Goal: Information Seeking & Learning: Learn about a topic

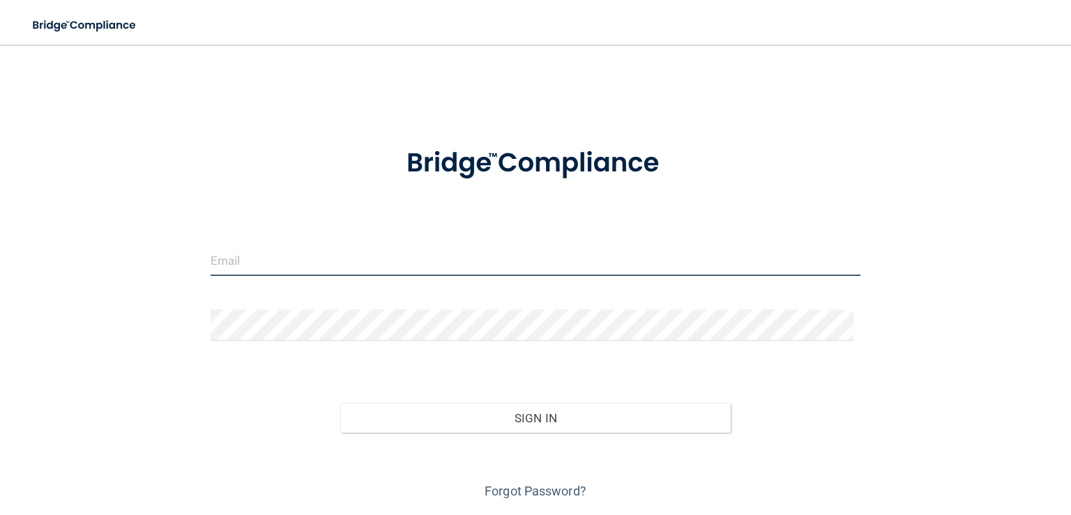
click at [315, 245] on input "email" at bounding box center [536, 260] width 650 height 31
type input "[EMAIL_ADDRESS][DOMAIN_NAME]"
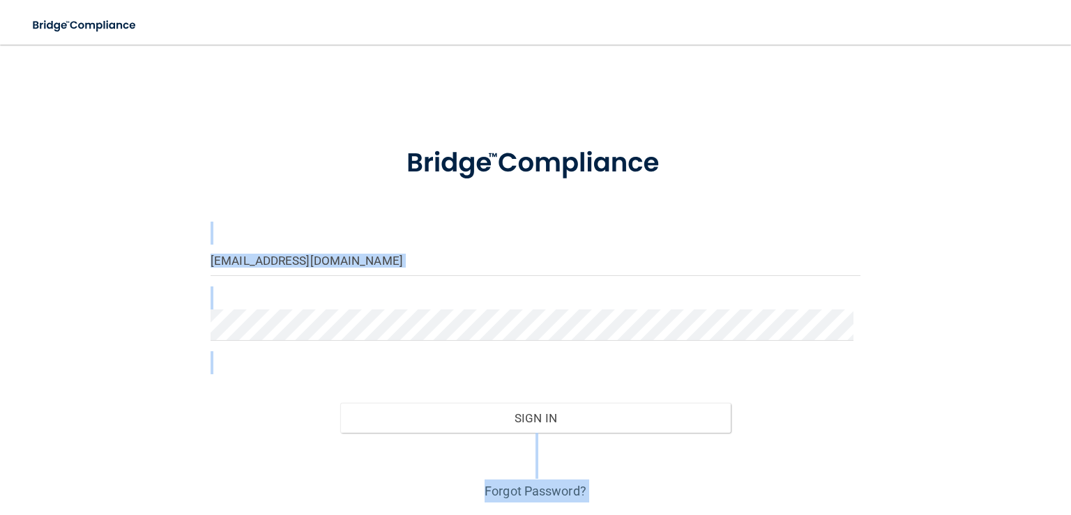
click at [522, 515] on html "Toggle navigation Manage My Enterprise Manage My Location l.delgado0686@gmail.c…" at bounding box center [535, 257] width 1071 height 515
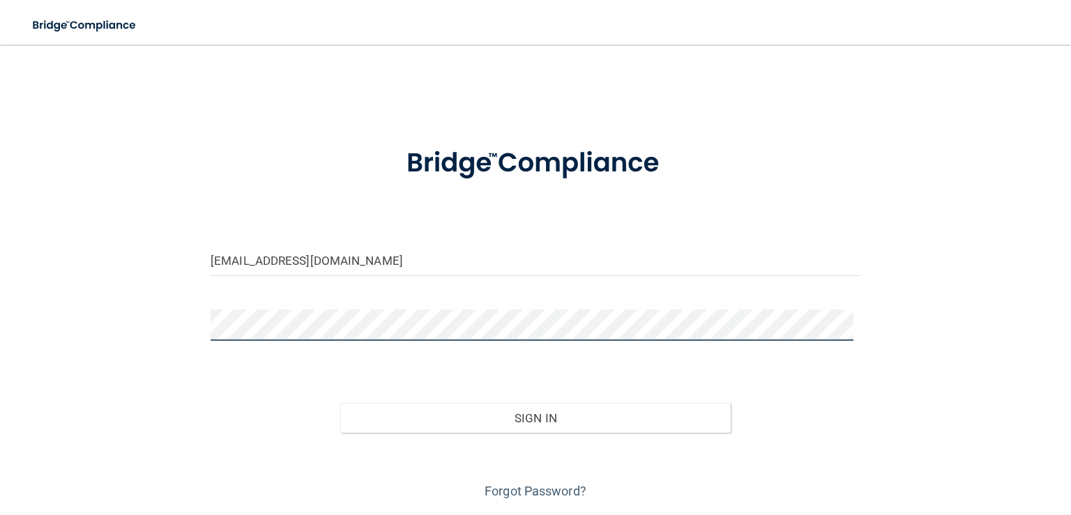
click at [144, 327] on div "l.delgado0686@gmail.com Invalid email/password. You don't have permission to ac…" at bounding box center [535, 281] width 1015 height 444
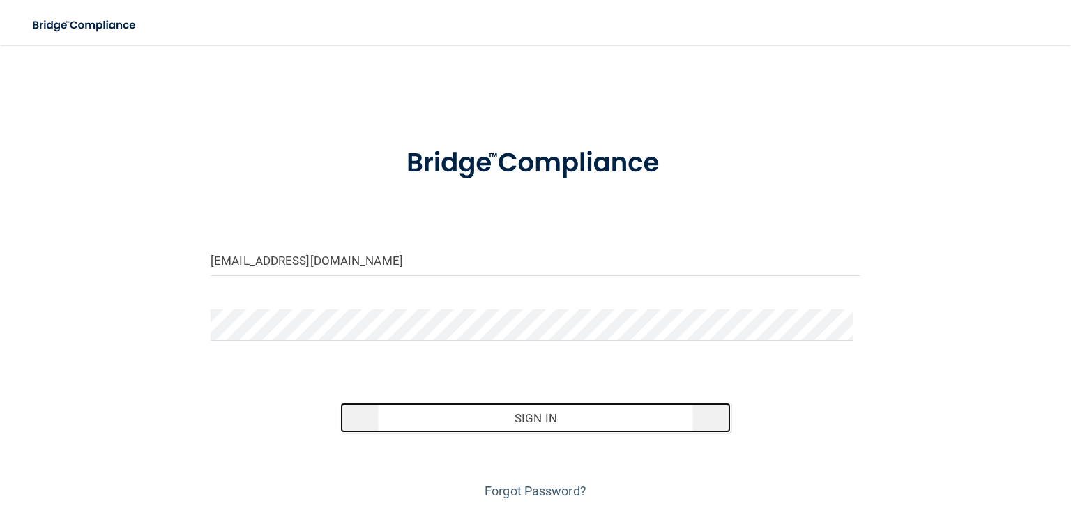
click at [624, 414] on button "Sign In" at bounding box center [535, 418] width 390 height 31
click at [533, 406] on button "Sign In" at bounding box center [535, 418] width 390 height 31
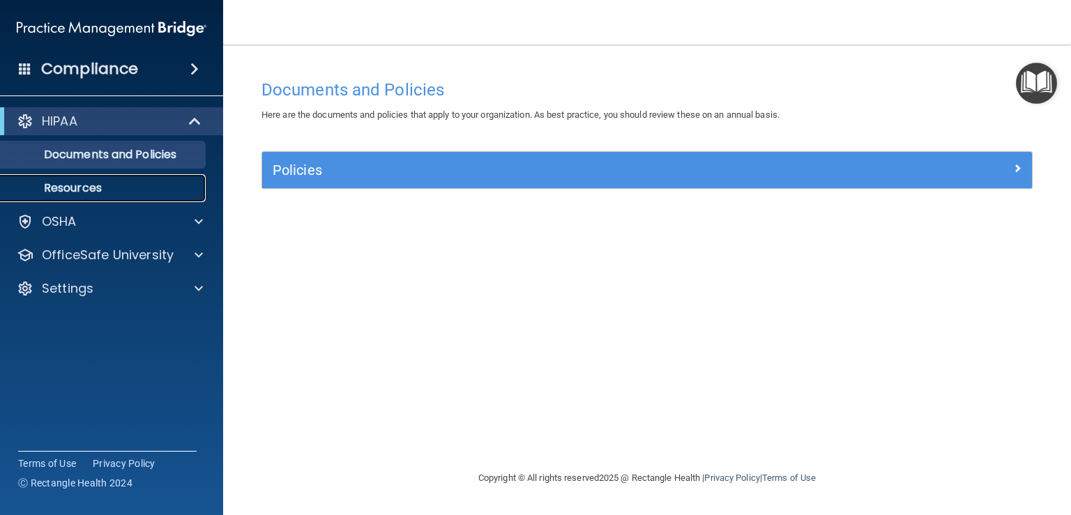
click at [92, 182] on p "Resources" at bounding box center [104, 188] width 190 height 14
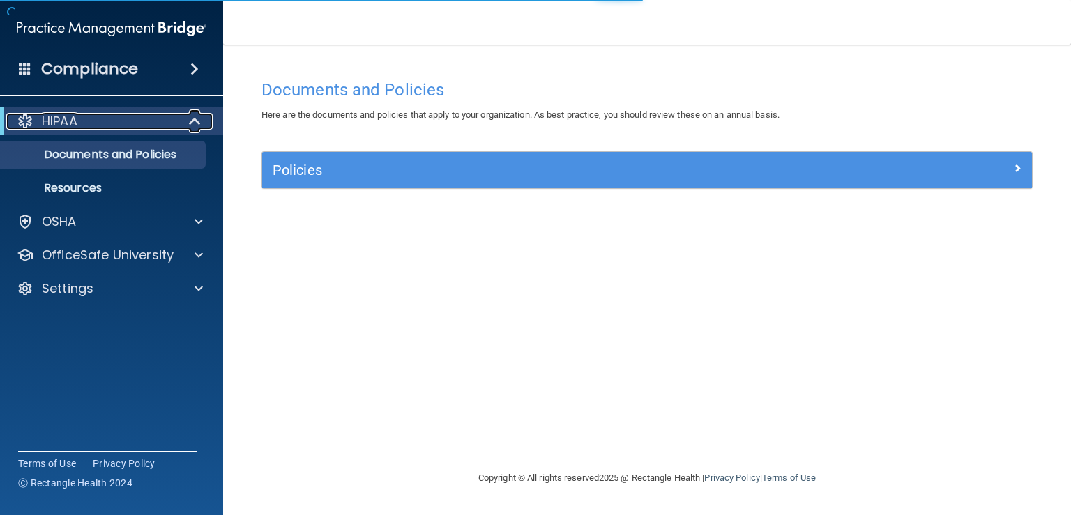
click at [96, 117] on div "HIPAA" at bounding box center [92, 121] width 172 height 17
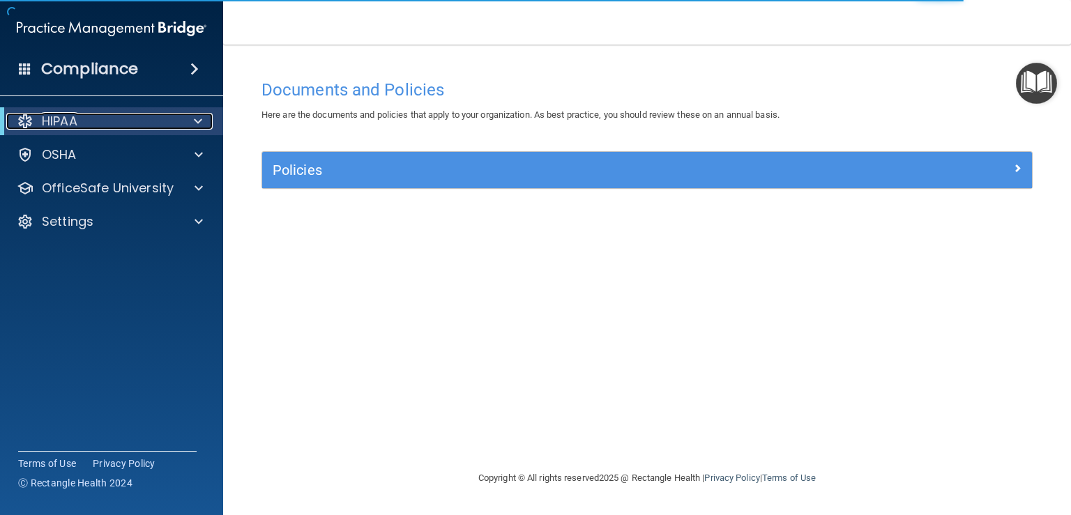
click at [180, 119] on div at bounding box center [196, 121] width 34 height 17
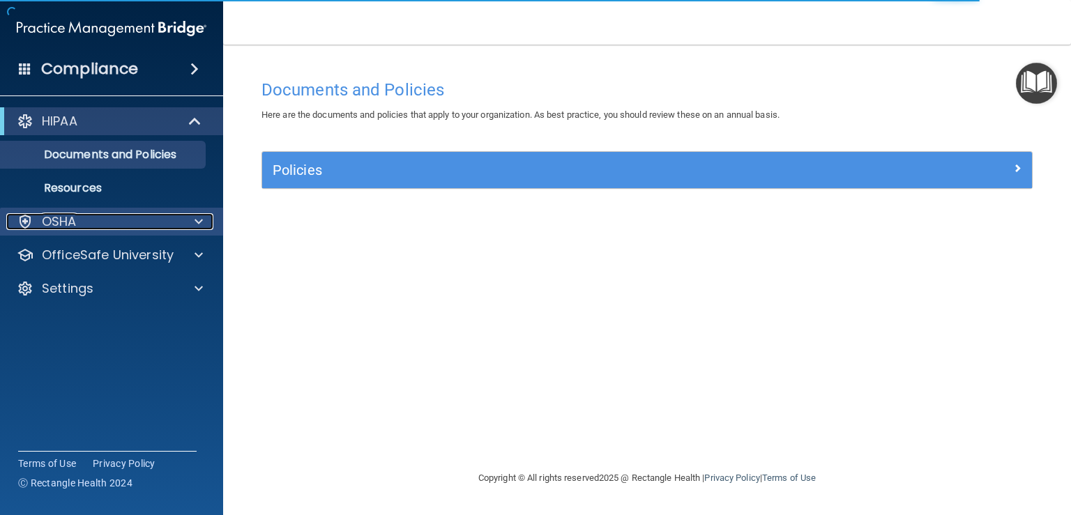
click at [109, 218] on div "OSHA" at bounding box center [92, 221] width 173 height 17
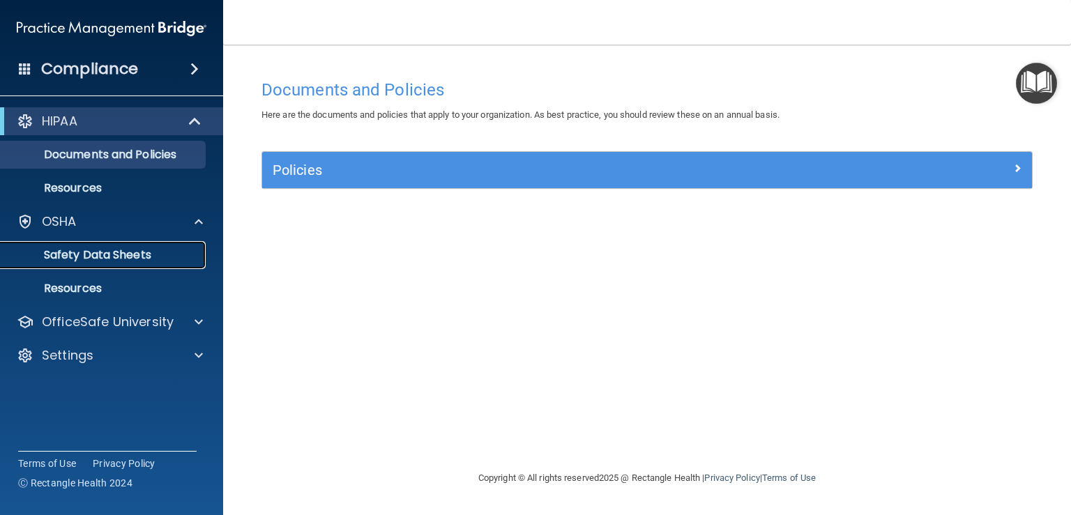
click at [100, 260] on p "Safety Data Sheets" at bounding box center [104, 255] width 190 height 14
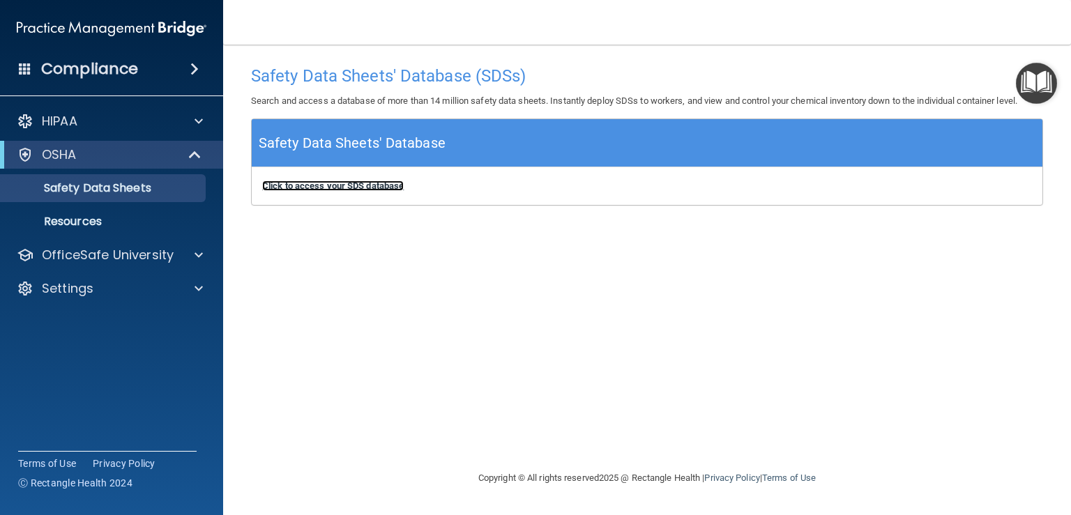
click at [335, 188] on b "Click to access your SDS database" at bounding box center [333, 186] width 142 height 10
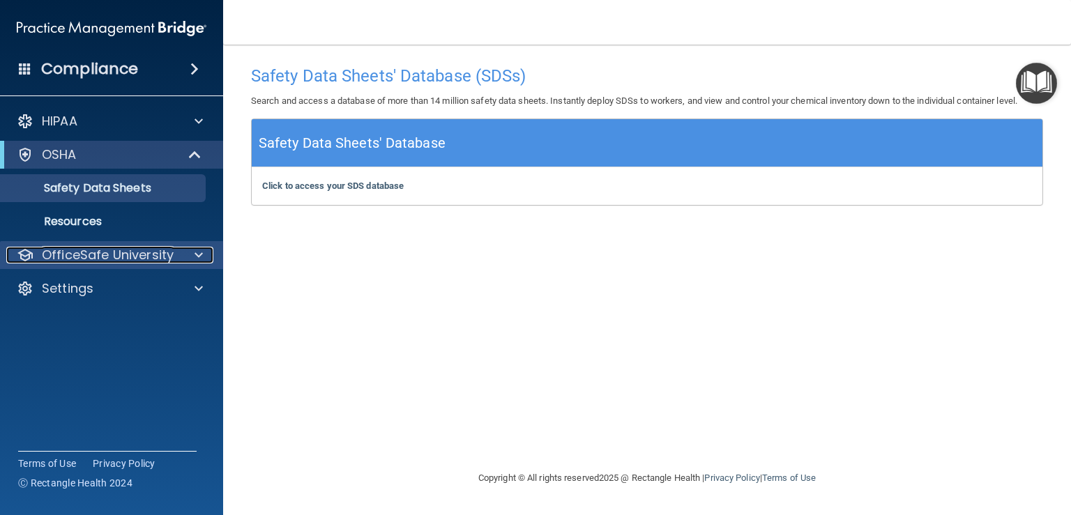
click at [203, 255] on div at bounding box center [196, 255] width 35 height 17
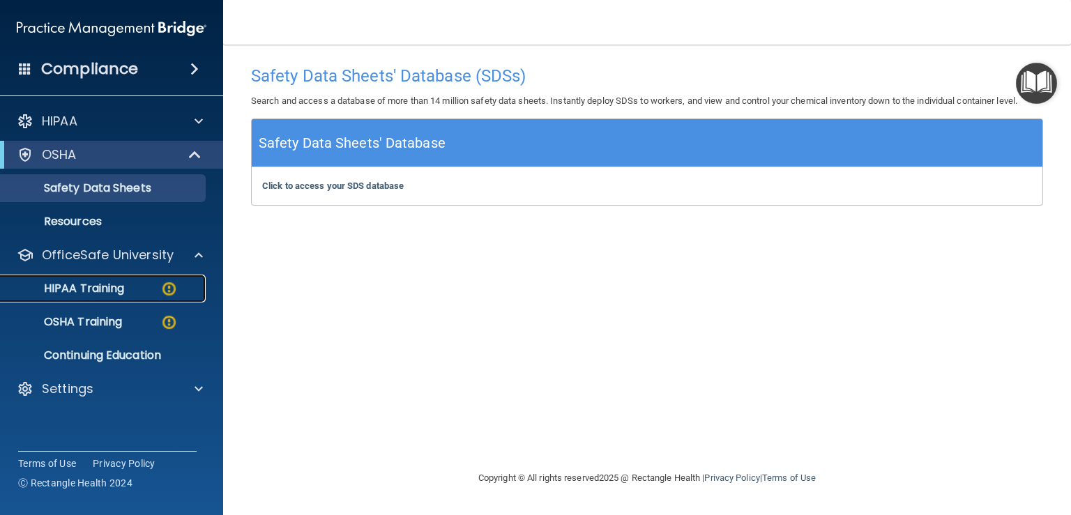
click at [100, 285] on p "HIPAA Training" at bounding box center [66, 289] width 115 height 14
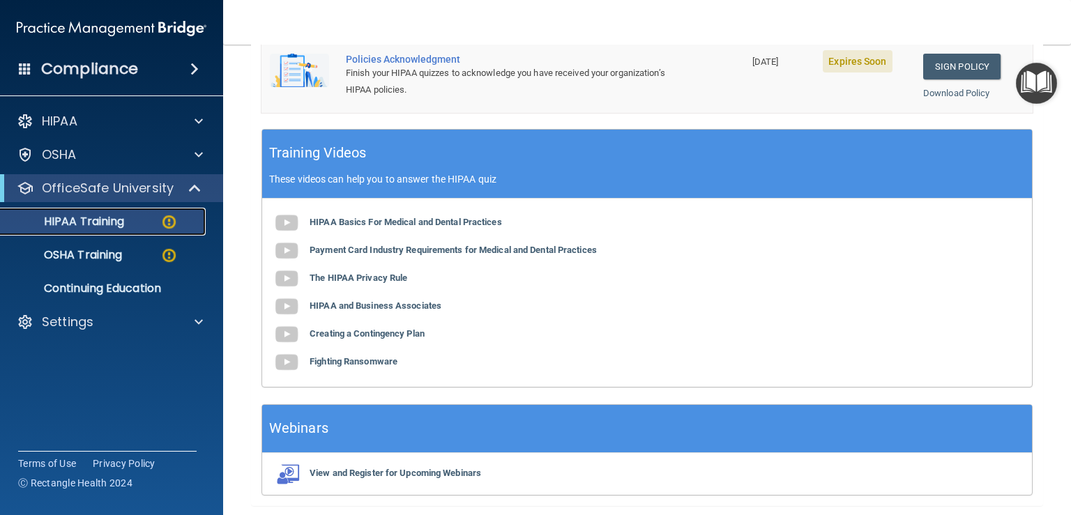
scroll to position [70, 0]
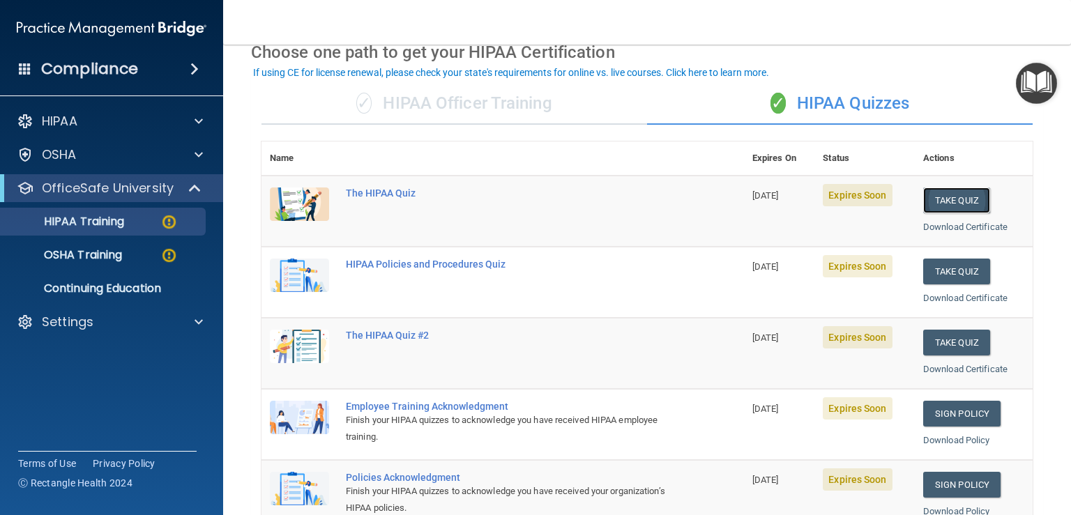
click at [947, 201] on button "Take Quiz" at bounding box center [956, 201] width 67 height 26
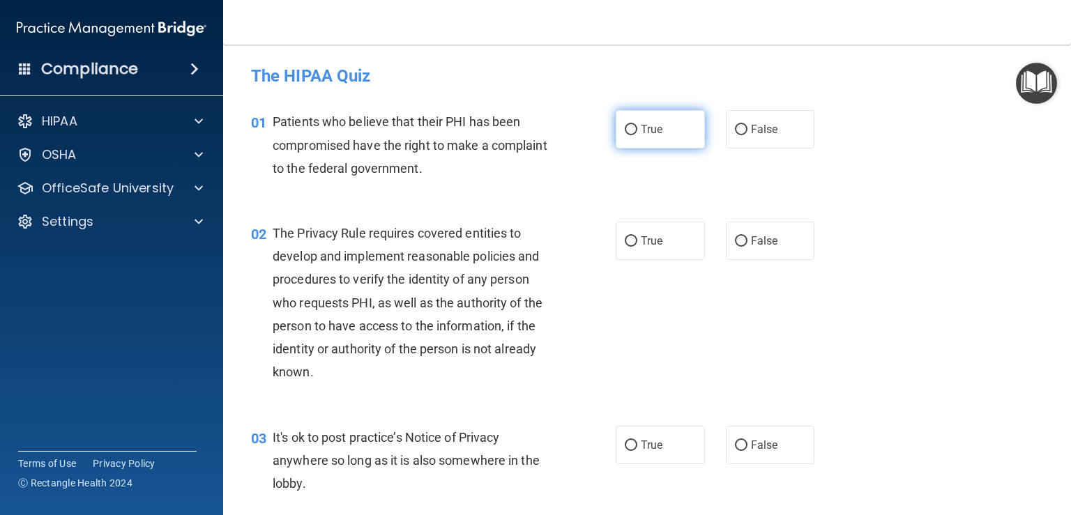
click at [640, 138] on label "True" at bounding box center [660, 129] width 89 height 38
click at [637, 135] on input "True" at bounding box center [631, 130] width 13 height 10
radio input "true"
click at [637, 252] on label "True" at bounding box center [660, 241] width 89 height 38
click at [636, 250] on label "True" at bounding box center [660, 241] width 89 height 38
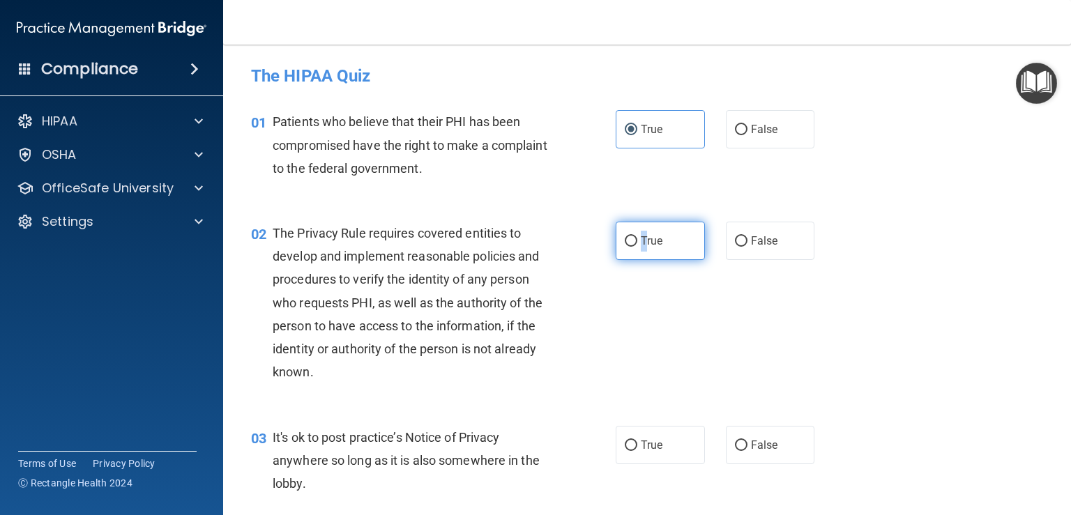
click at [636, 247] on input "True" at bounding box center [631, 241] width 13 height 10
radio input "true"
click at [751, 441] on span "False" at bounding box center [764, 445] width 27 height 13
click at [748, 441] on input "False" at bounding box center [741, 446] width 13 height 10
radio input "true"
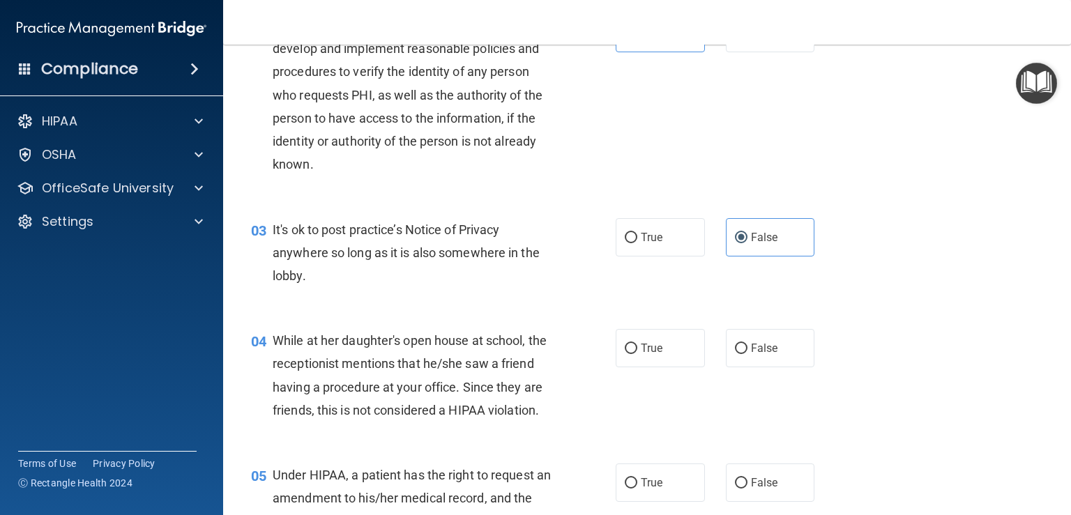
scroll to position [209, 0]
click at [773, 351] on label "False" at bounding box center [770, 347] width 89 height 38
click at [748, 351] on input "False" at bounding box center [741, 347] width 13 height 10
radio input "true"
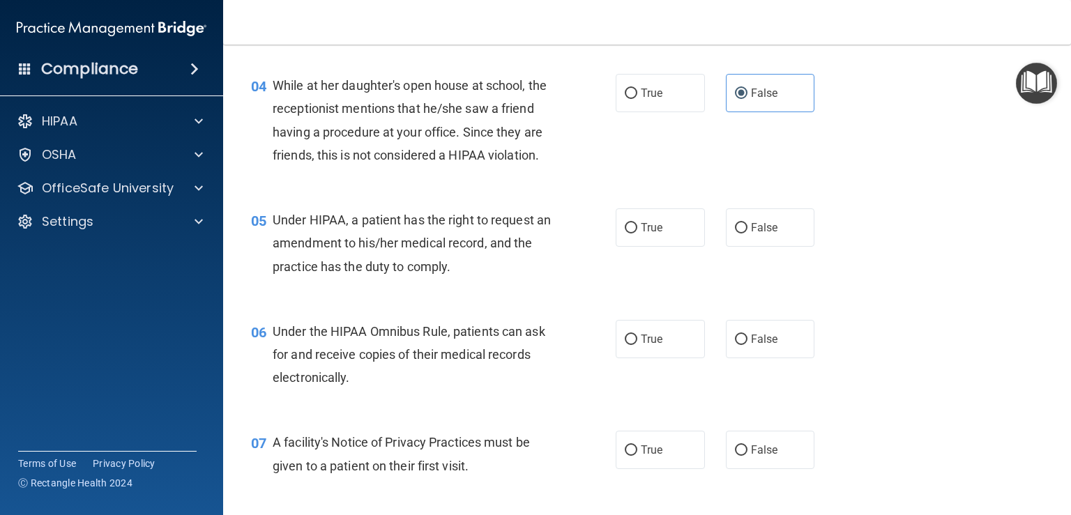
scroll to position [558, 0]
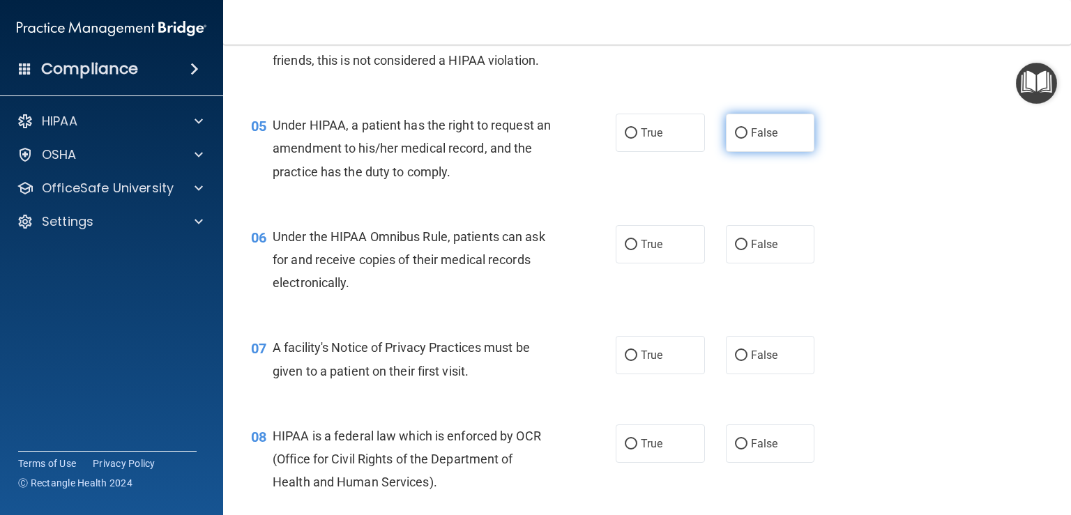
click at [762, 152] on label "False" at bounding box center [770, 133] width 89 height 38
click at [748, 139] on input "False" at bounding box center [741, 133] width 13 height 10
radio input "true"
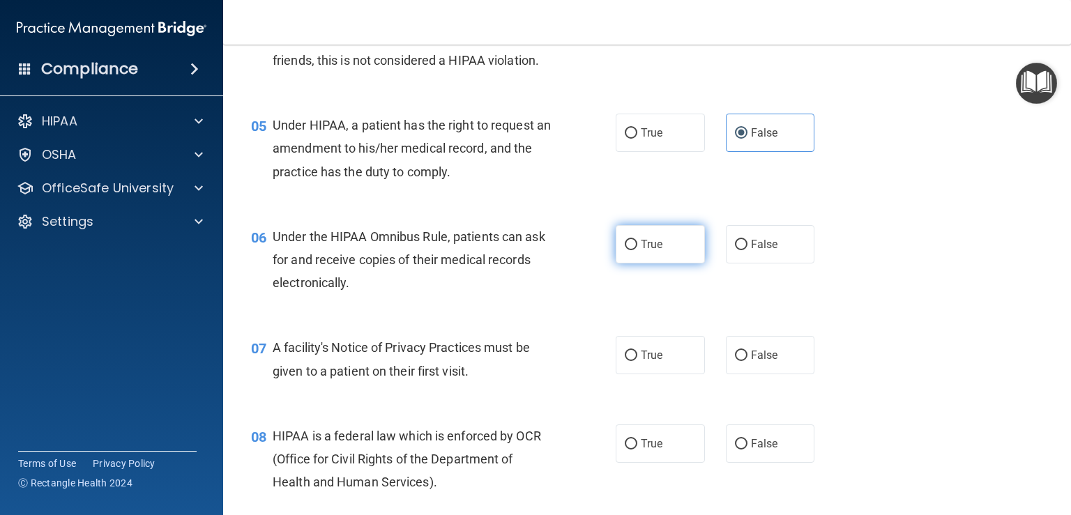
click at [644, 251] on span "True" at bounding box center [652, 244] width 22 height 13
click at [637, 250] on input "True" at bounding box center [631, 245] width 13 height 10
radio input "true"
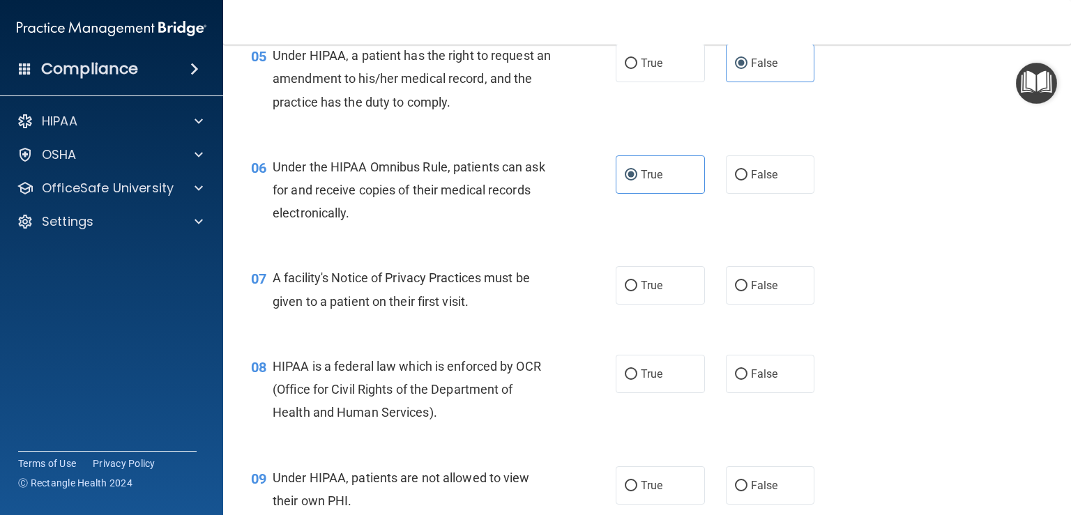
scroll to position [767, 0]
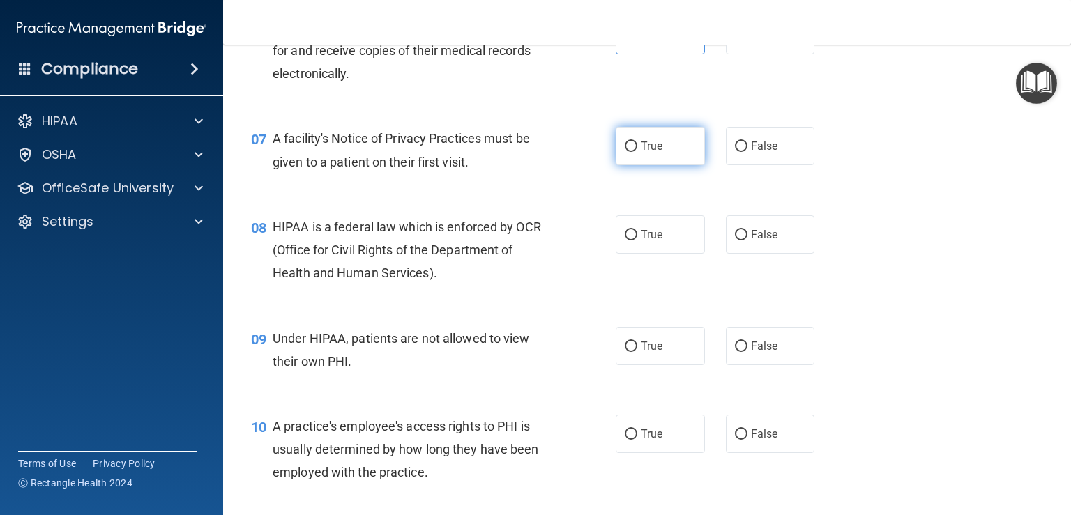
click at [644, 153] on span "True" at bounding box center [652, 145] width 22 height 13
click at [637, 152] on input "True" at bounding box center [631, 147] width 13 height 10
radio input "true"
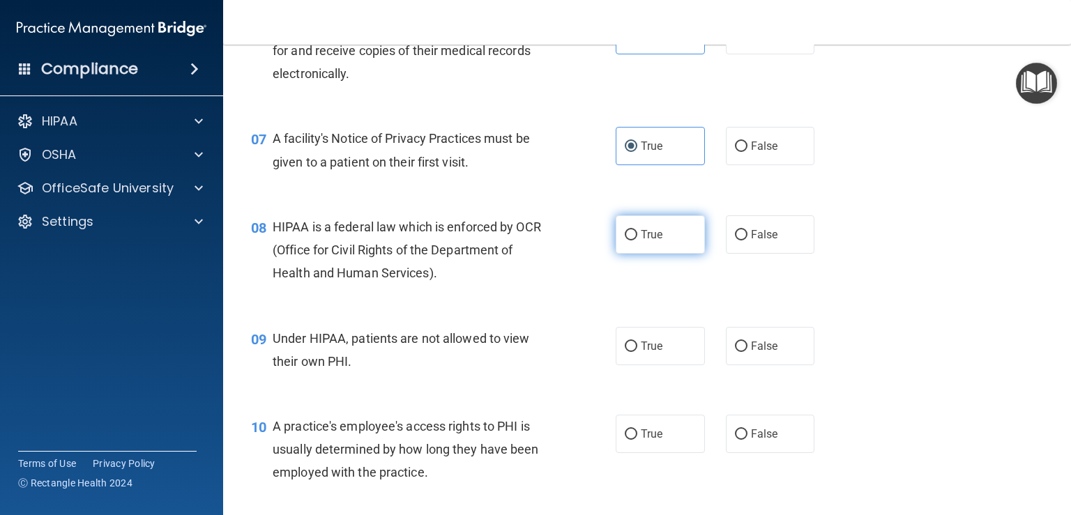
click at [659, 254] on label "True" at bounding box center [660, 235] width 89 height 38
click at [637, 241] on input "True" at bounding box center [631, 235] width 13 height 10
radio input "true"
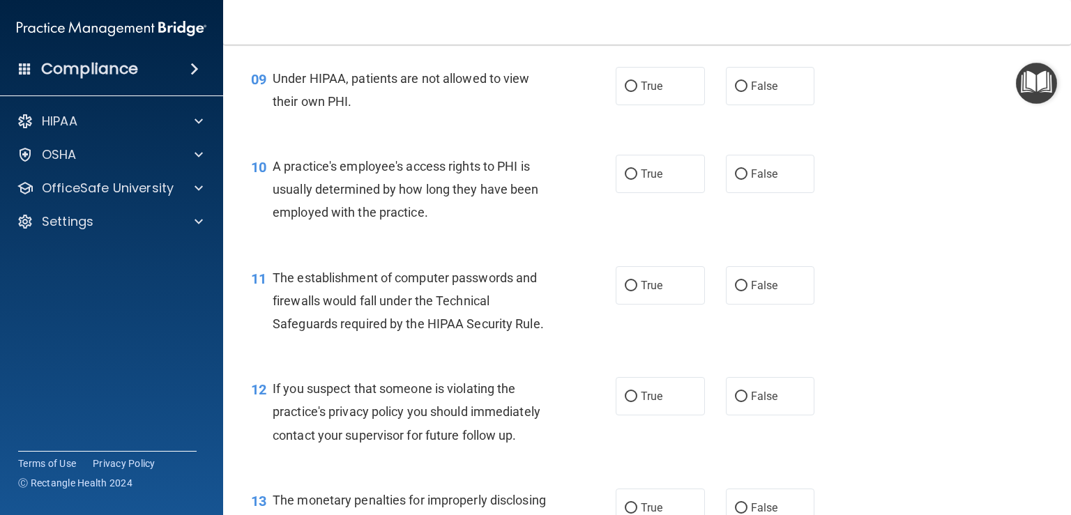
scroll to position [976, 0]
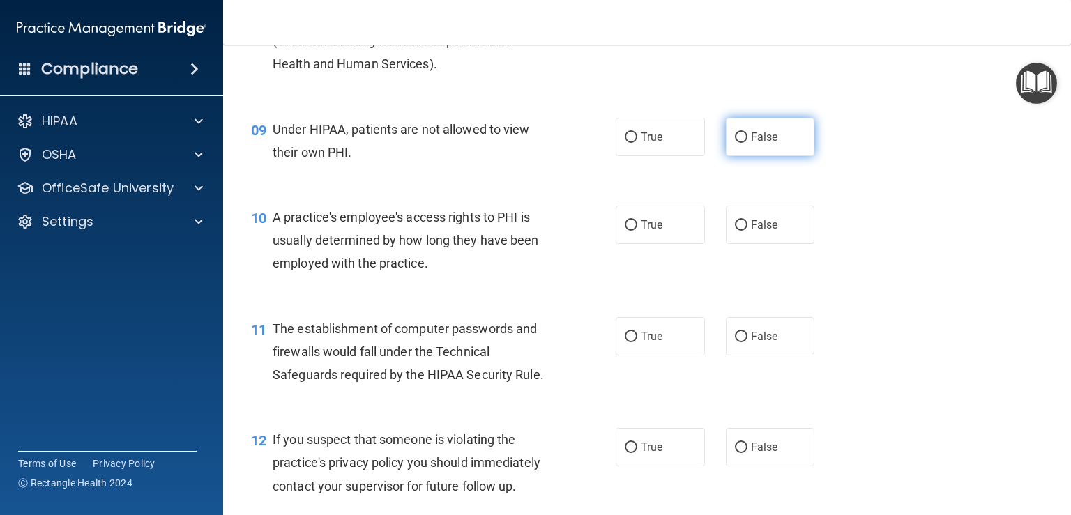
click at [768, 144] on span "False" at bounding box center [764, 136] width 27 height 13
click at [748, 143] on input "False" at bounding box center [741, 138] width 13 height 10
radio input "true"
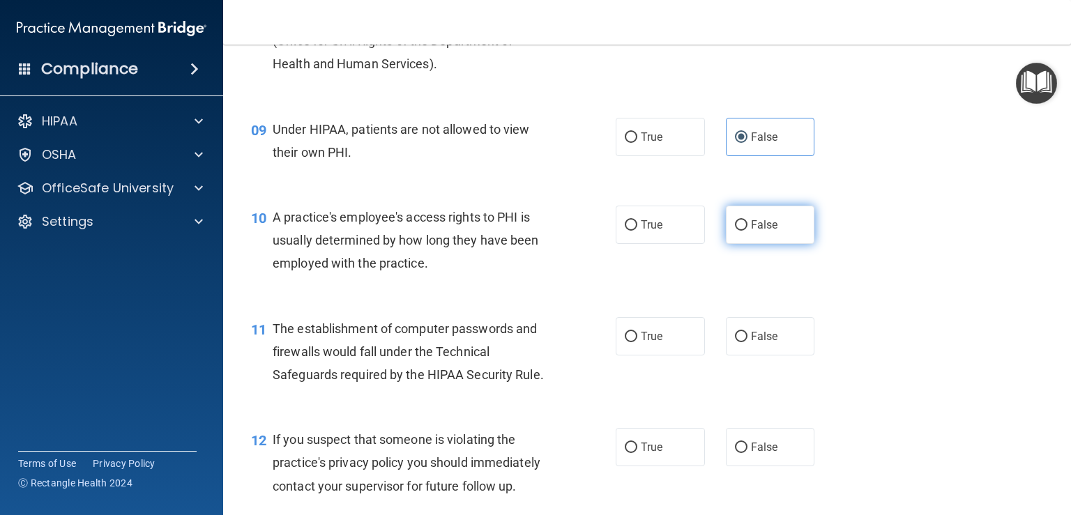
click at [751, 232] on span "False" at bounding box center [764, 224] width 27 height 13
click at [748, 231] on input "False" at bounding box center [741, 225] width 13 height 10
radio input "true"
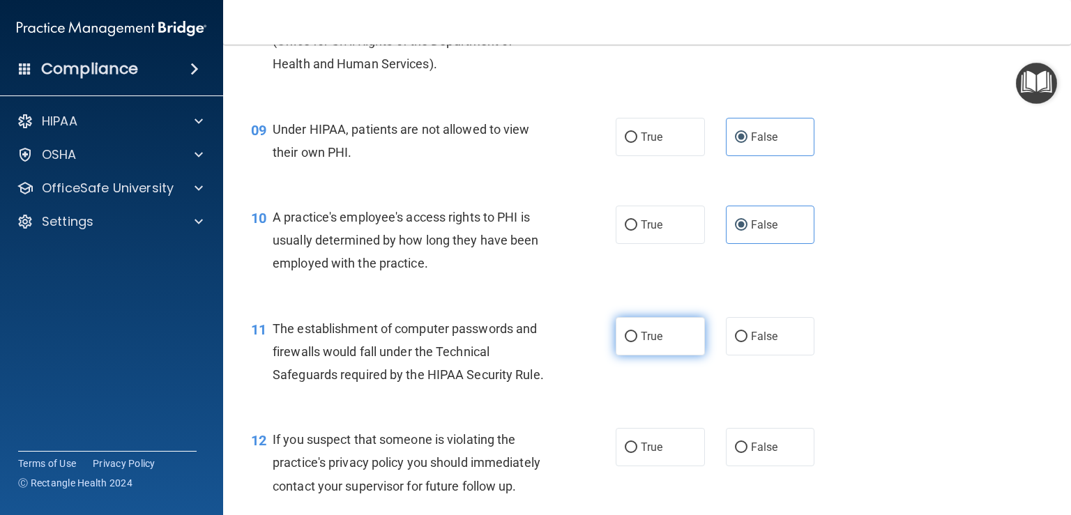
click at [650, 356] on label "True" at bounding box center [660, 336] width 89 height 38
click at [637, 342] on input "True" at bounding box center [631, 337] width 13 height 10
radio input "true"
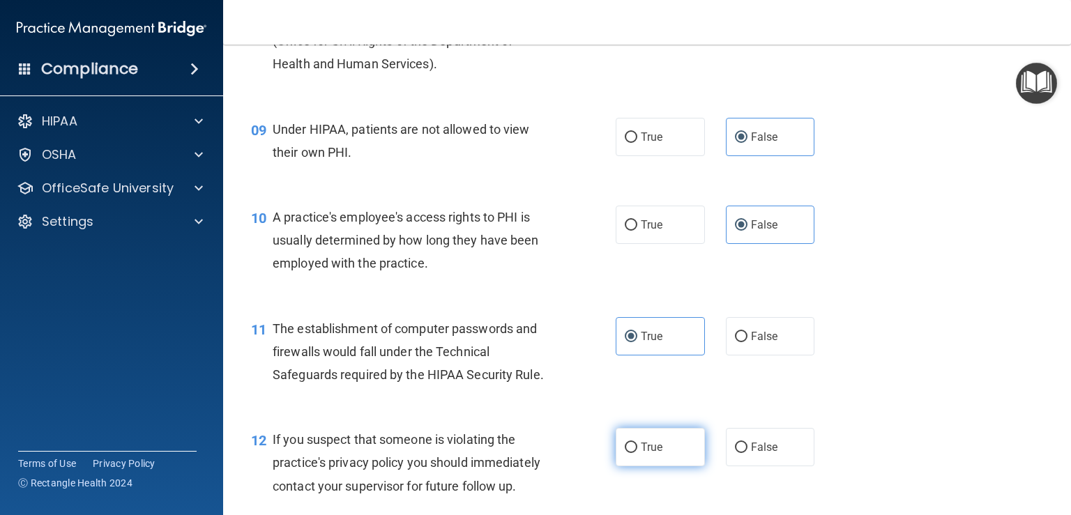
click at [633, 467] on label "True" at bounding box center [660, 447] width 89 height 38
click at [633, 453] on input "True" at bounding box center [631, 448] width 13 height 10
radio input "true"
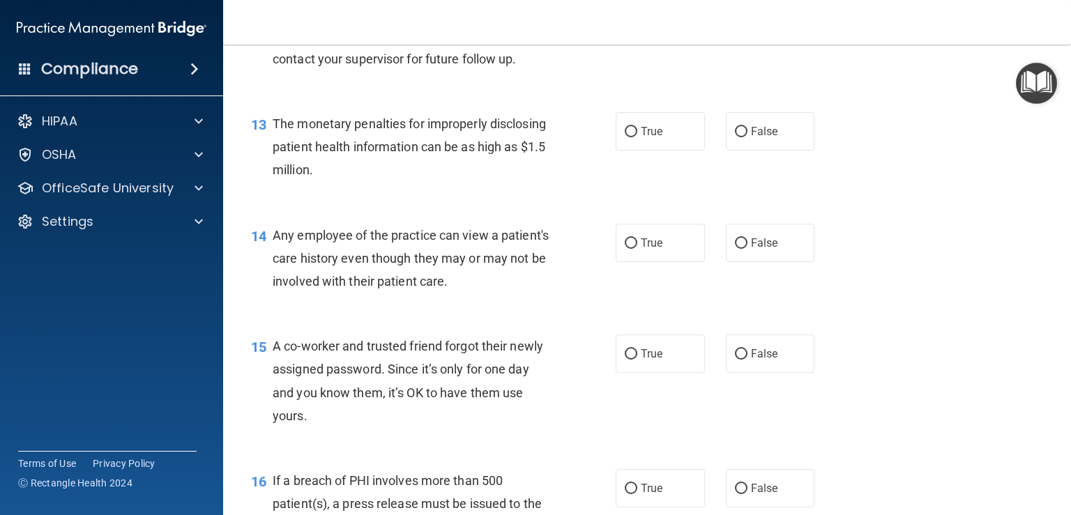
scroll to position [1325, 0]
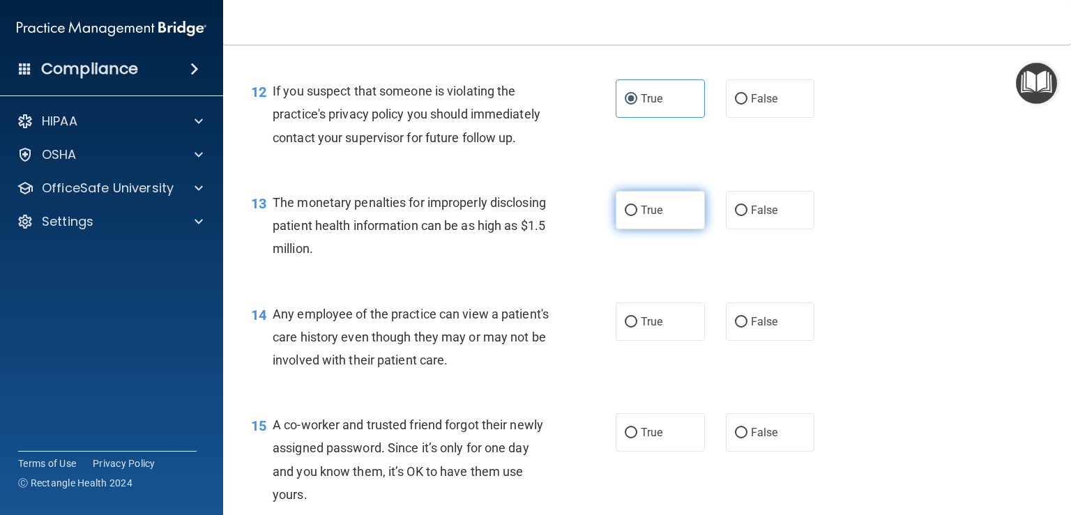
drag, startPoint x: 664, startPoint y: 244, endPoint x: 650, endPoint y: 242, distance: 14.1
click at [663, 229] on label "True" at bounding box center [660, 210] width 89 height 38
click at [637, 216] on input "True" at bounding box center [631, 211] width 13 height 10
radio input "true"
click at [755, 328] on span "False" at bounding box center [764, 321] width 27 height 13
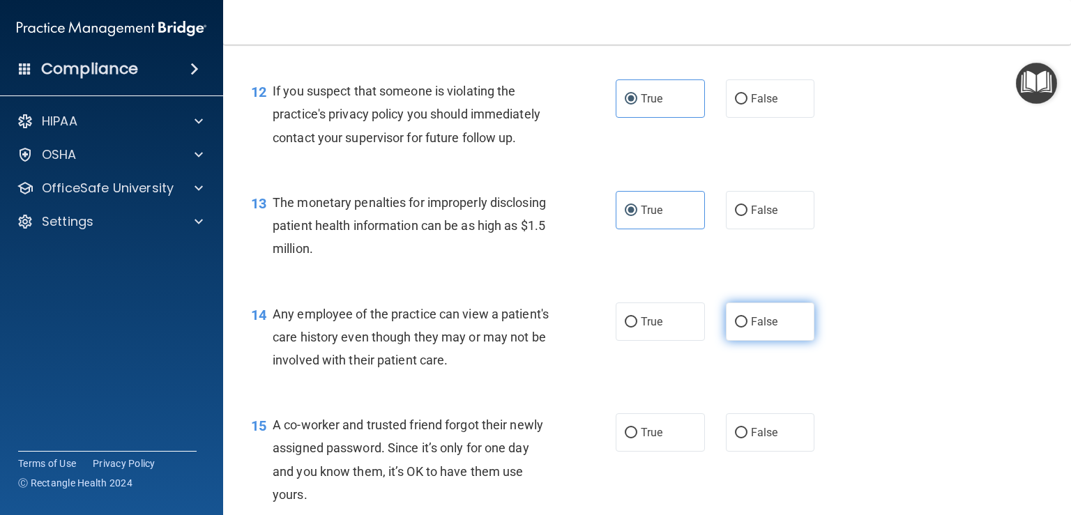
click at [748, 328] on input "False" at bounding box center [741, 322] width 13 height 10
radio input "true"
click at [760, 439] on span "False" at bounding box center [764, 432] width 27 height 13
click at [748, 439] on input "False" at bounding box center [741, 433] width 13 height 10
radio input "true"
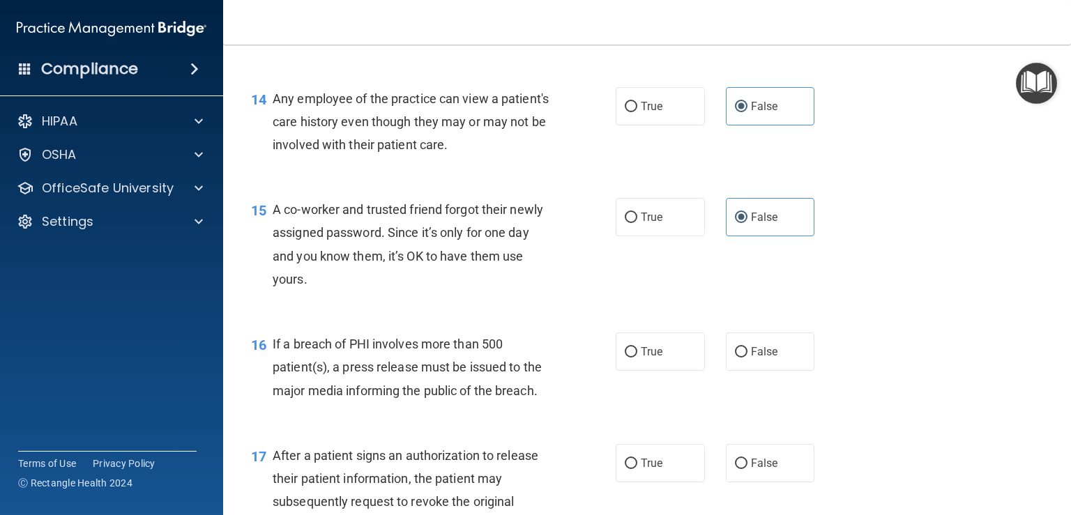
scroll to position [1604, 0]
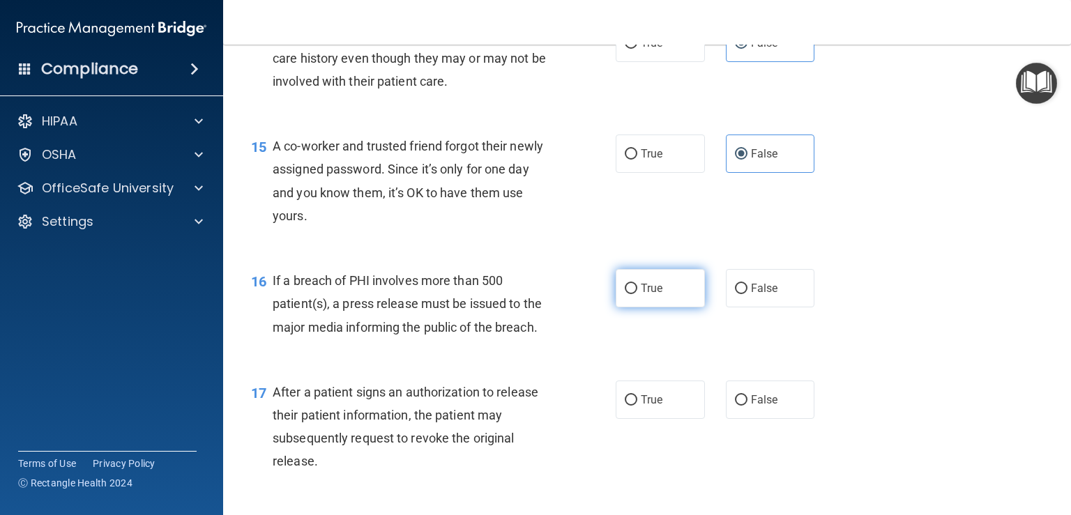
click at [649, 308] on label "True" at bounding box center [660, 288] width 89 height 38
click at [637, 294] on input "True" at bounding box center [631, 289] width 13 height 10
radio input "true"
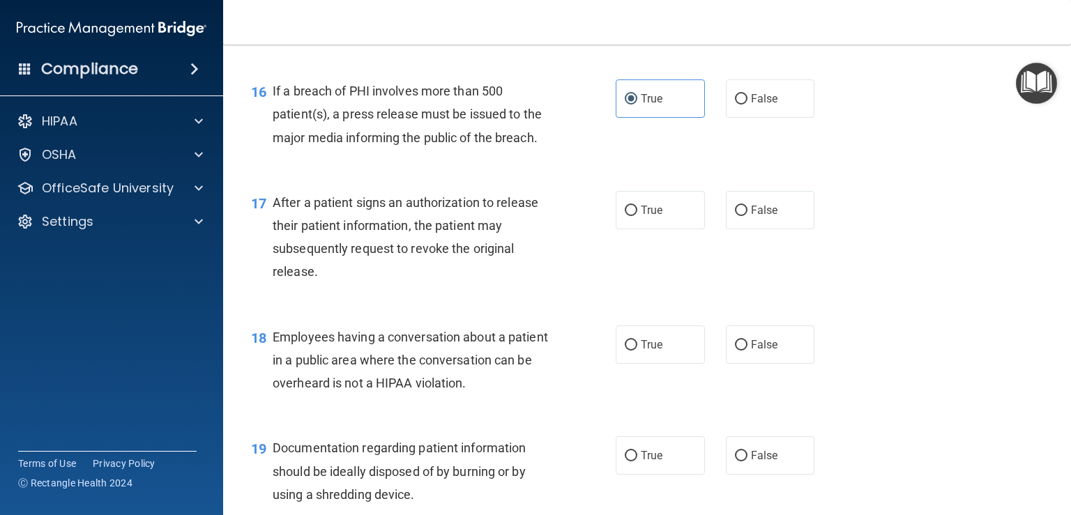
scroll to position [1813, 0]
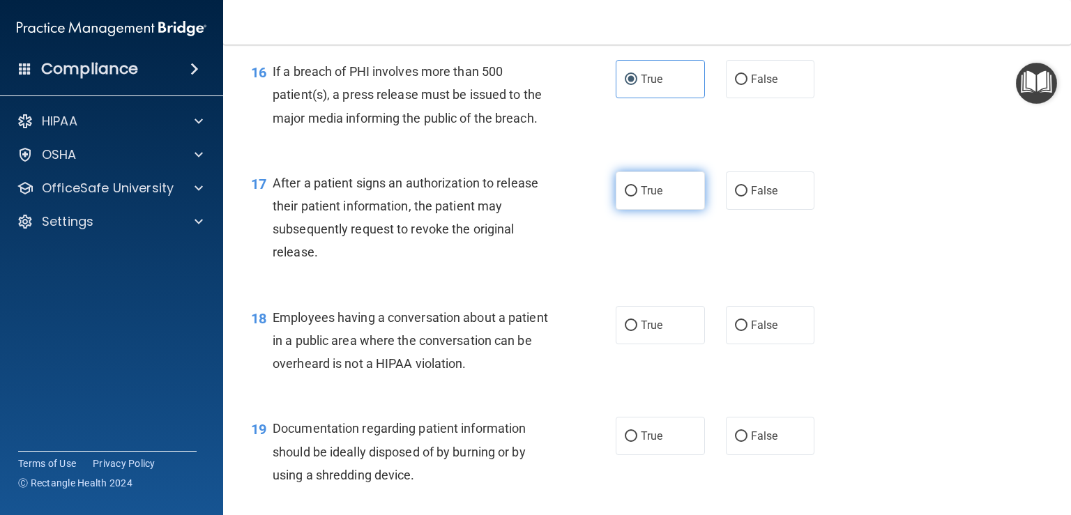
click at [641, 197] on span "True" at bounding box center [652, 190] width 22 height 13
click at [635, 197] on input "True" at bounding box center [631, 191] width 13 height 10
radio input "true"
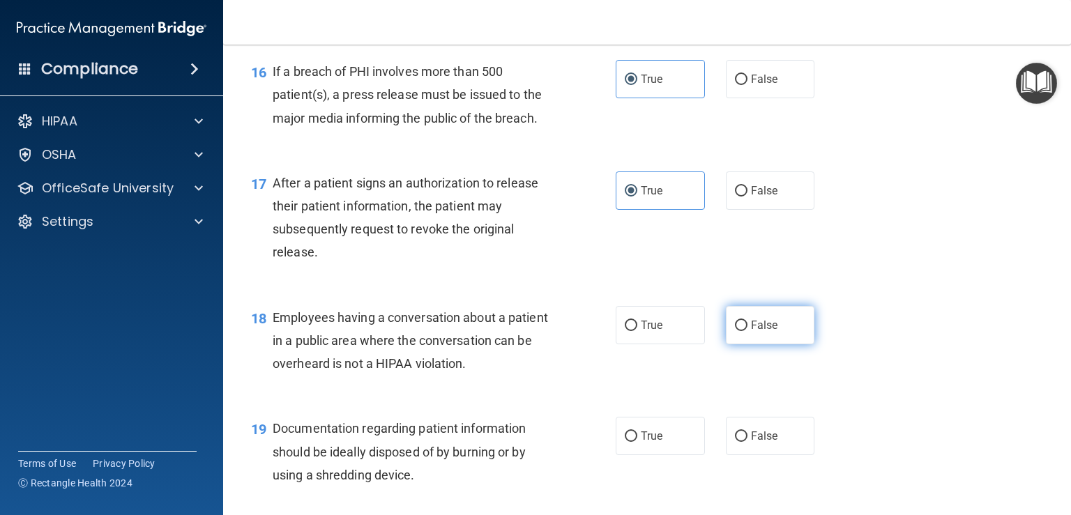
click at [778, 345] on label "False" at bounding box center [770, 325] width 89 height 38
click at [748, 331] on input "False" at bounding box center [741, 326] width 13 height 10
radio input "true"
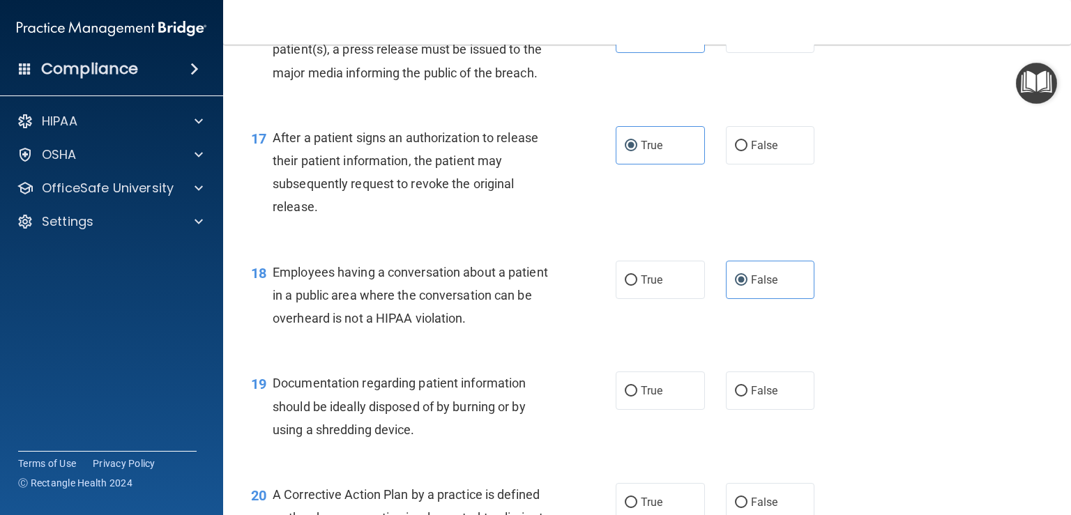
scroll to position [1883, 0]
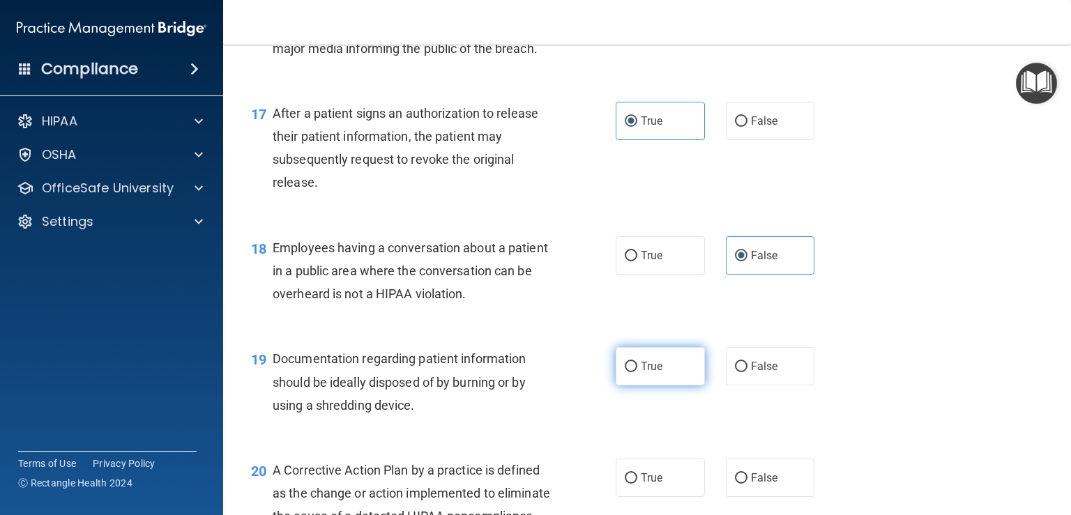
click at [686, 386] on label "True" at bounding box center [660, 366] width 89 height 38
click at [637, 372] on input "True" at bounding box center [631, 367] width 13 height 10
radio input "true"
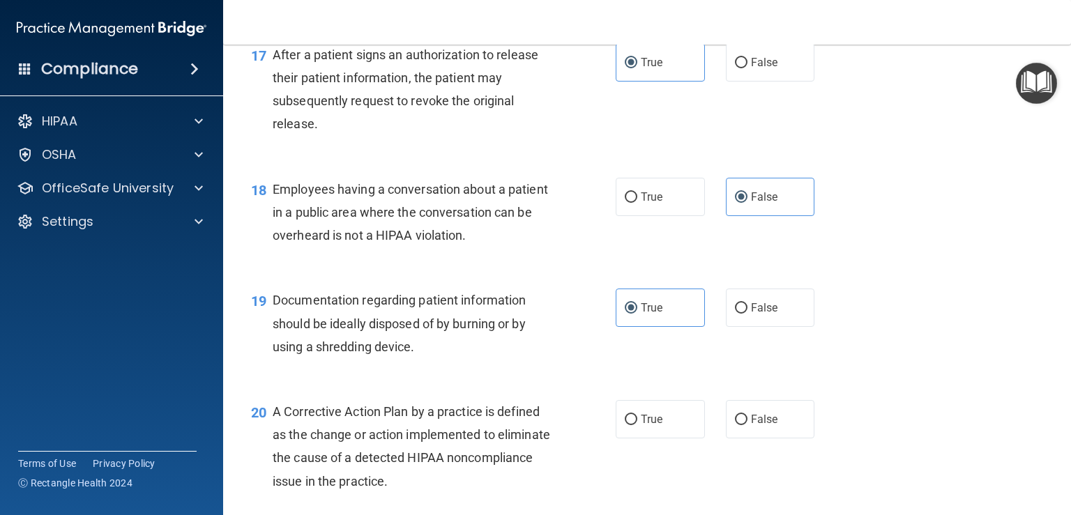
scroll to position [2023, 0]
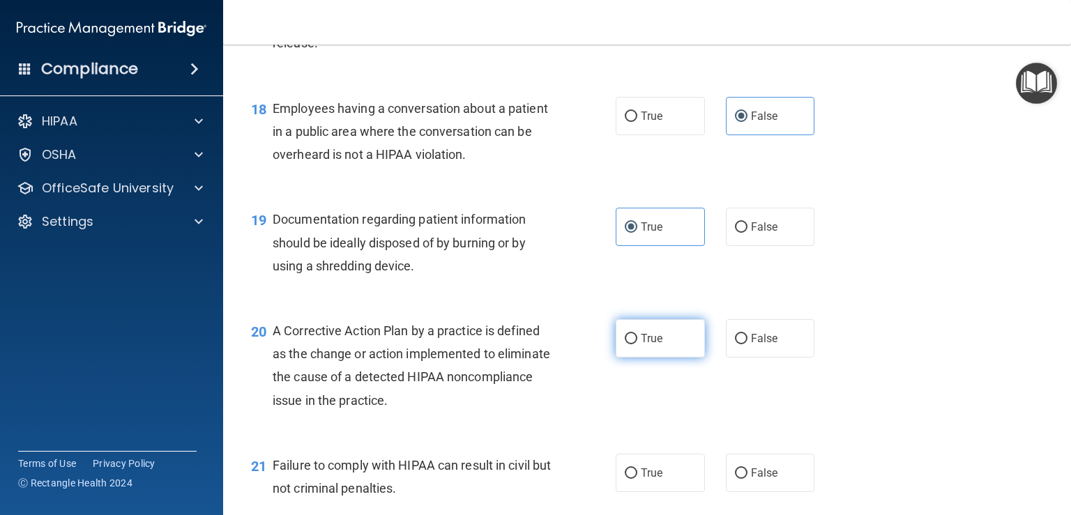
click at [644, 358] on label "True" at bounding box center [660, 338] width 89 height 38
click at [637, 345] on input "True" at bounding box center [631, 339] width 13 height 10
radio input "true"
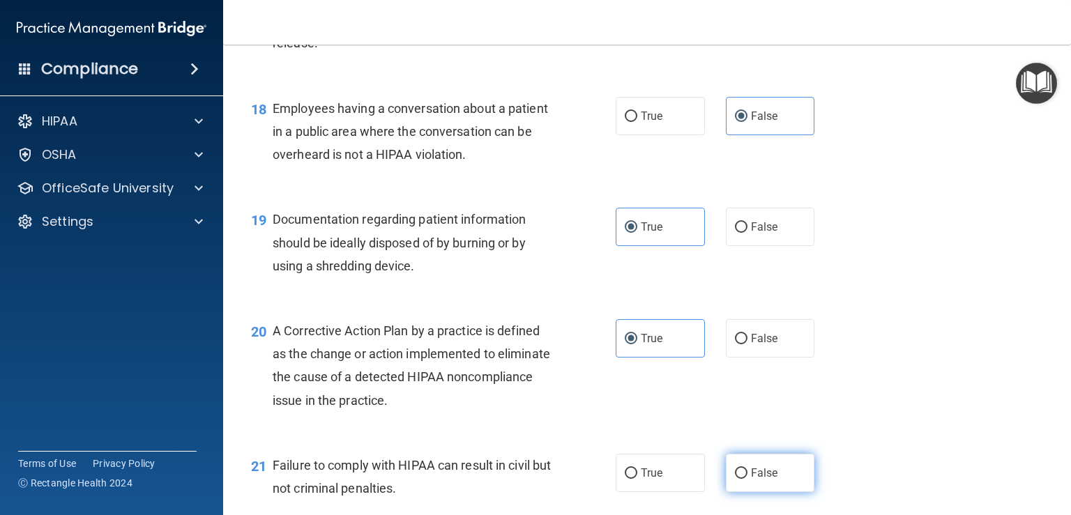
click at [746, 487] on label "False" at bounding box center [770, 473] width 89 height 38
click at [746, 479] on input "False" at bounding box center [741, 474] width 13 height 10
radio input "true"
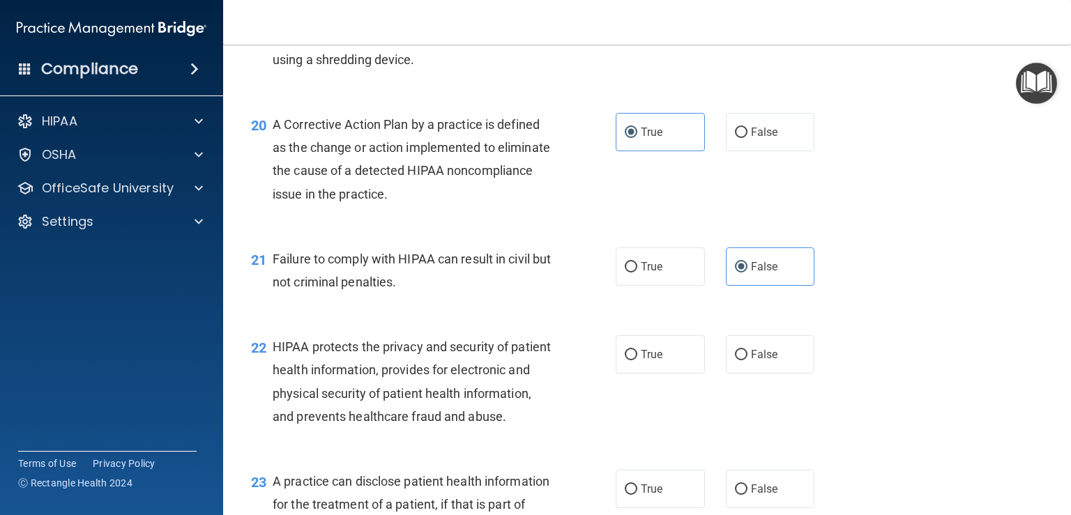
scroll to position [2232, 0]
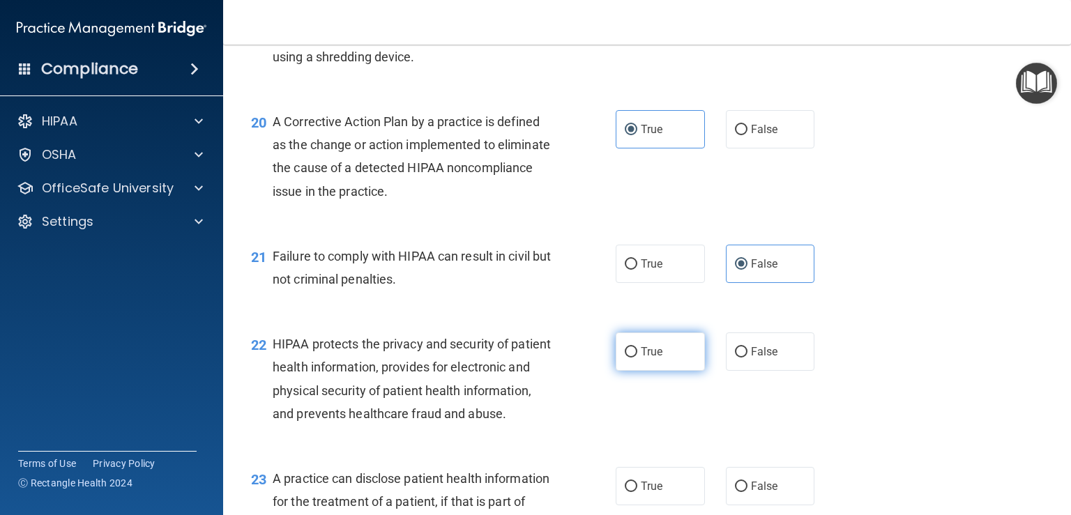
click at [641, 358] on span "True" at bounding box center [652, 351] width 22 height 13
click at [637, 358] on input "True" at bounding box center [631, 352] width 13 height 10
radio input "true"
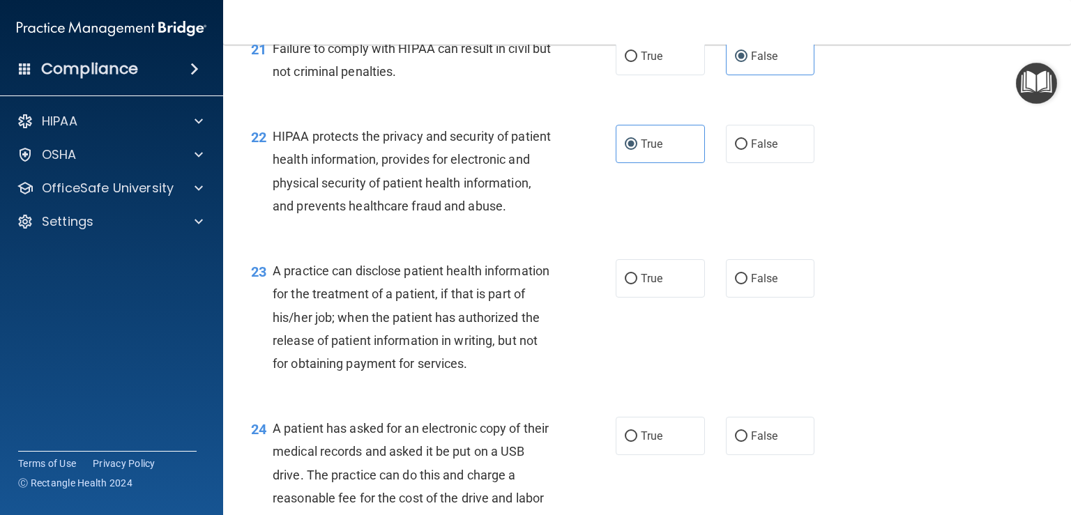
scroll to position [2441, 0]
click at [762, 296] on label "False" at bounding box center [770, 277] width 89 height 38
click at [748, 283] on input "False" at bounding box center [741, 278] width 13 height 10
radio input "true"
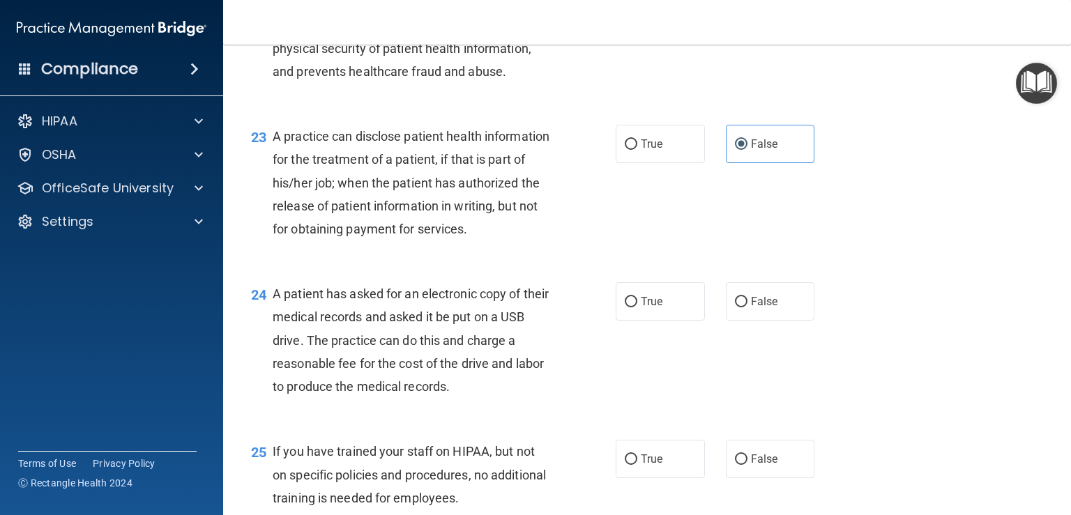
scroll to position [2720, 0]
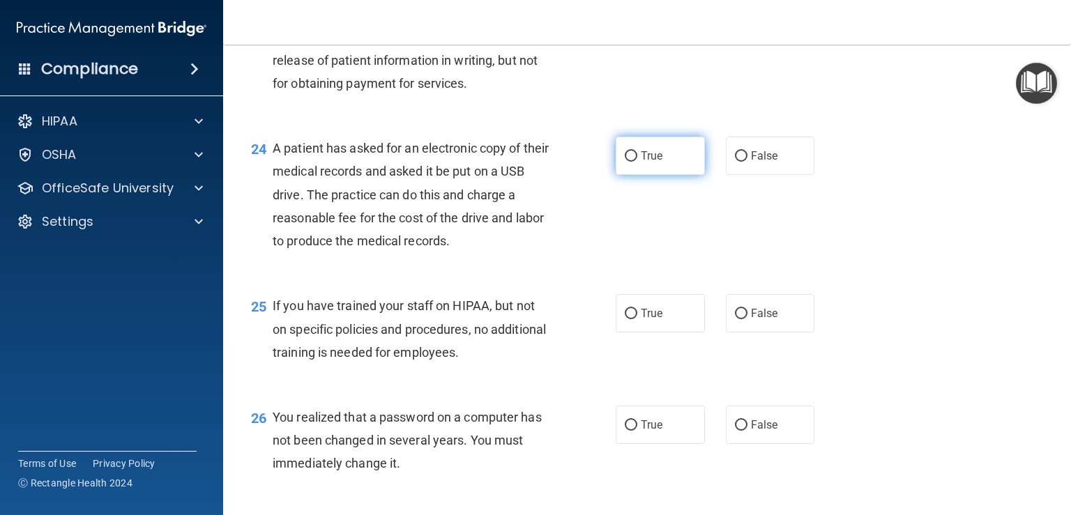
click at [655, 163] on span "True" at bounding box center [652, 155] width 22 height 13
click at [637, 162] on input "True" at bounding box center [631, 156] width 13 height 10
radio input "true"
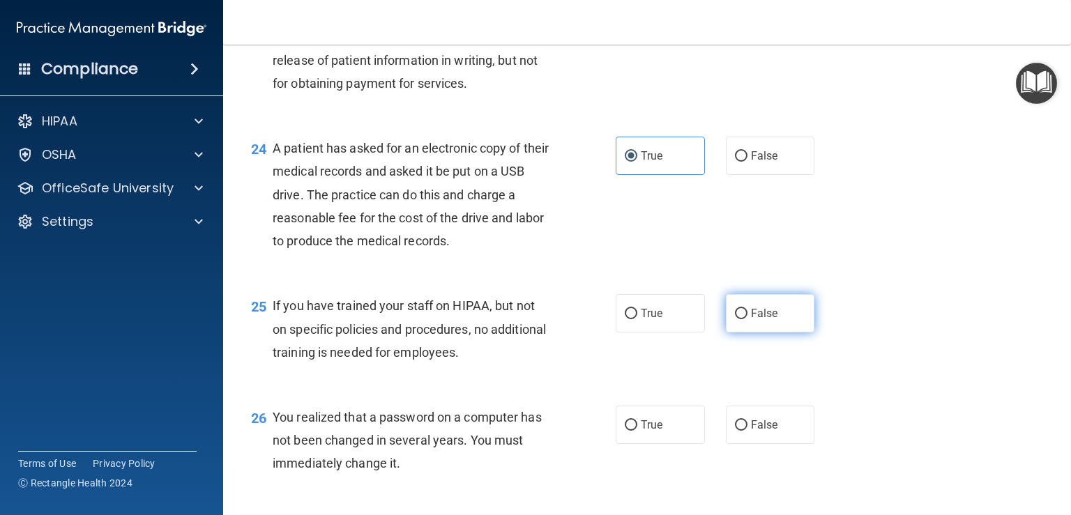
click at [767, 333] on label "False" at bounding box center [770, 313] width 89 height 38
click at [748, 319] on input "False" at bounding box center [741, 314] width 13 height 10
radio input "true"
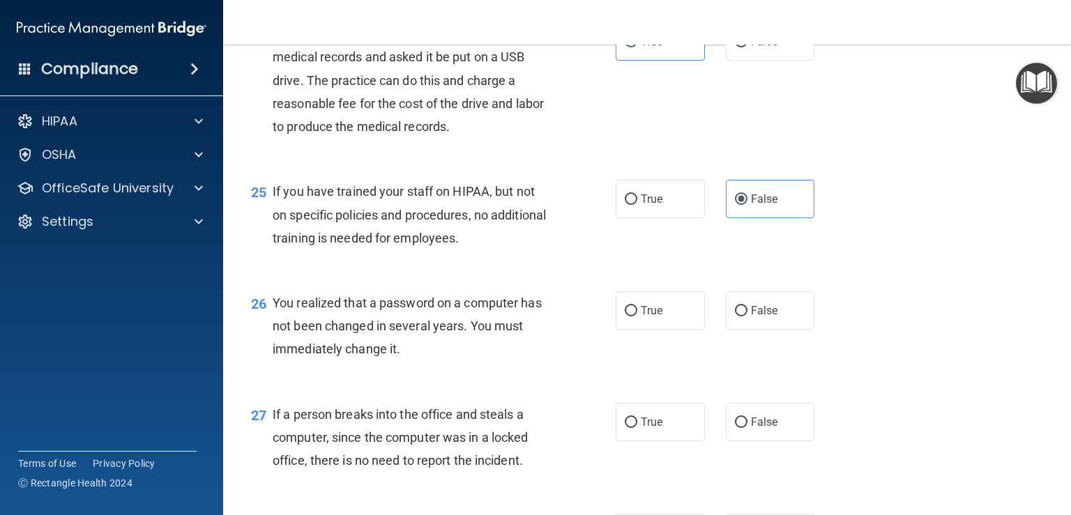
scroll to position [2860, 0]
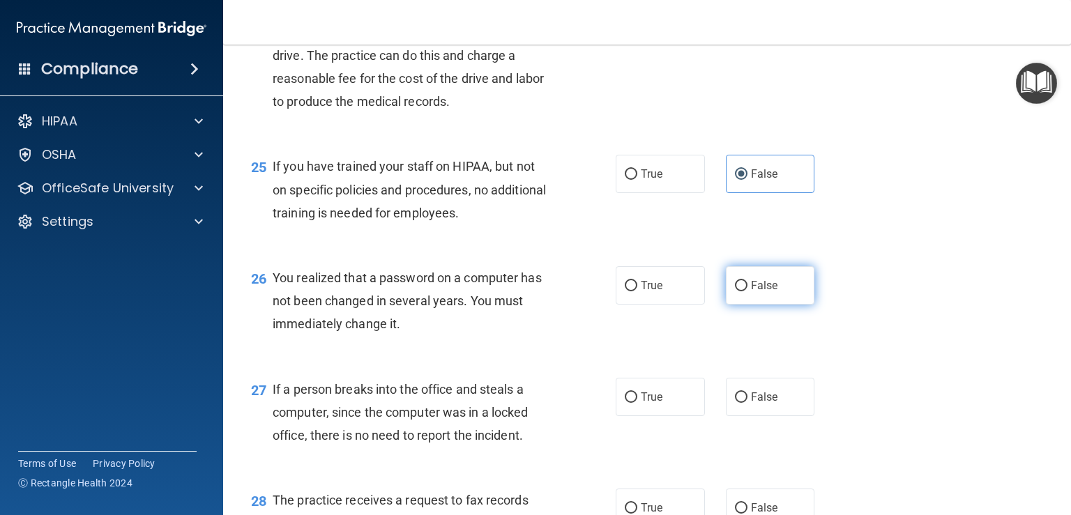
click at [771, 305] on label "False" at bounding box center [770, 285] width 89 height 38
click at [748, 292] on input "False" at bounding box center [741, 286] width 13 height 10
radio input "true"
click at [665, 305] on label "True" at bounding box center [660, 285] width 89 height 38
click at [637, 292] on input "True" at bounding box center [631, 286] width 13 height 10
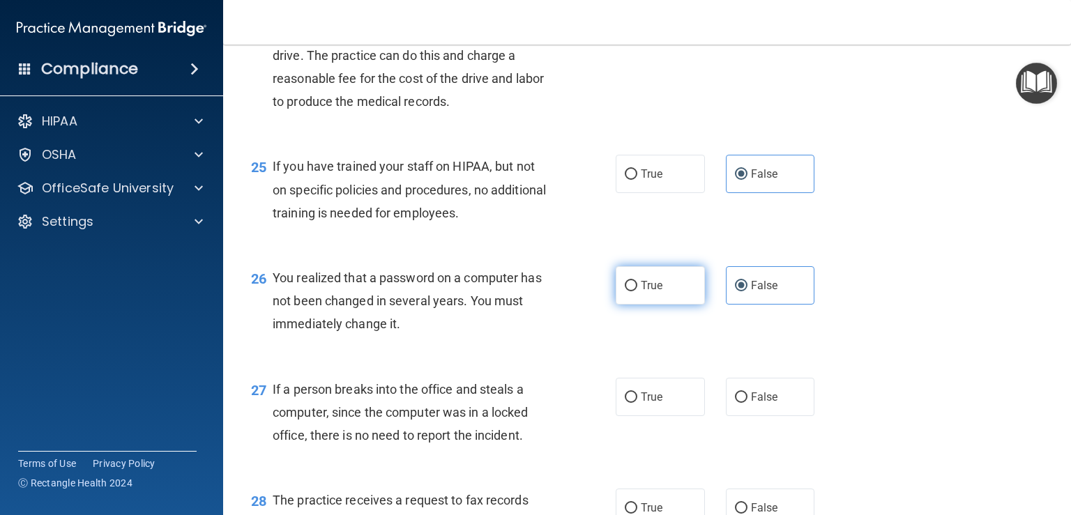
radio input "true"
radio input "false"
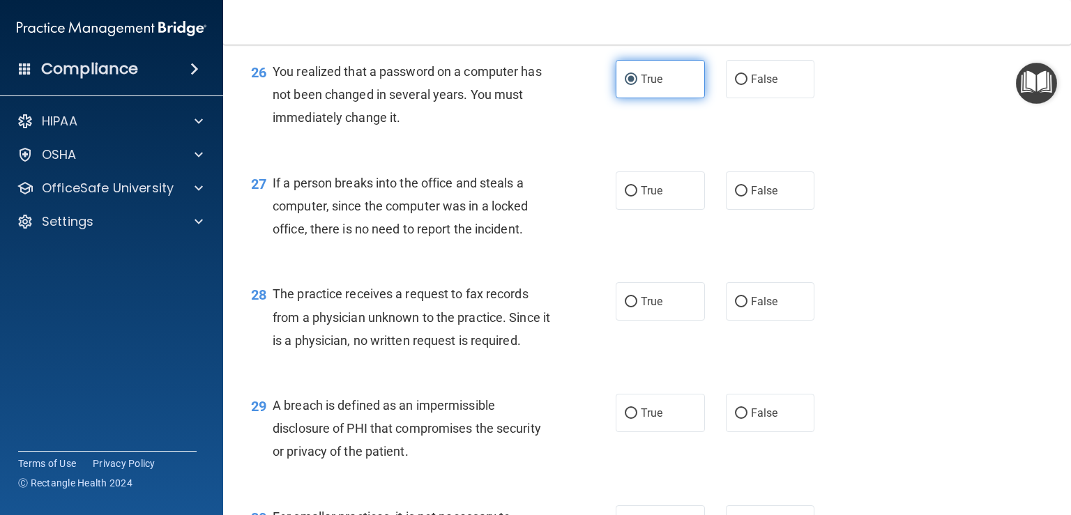
scroll to position [3069, 0]
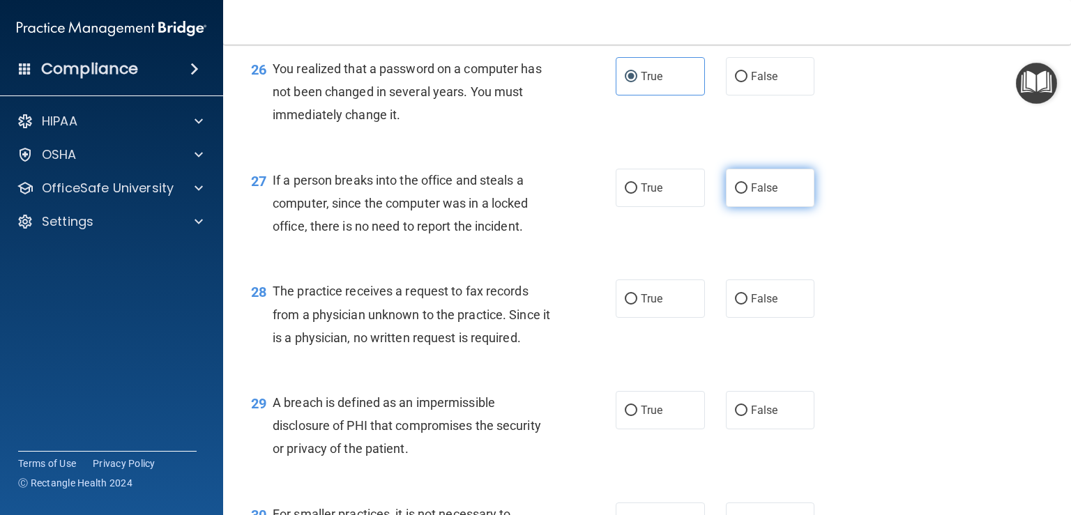
click at [779, 207] on label "False" at bounding box center [770, 188] width 89 height 38
click at [748, 194] on input "False" at bounding box center [741, 188] width 13 height 10
radio input "true"
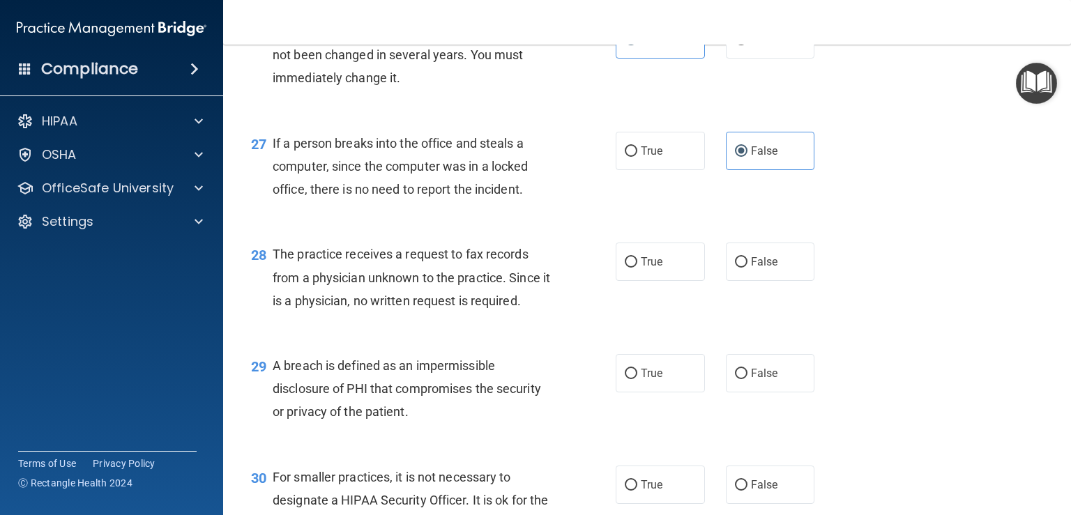
scroll to position [3139, 0]
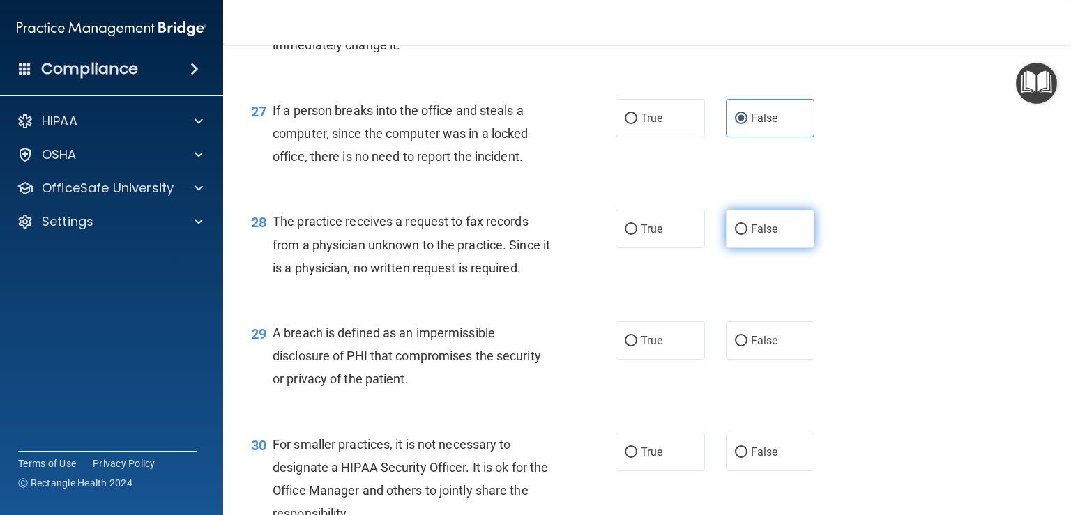
click at [777, 248] on label "False" at bounding box center [770, 229] width 89 height 38
click at [748, 235] on input "False" at bounding box center [741, 230] width 13 height 10
radio input "true"
click at [656, 360] on label "True" at bounding box center [660, 341] width 89 height 38
click at [637, 347] on input "True" at bounding box center [631, 341] width 13 height 10
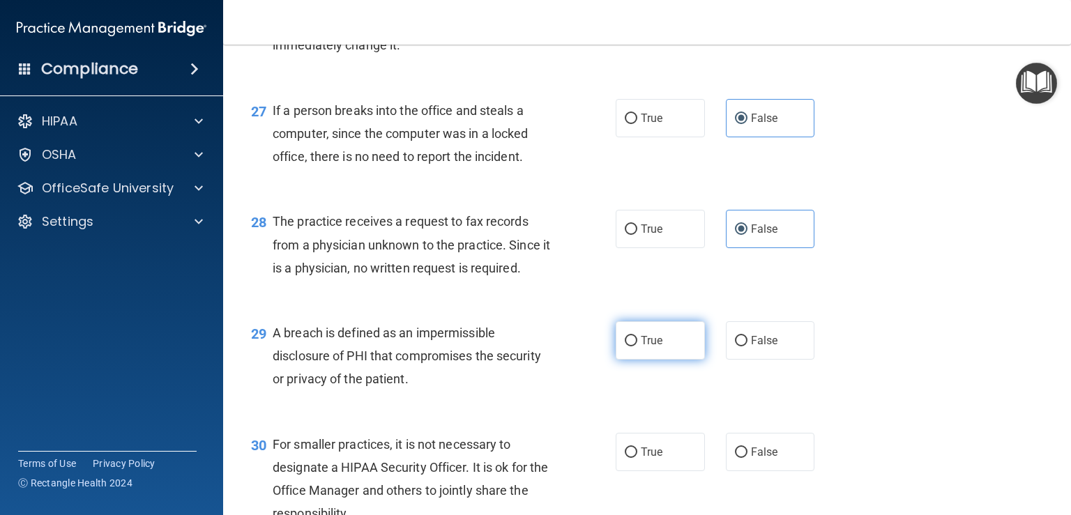
radio input "true"
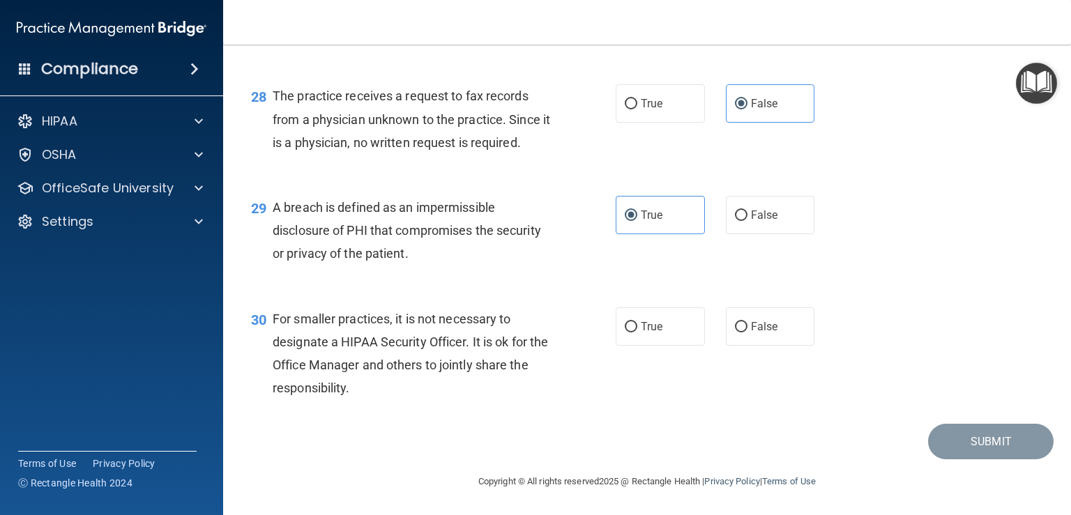
scroll to position [3334, 0]
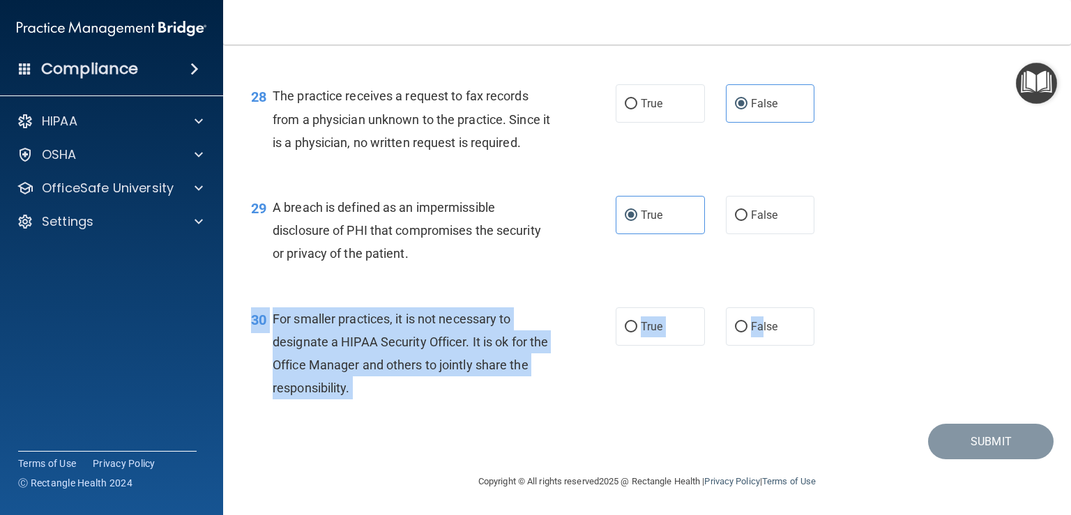
click at [754, 359] on div "30 For smaller practices, it is not necessary to designate a HIPAA Security Off…" at bounding box center [647, 357] width 813 height 135
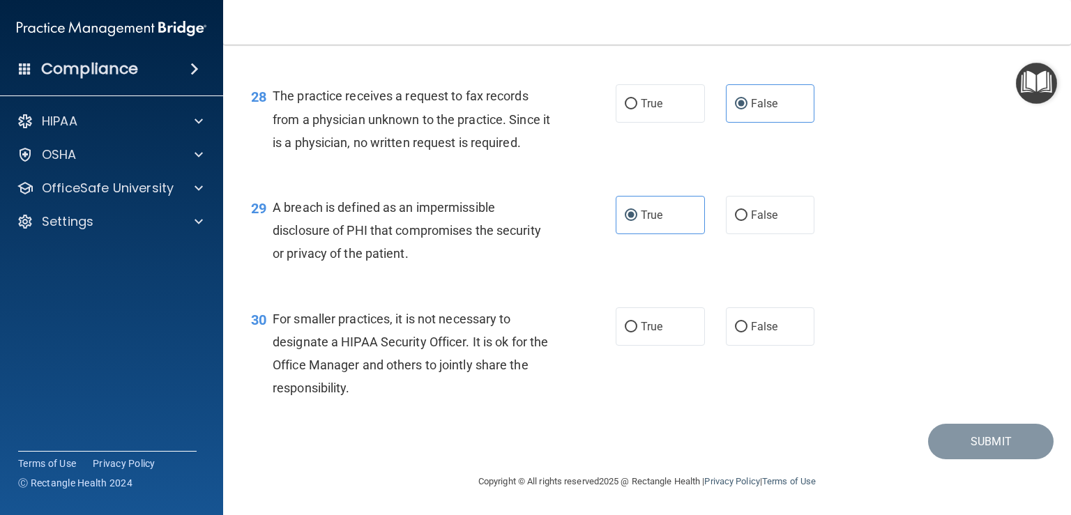
click at [753, 347] on div "30 For smaller practices, it is not necessary to designate a HIPAA Security Off…" at bounding box center [647, 357] width 813 height 135
click at [753, 331] on span "False" at bounding box center [764, 326] width 27 height 13
click at [748, 331] on input "False" at bounding box center [741, 327] width 13 height 10
radio input "true"
click at [999, 451] on button "Submit" at bounding box center [991, 442] width 126 height 36
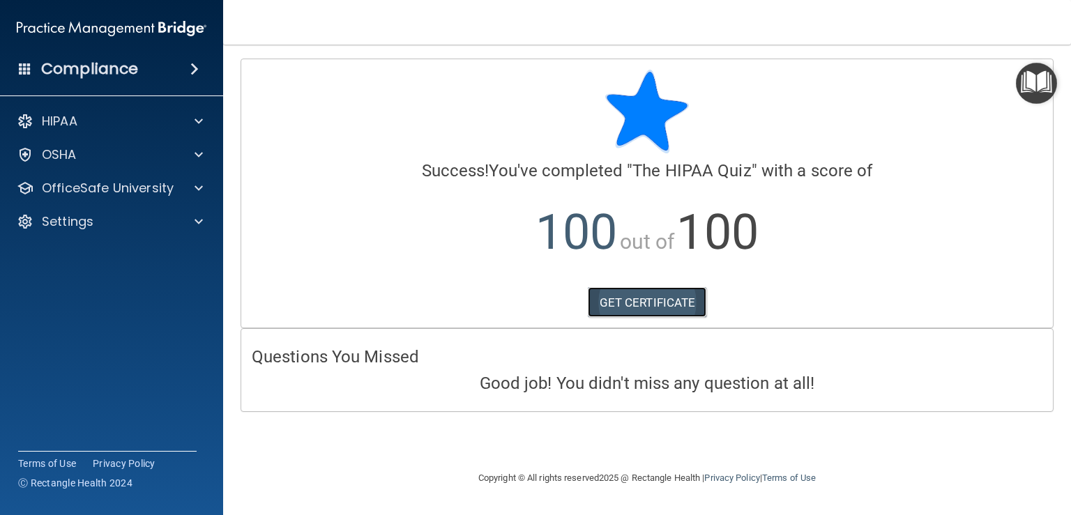
click at [660, 306] on link "GET CERTIFICATE" at bounding box center [647, 302] width 119 height 31
click at [127, 188] on p "OfficeSafe University" at bounding box center [108, 188] width 132 height 17
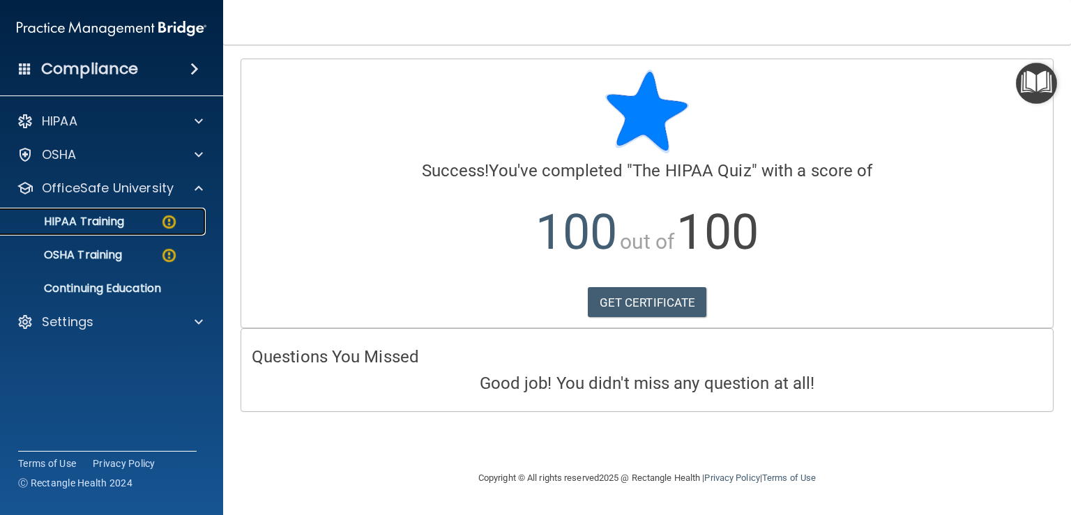
click at [118, 226] on p "HIPAA Training" at bounding box center [66, 222] width 115 height 14
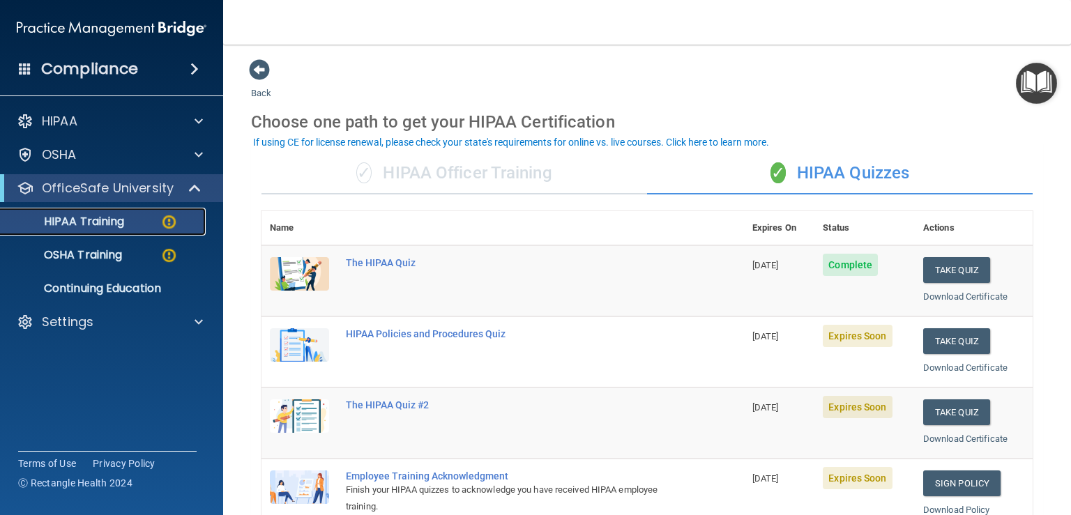
scroll to position [70, 0]
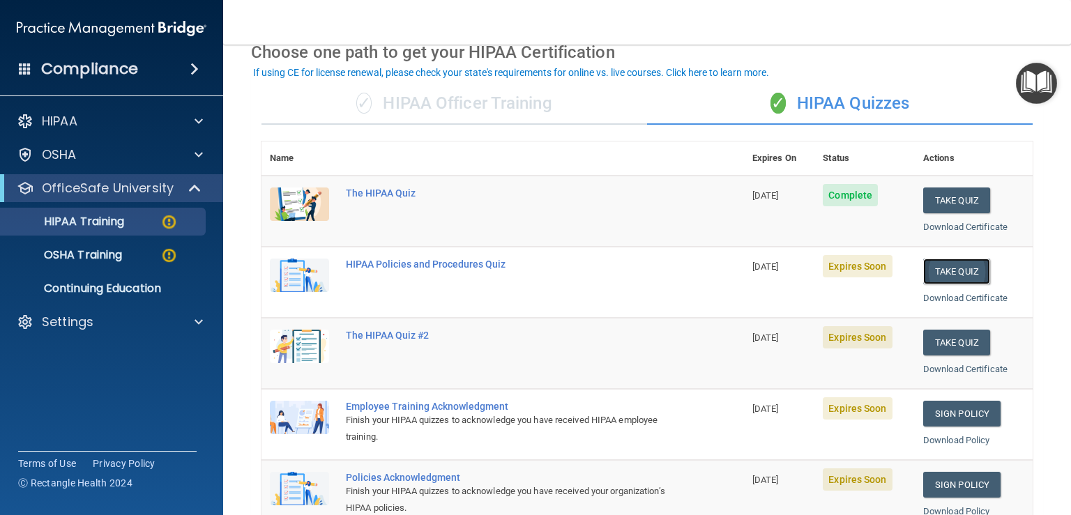
click at [927, 273] on button "Take Quiz" at bounding box center [956, 272] width 67 height 26
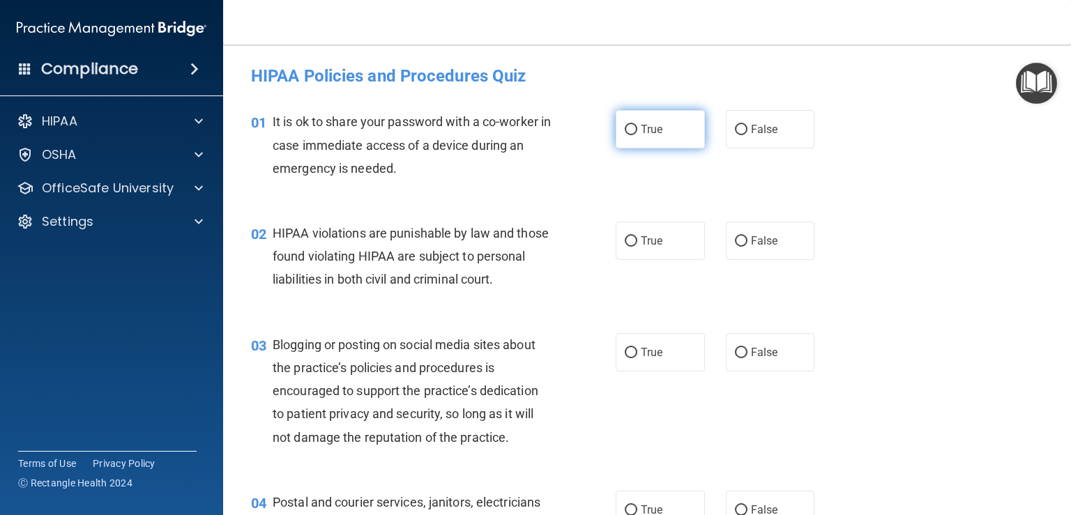
click at [627, 137] on label "True" at bounding box center [660, 129] width 89 height 38
click at [627, 135] on input "True" at bounding box center [631, 130] width 13 height 10
radio input "true"
click at [756, 117] on label "False" at bounding box center [770, 129] width 89 height 38
click at [748, 125] on input "False" at bounding box center [741, 130] width 13 height 10
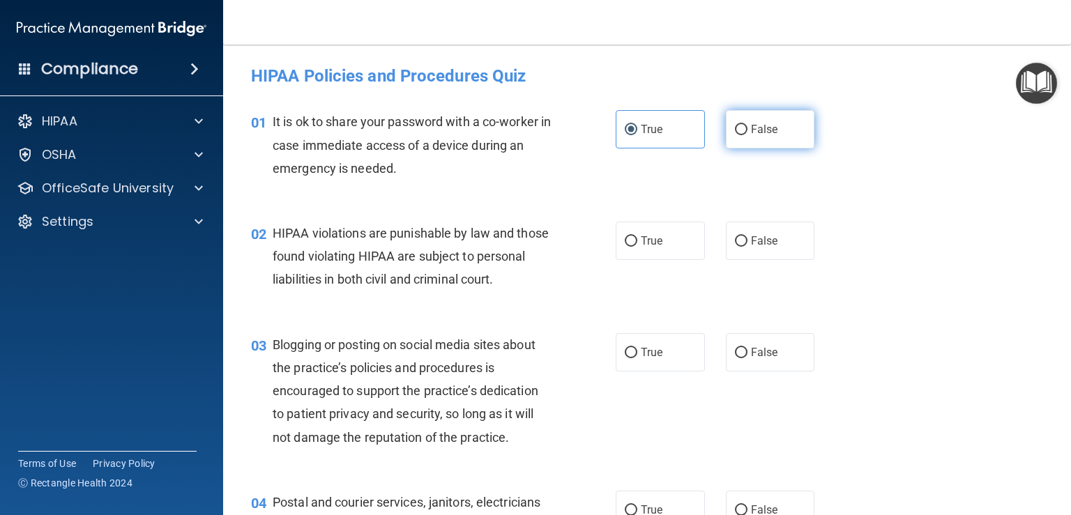
radio input "true"
radio input "false"
click at [625, 245] on input "True" at bounding box center [631, 241] width 13 height 10
radio input "true"
click at [773, 372] on label "False" at bounding box center [770, 352] width 89 height 38
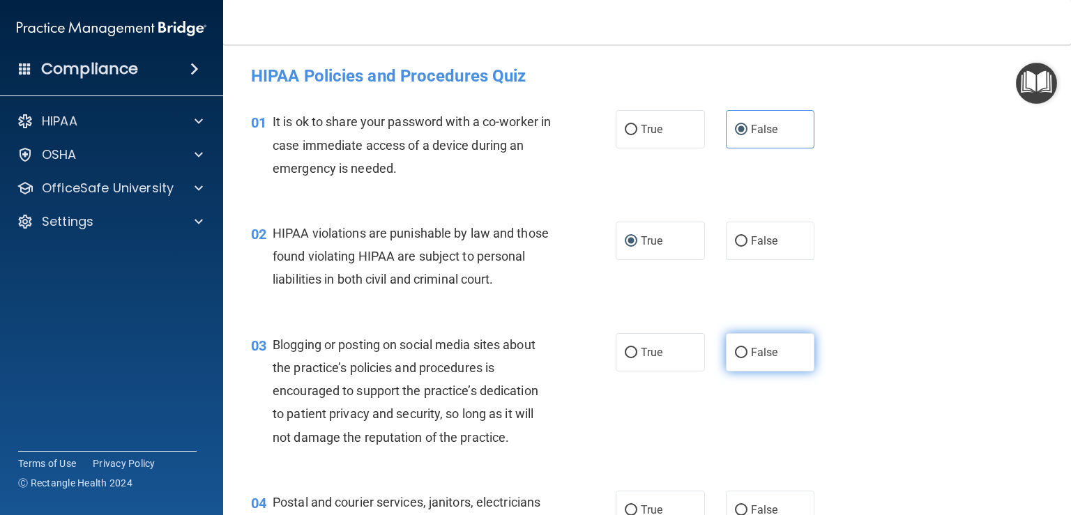
click at [748, 358] on input "False" at bounding box center [741, 353] width 13 height 10
radio input "true"
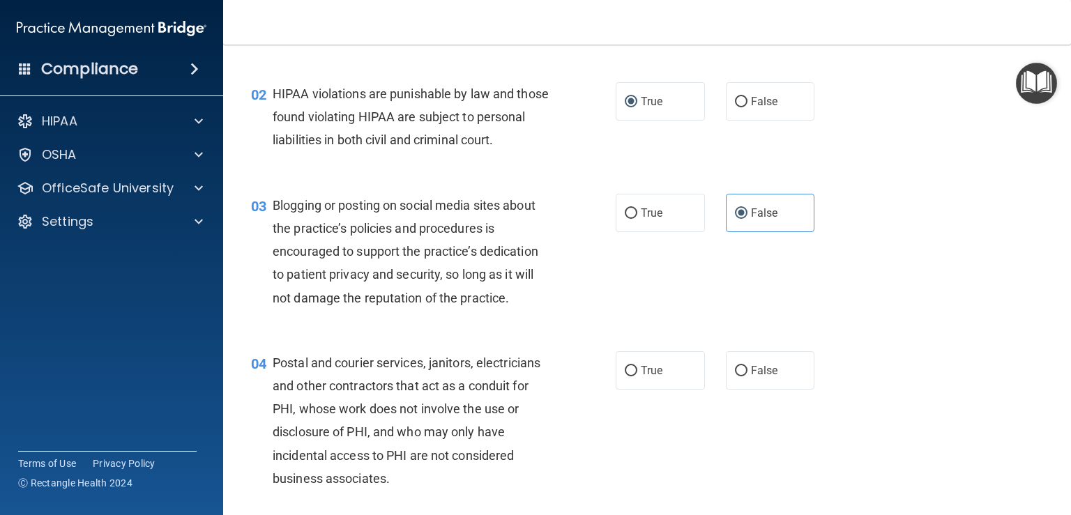
scroll to position [209, 0]
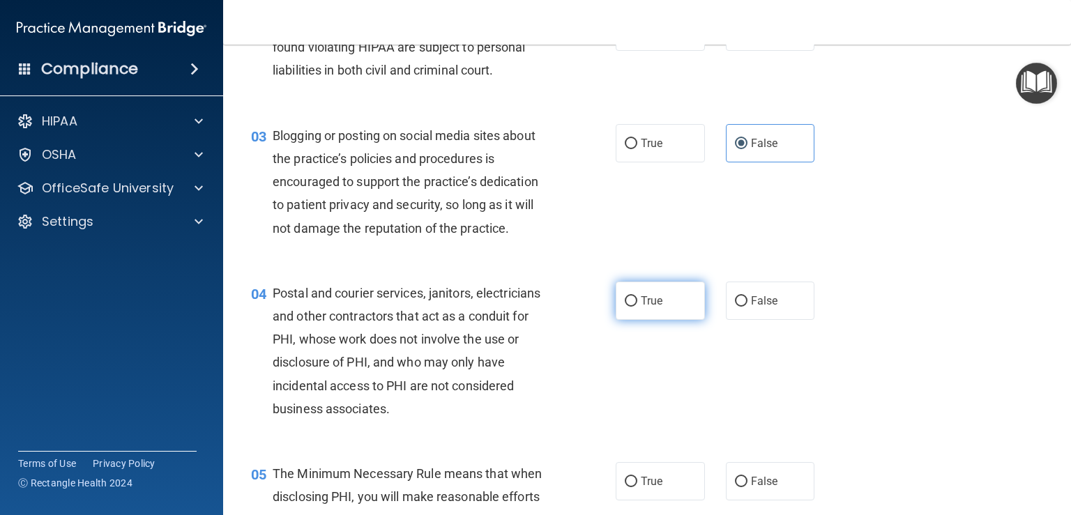
click at [641, 320] on label "True" at bounding box center [660, 301] width 89 height 38
click at [637, 307] on input "True" at bounding box center [631, 301] width 13 height 10
radio input "true"
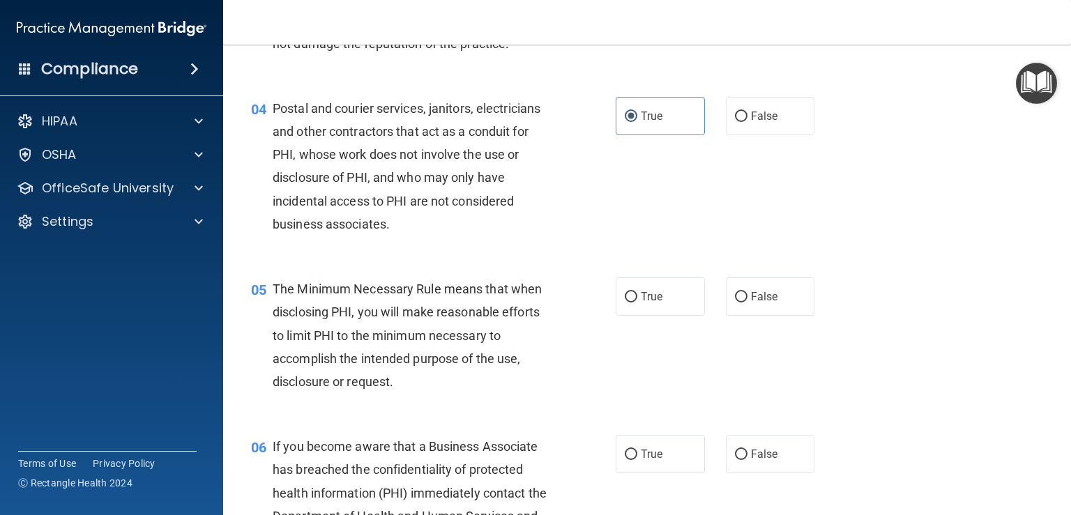
scroll to position [418, 0]
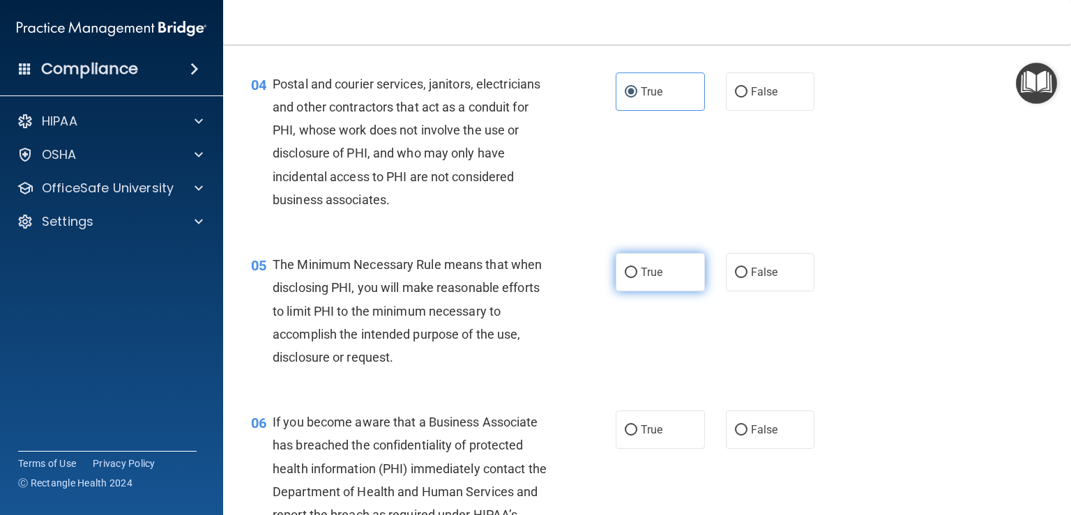
click at [667, 292] on label "True" at bounding box center [660, 272] width 89 height 38
click at [637, 278] on input "True" at bounding box center [631, 273] width 13 height 10
radio input "true"
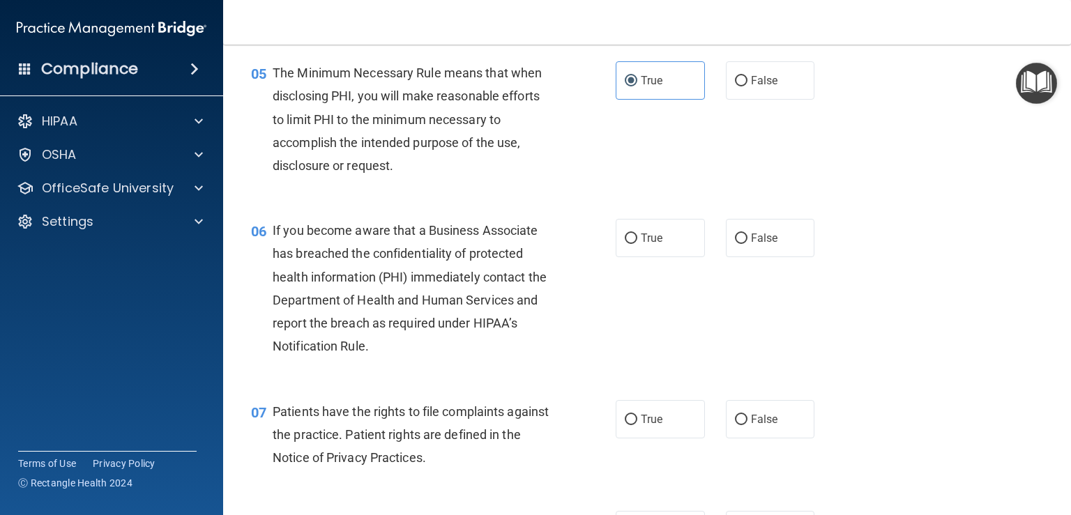
scroll to position [628, 0]
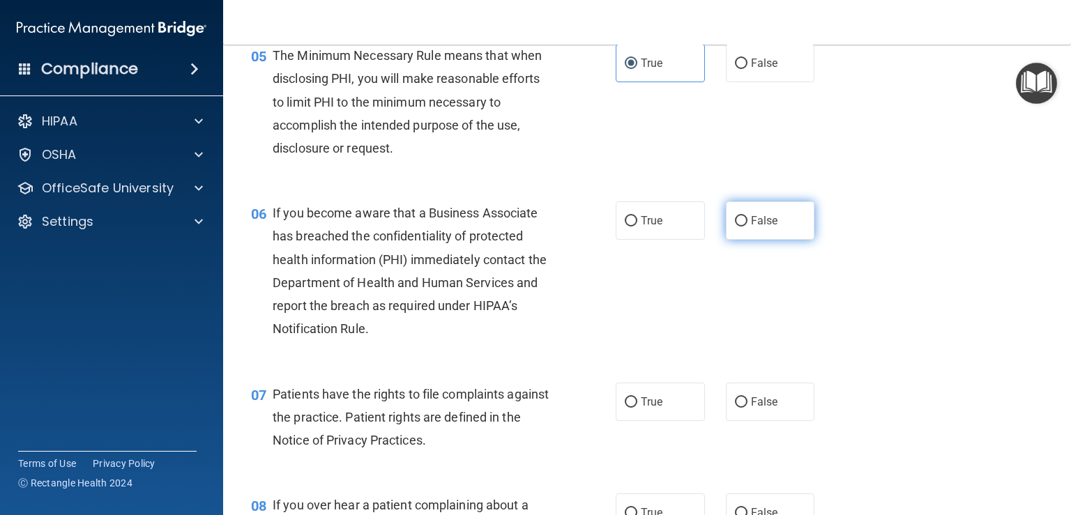
click at [758, 227] on span "False" at bounding box center [764, 220] width 27 height 13
click at [748, 227] on input "False" at bounding box center [741, 221] width 13 height 10
radio input "true"
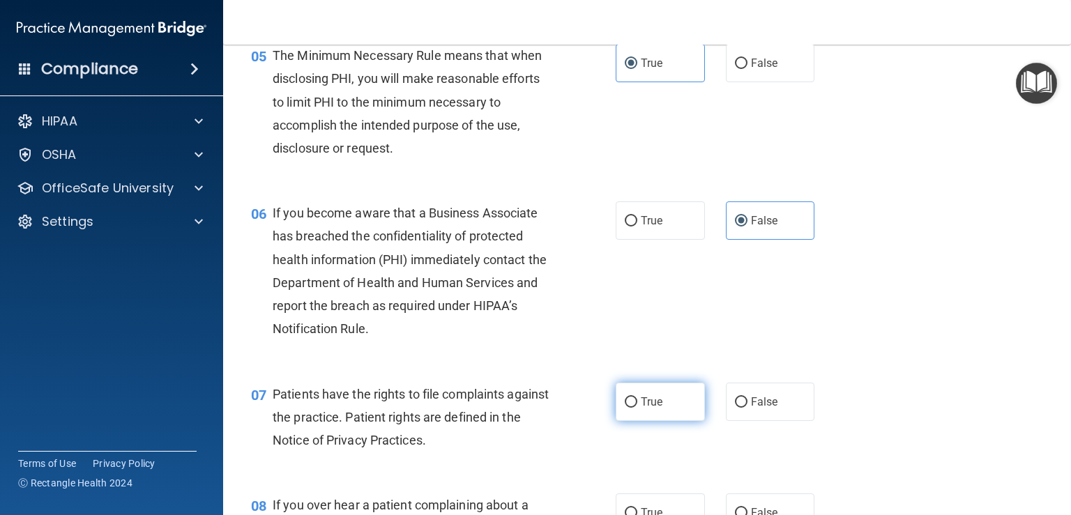
click at [631, 410] on label "True" at bounding box center [660, 402] width 89 height 38
click at [631, 408] on input "True" at bounding box center [631, 403] width 13 height 10
radio input "true"
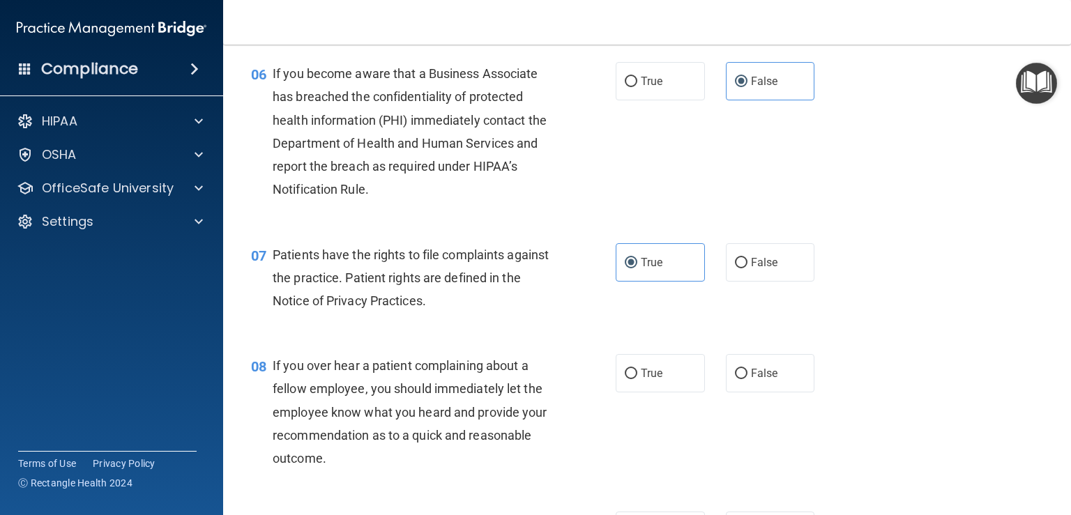
scroll to position [907, 0]
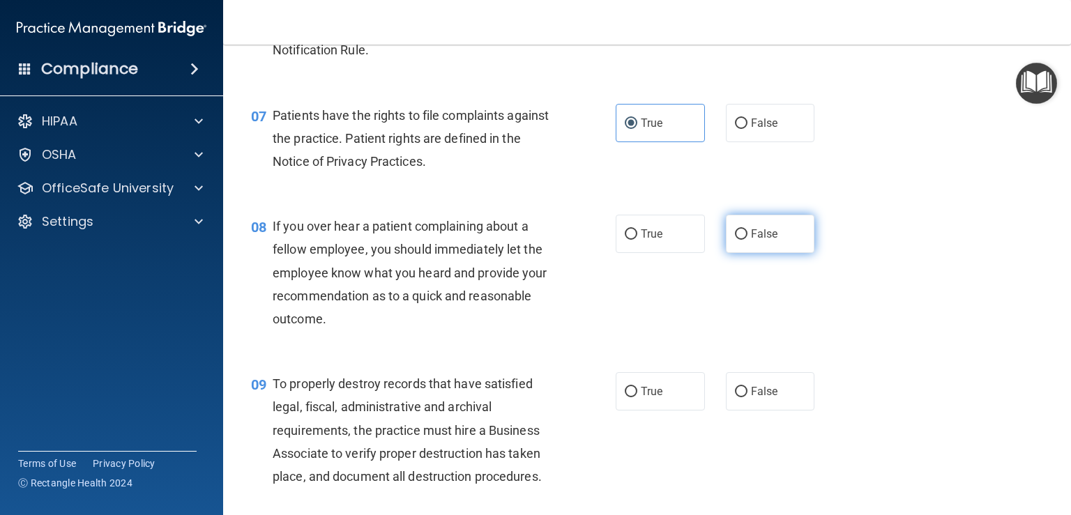
click at [751, 241] on span "False" at bounding box center [764, 233] width 27 height 13
click at [748, 240] on input "False" at bounding box center [741, 234] width 13 height 10
radio input "true"
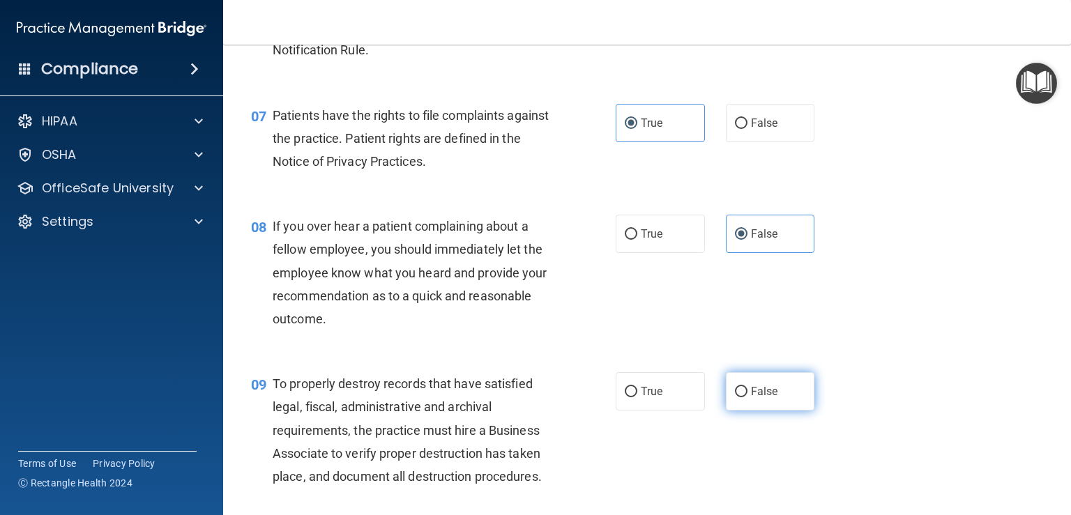
click at [742, 411] on label "False" at bounding box center [770, 391] width 89 height 38
click at [742, 398] on input "False" at bounding box center [741, 392] width 13 height 10
radio input "true"
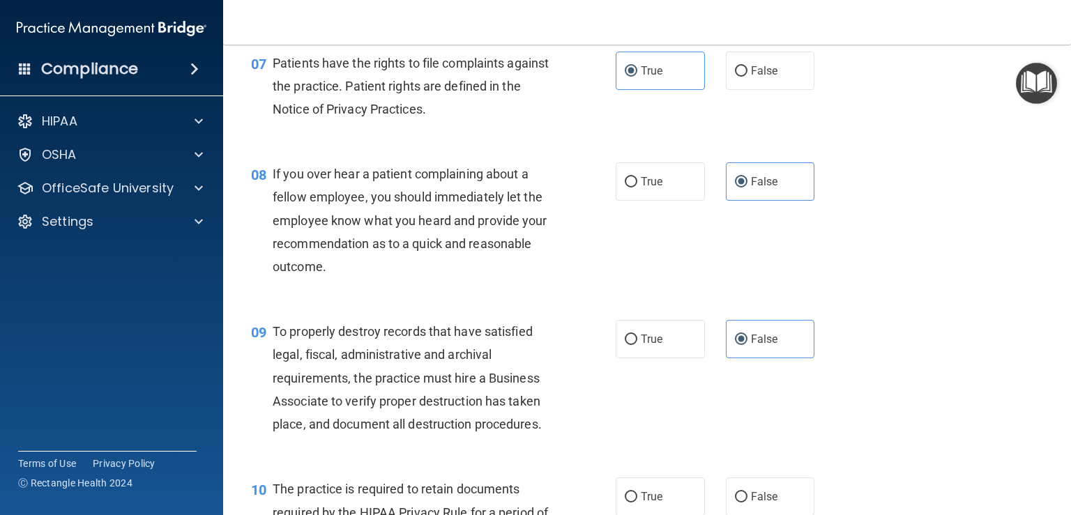
scroll to position [1046, 0]
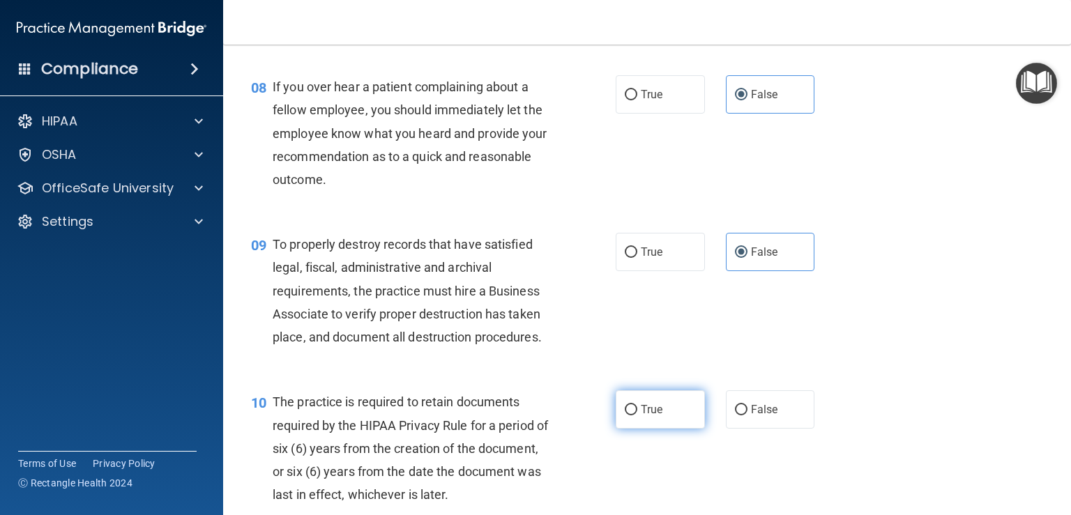
click at [662, 429] on label "True" at bounding box center [660, 410] width 89 height 38
click at [637, 416] on input "True" at bounding box center [631, 410] width 13 height 10
radio input "true"
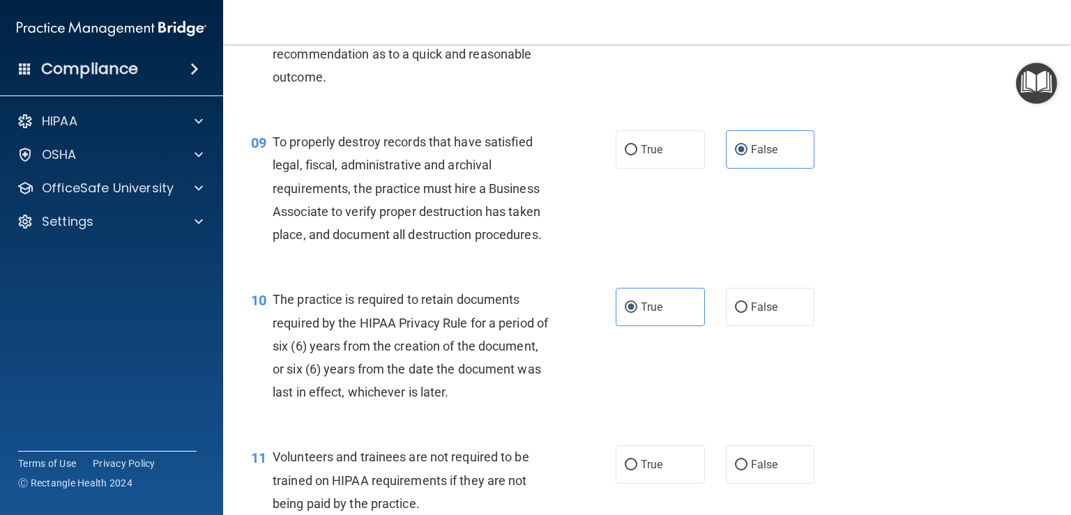
scroll to position [1255, 0]
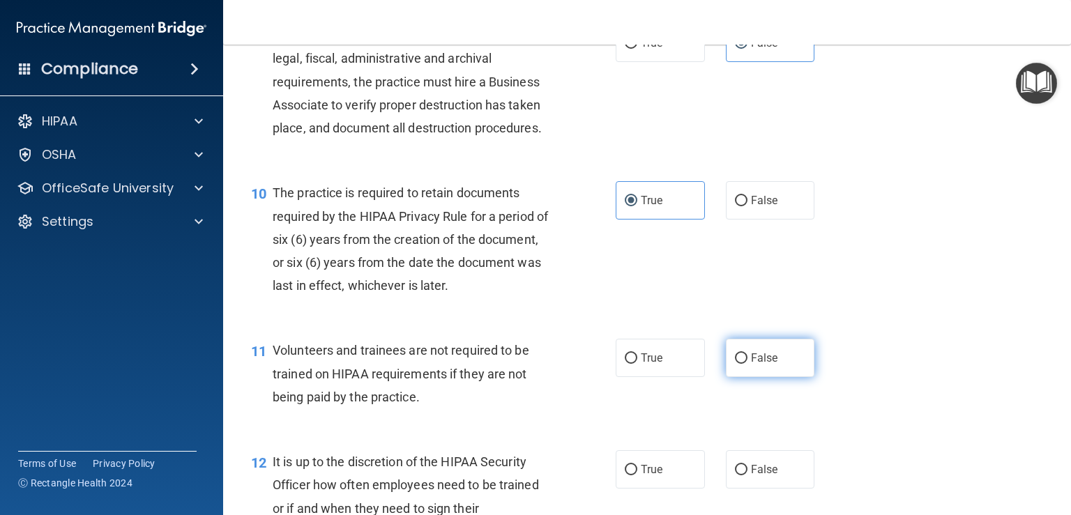
click at [755, 377] on label "False" at bounding box center [770, 358] width 89 height 38
click at [748, 364] on input "False" at bounding box center [741, 359] width 13 height 10
radio input "true"
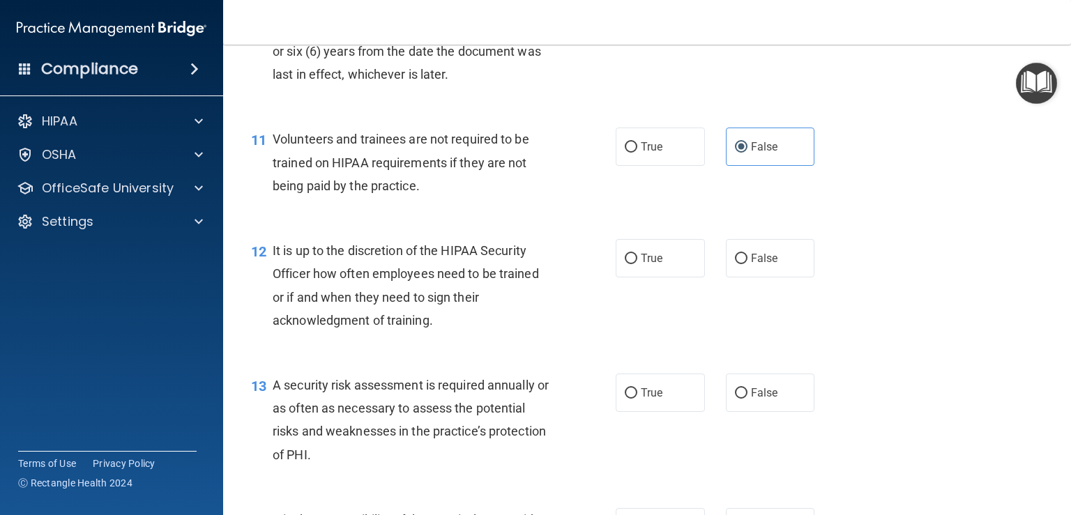
scroll to position [1465, 0]
click at [764, 280] on label "False" at bounding box center [770, 260] width 89 height 38
click at [748, 266] on input "False" at bounding box center [741, 261] width 13 height 10
radio input "true"
click at [640, 395] on div "13 A security risk assessment is required annually or as often as necessary to …" at bounding box center [647, 425] width 813 height 135
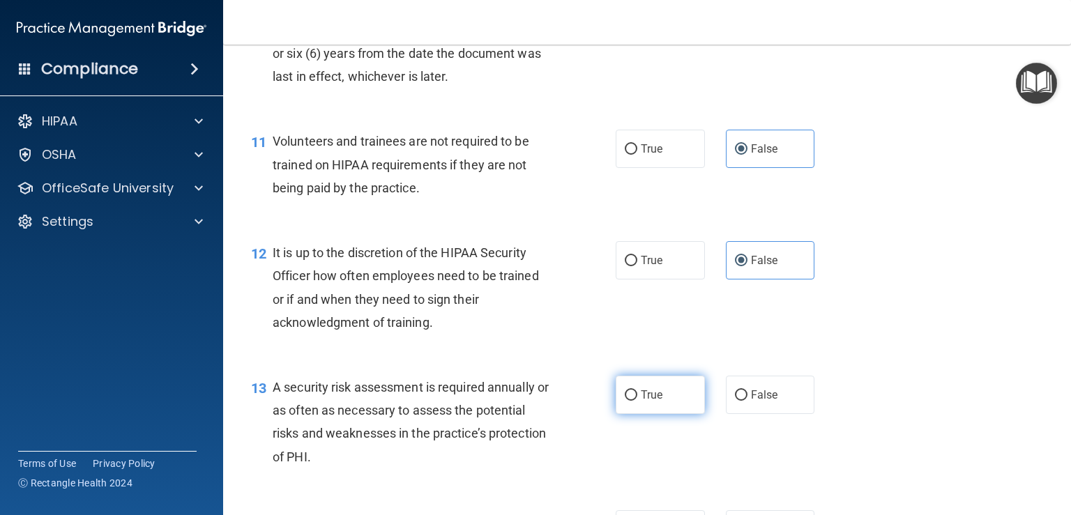
click at [647, 402] on span "True" at bounding box center [652, 394] width 22 height 13
click at [637, 401] on input "True" at bounding box center [631, 396] width 13 height 10
radio input "true"
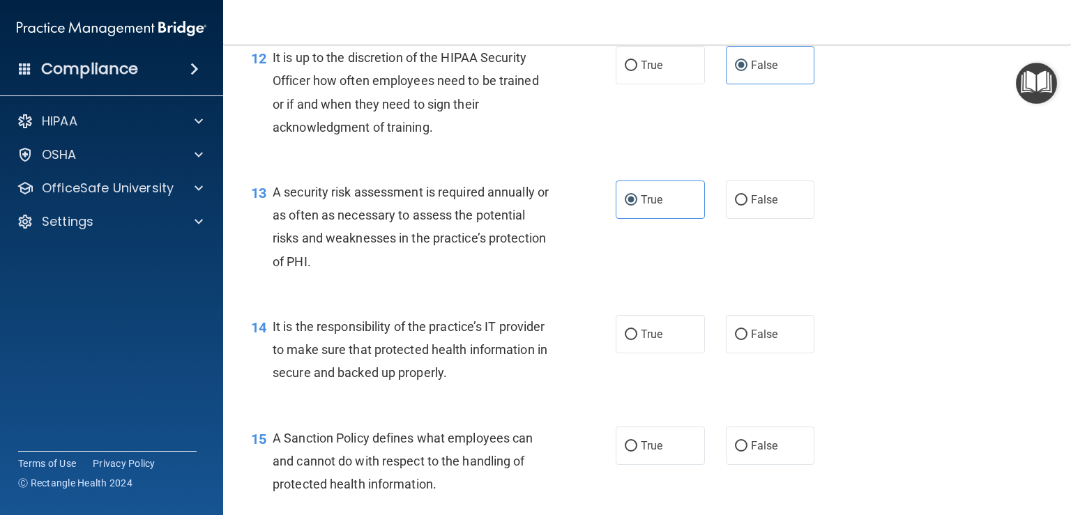
scroll to position [1674, 0]
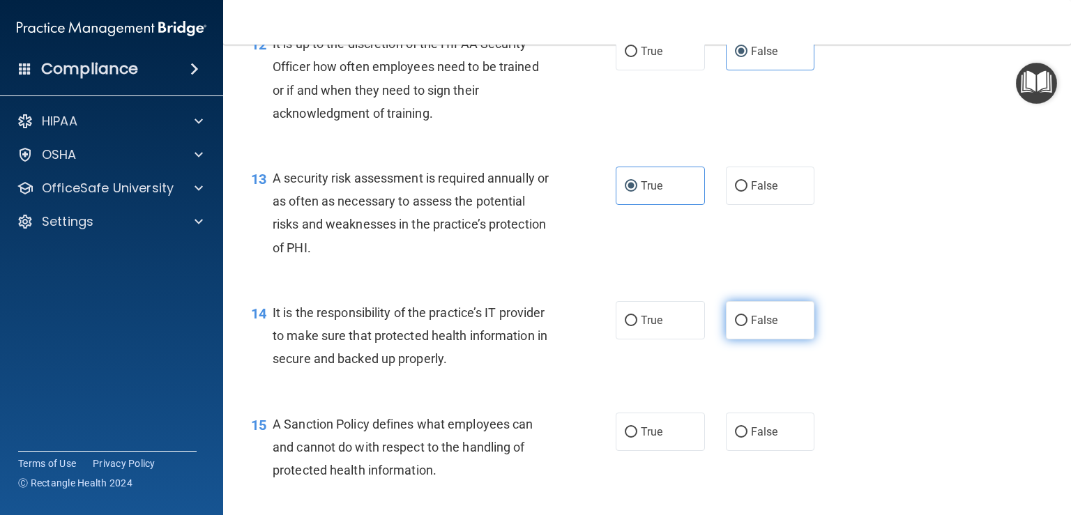
click at [769, 340] on label "False" at bounding box center [770, 320] width 89 height 38
click at [748, 326] on input "False" at bounding box center [741, 321] width 13 height 10
radio input "true"
click at [778, 451] on label "False" at bounding box center [770, 432] width 89 height 38
click at [748, 438] on input "False" at bounding box center [741, 433] width 13 height 10
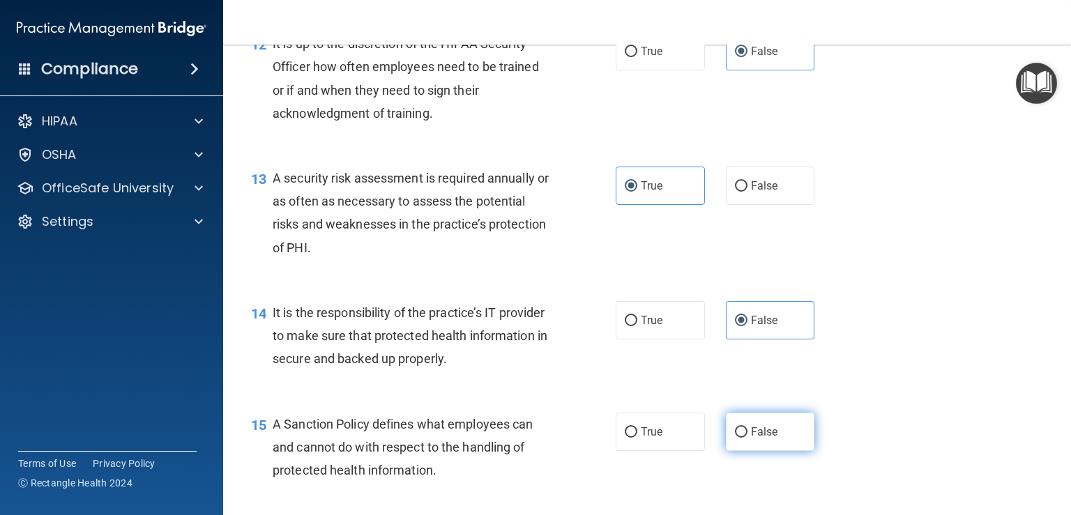
radio input "true"
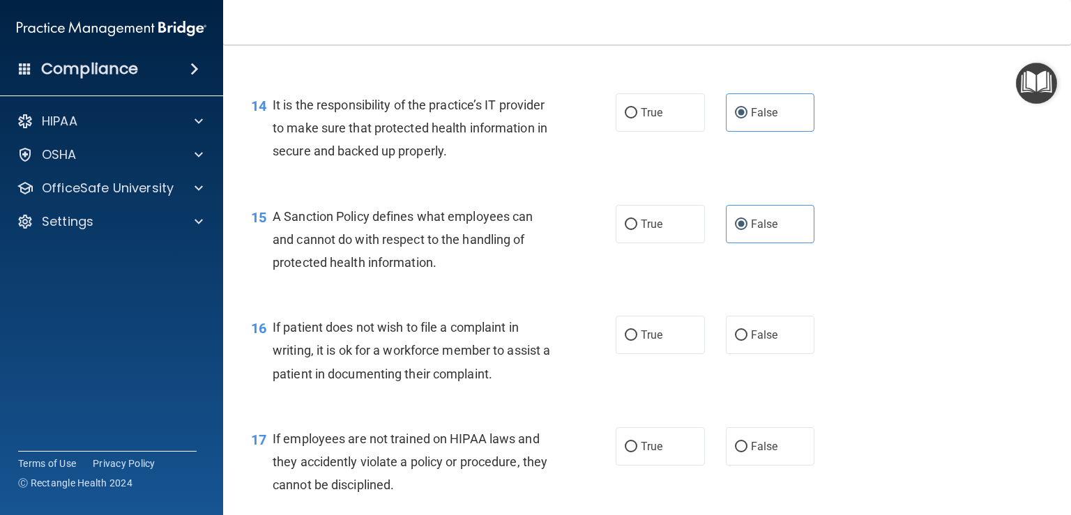
scroll to position [1883, 0]
click at [646, 340] on span "True" at bounding box center [652, 333] width 22 height 13
click at [637, 340] on input "True" at bounding box center [631, 334] width 13 height 10
radio input "true"
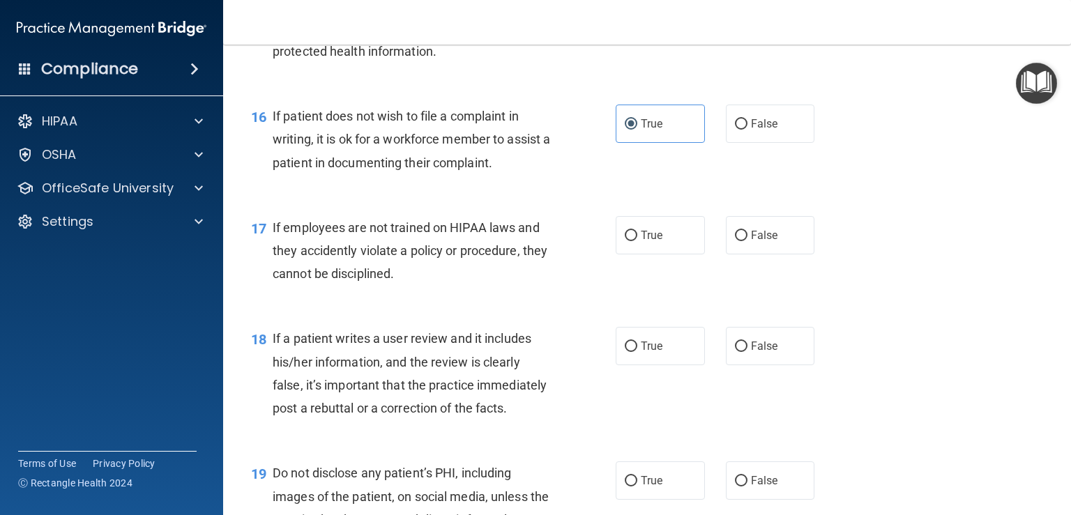
scroll to position [2023, 0]
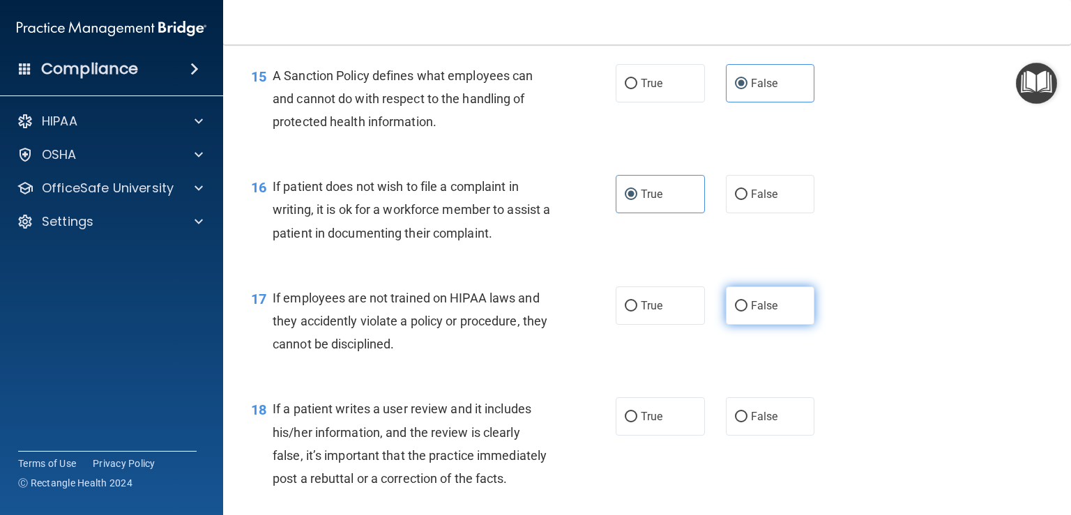
click at [769, 325] on label "False" at bounding box center [770, 306] width 89 height 38
click at [748, 312] on input "False" at bounding box center [741, 306] width 13 height 10
radio input "true"
click at [755, 423] on span "False" at bounding box center [764, 416] width 27 height 13
click at [748, 423] on input "False" at bounding box center [741, 417] width 13 height 10
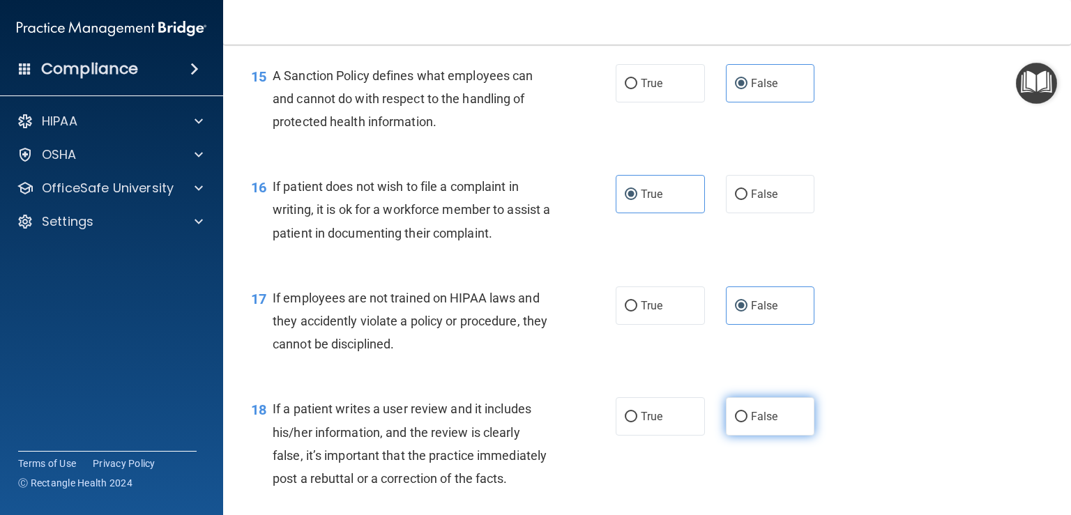
radio input "true"
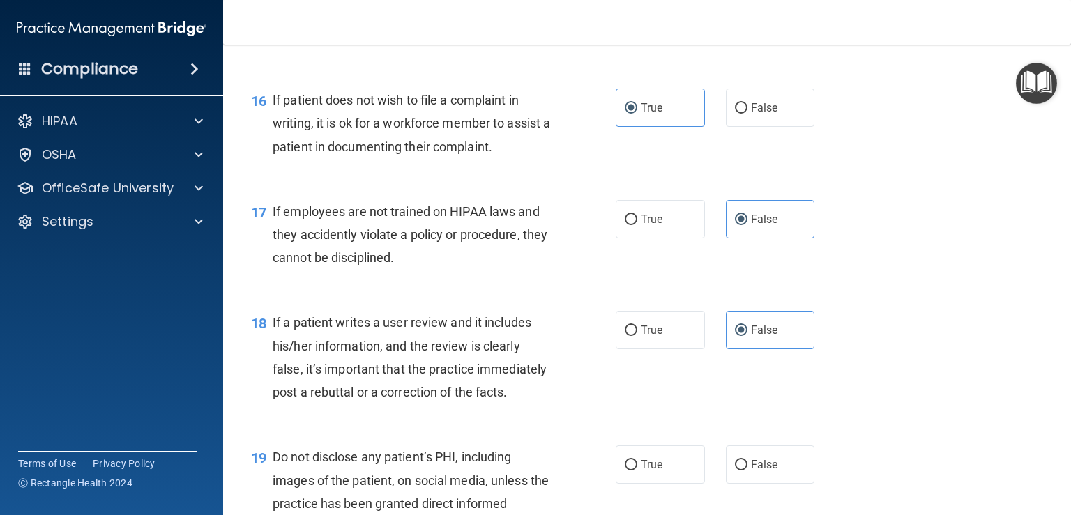
scroll to position [2162, 0]
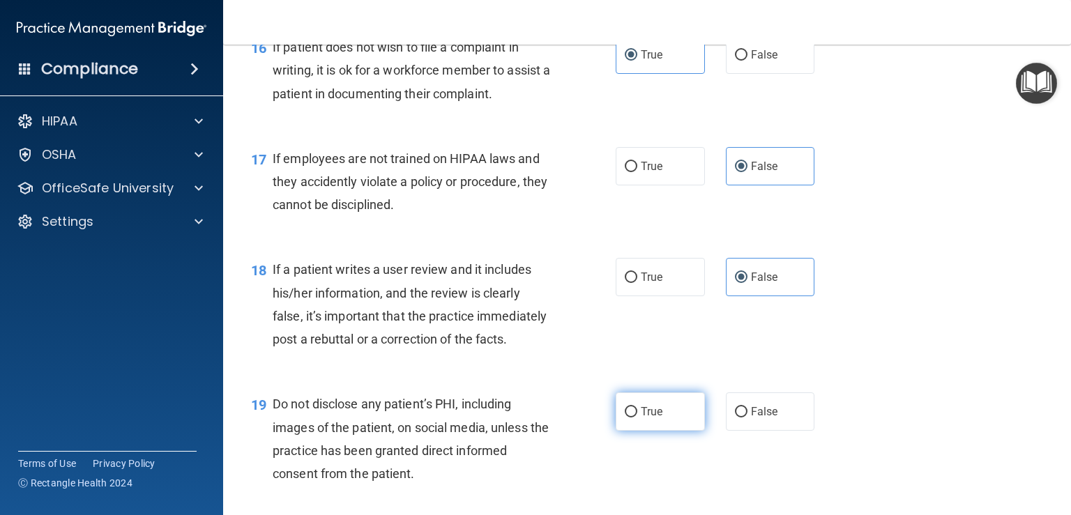
click at [640, 431] on label "True" at bounding box center [660, 412] width 89 height 38
click at [637, 418] on input "True" at bounding box center [631, 412] width 13 height 10
radio input "true"
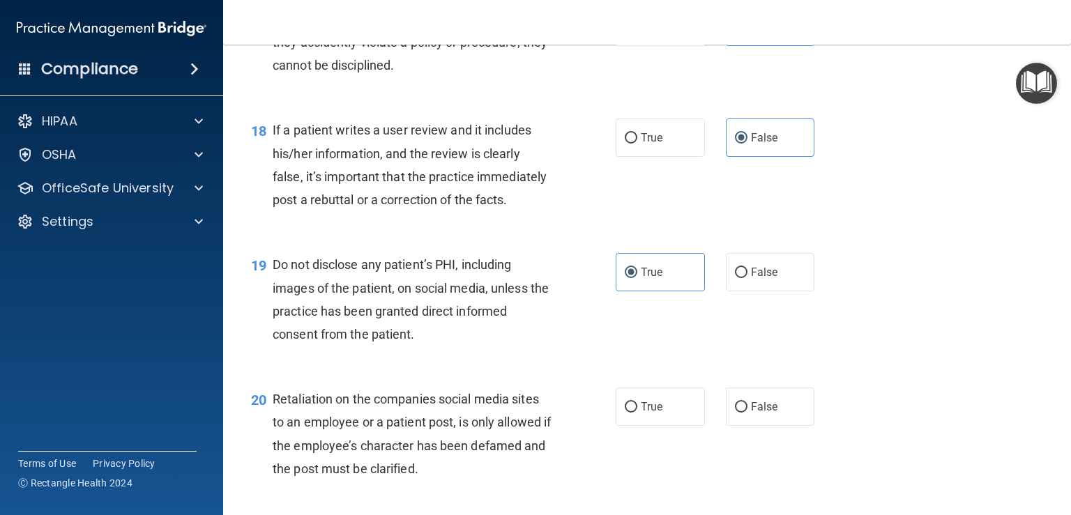
scroll to position [2371, 0]
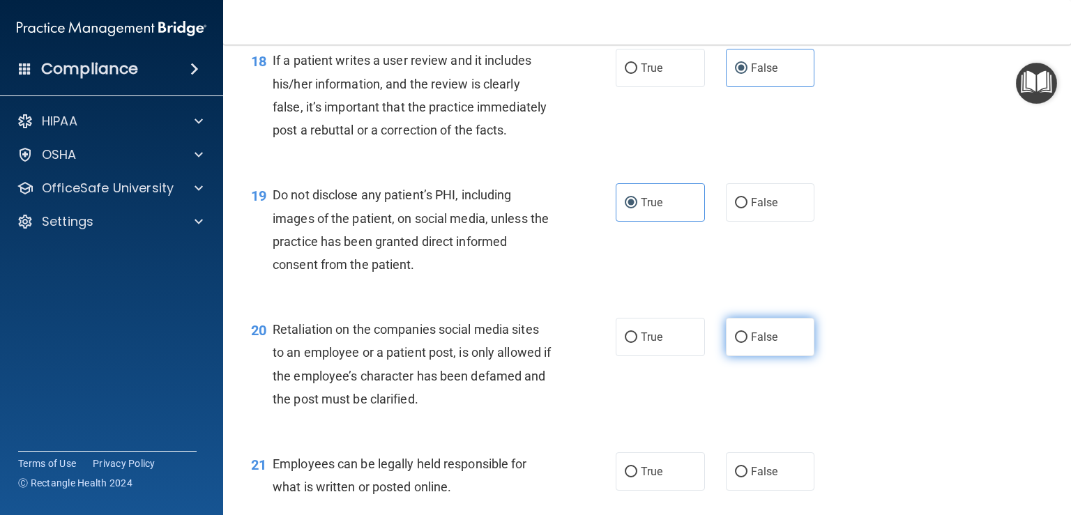
click at [769, 356] on label "False" at bounding box center [770, 337] width 89 height 38
click at [748, 343] on input "False" at bounding box center [741, 338] width 13 height 10
radio input "true"
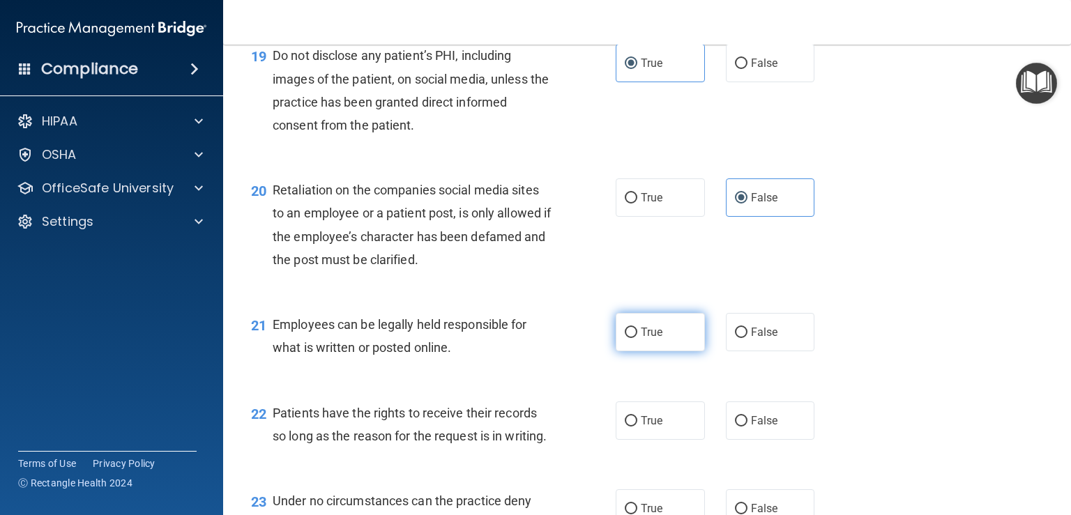
click at [654, 352] on label "True" at bounding box center [660, 332] width 89 height 38
click at [637, 338] on input "True" at bounding box center [631, 333] width 13 height 10
radio input "true"
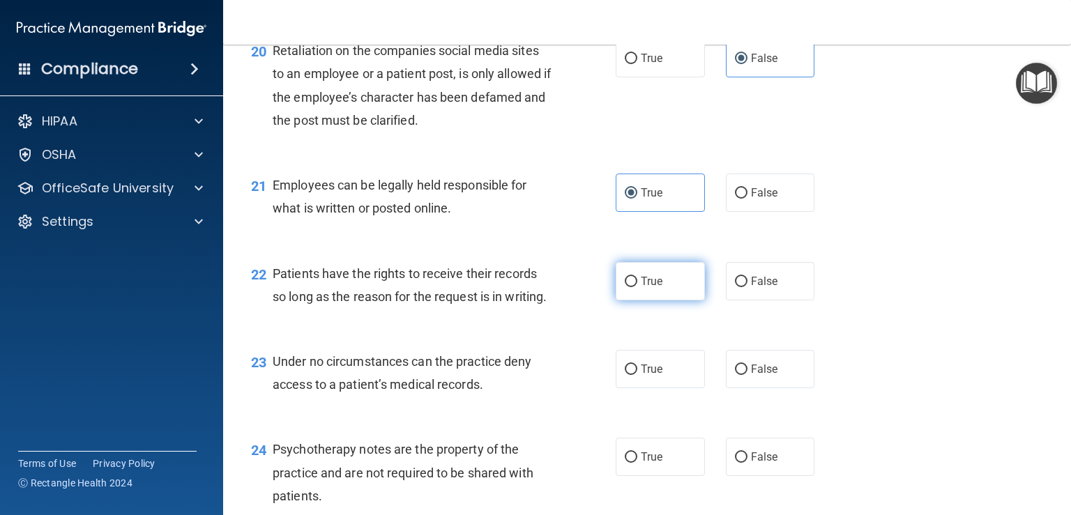
click at [640, 301] on label "True" at bounding box center [660, 281] width 89 height 38
click at [637, 287] on input "True" at bounding box center [631, 282] width 13 height 10
radio input "true"
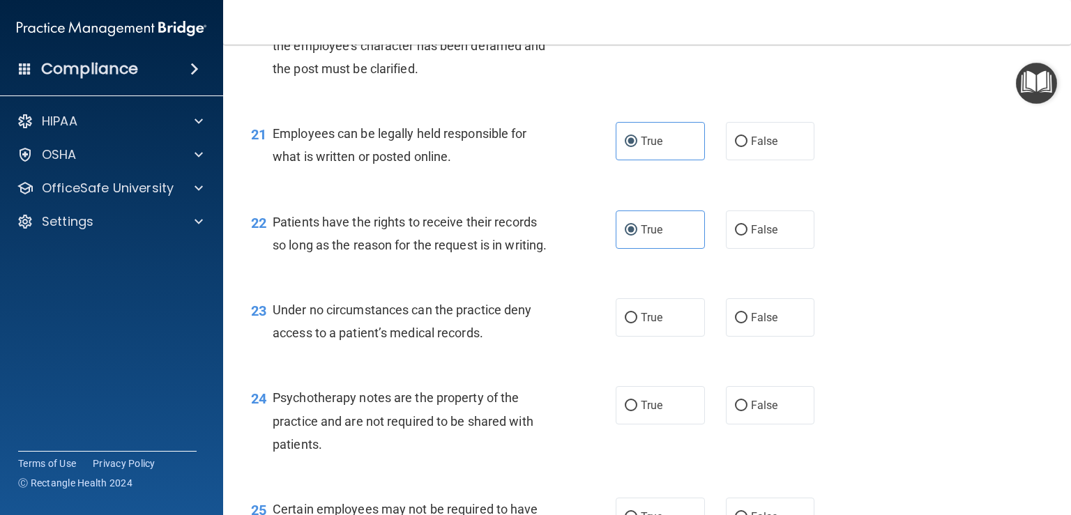
scroll to position [2790, 0]
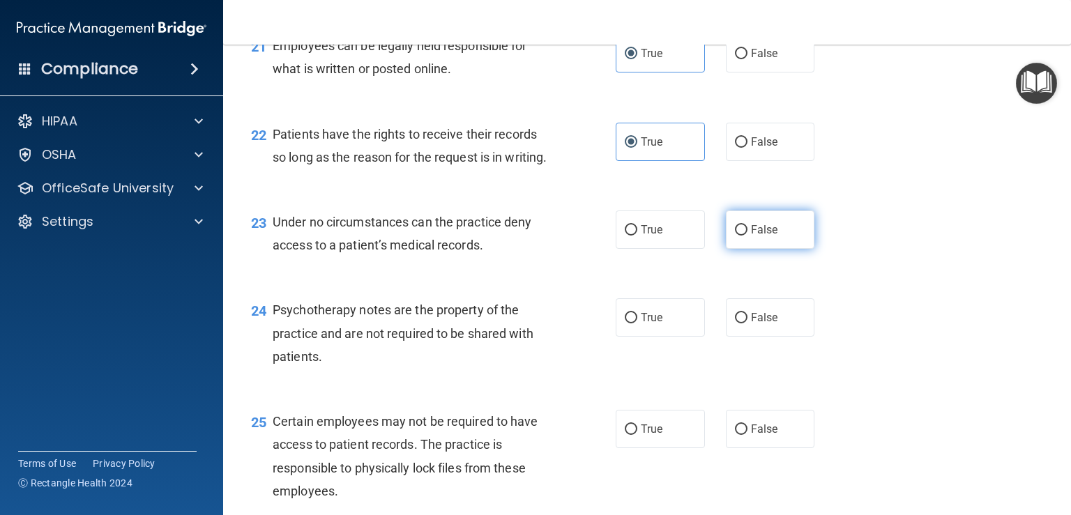
click at [792, 249] on label "False" at bounding box center [770, 230] width 89 height 38
click at [748, 236] on input "False" at bounding box center [741, 230] width 13 height 10
radio input "true"
click at [647, 337] on label "True" at bounding box center [660, 318] width 89 height 38
click at [637, 324] on input "True" at bounding box center [631, 318] width 13 height 10
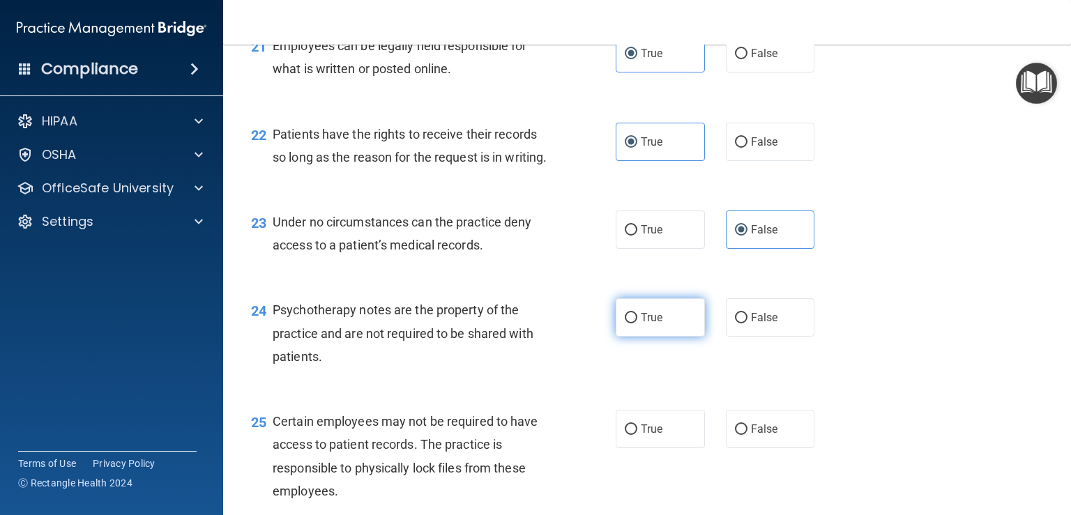
radio input "true"
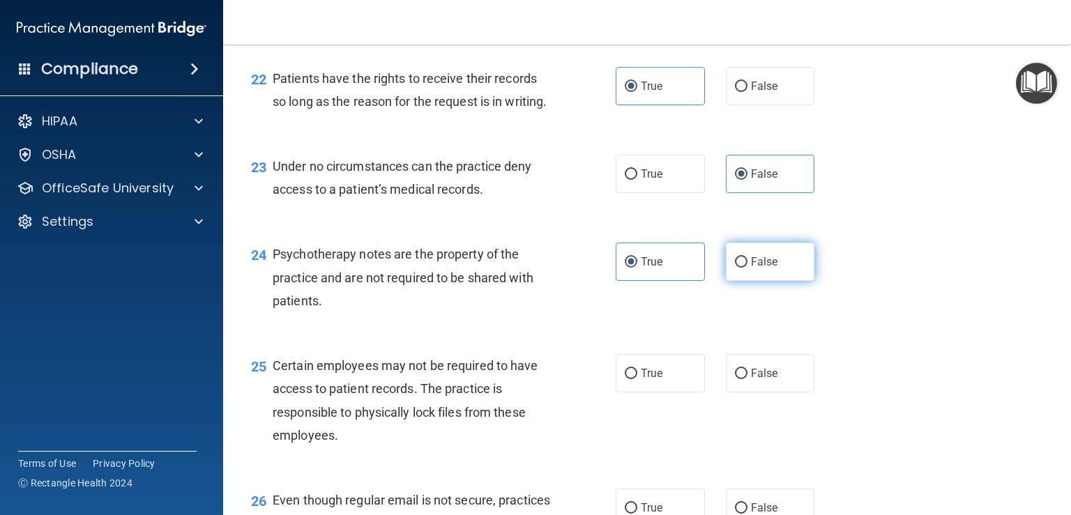
scroll to position [2929, 0]
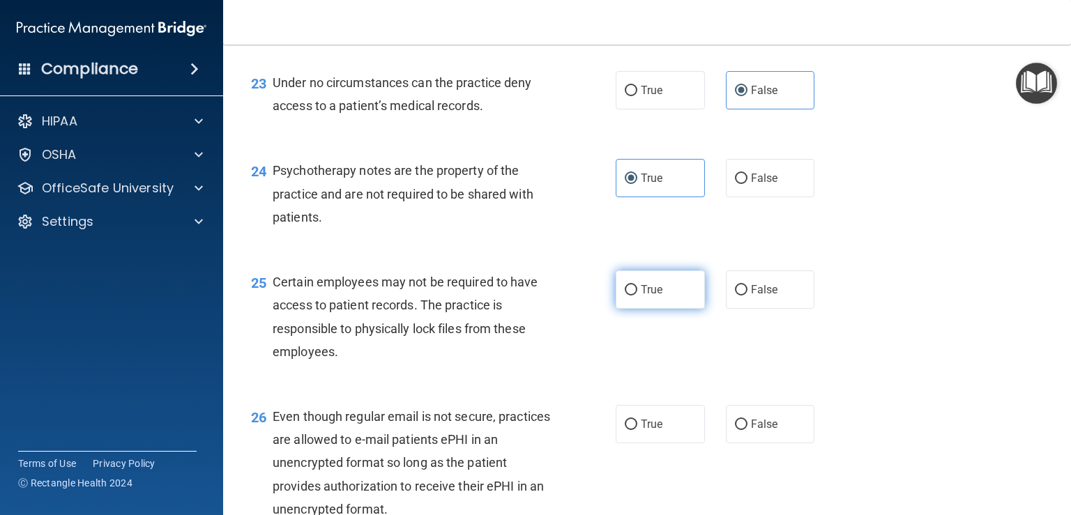
click at [635, 309] on label "True" at bounding box center [660, 290] width 89 height 38
click at [635, 296] on input "True" at bounding box center [631, 290] width 13 height 10
radio input "true"
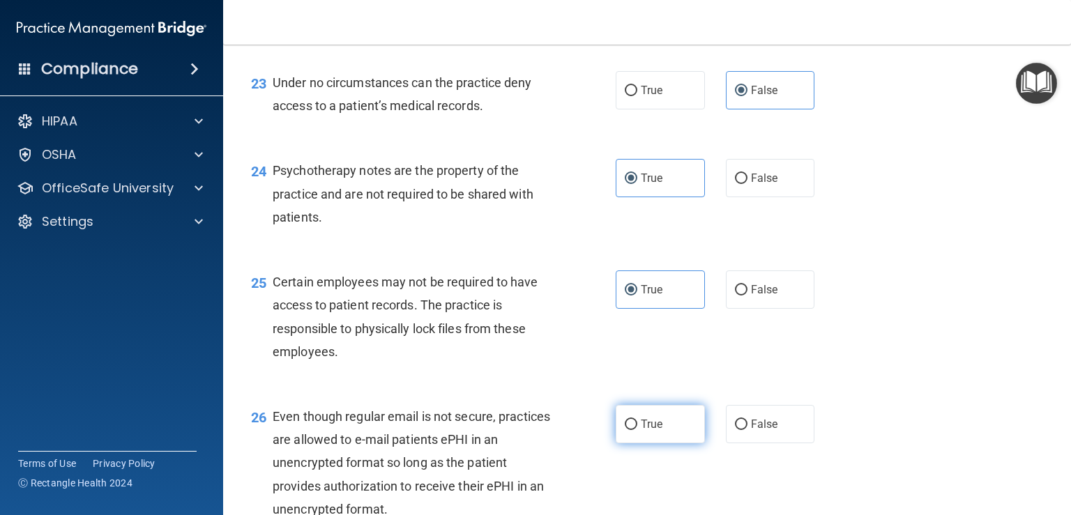
click at [650, 444] on label "True" at bounding box center [660, 424] width 89 height 38
click at [637, 430] on input "True" at bounding box center [631, 425] width 13 height 10
radio input "true"
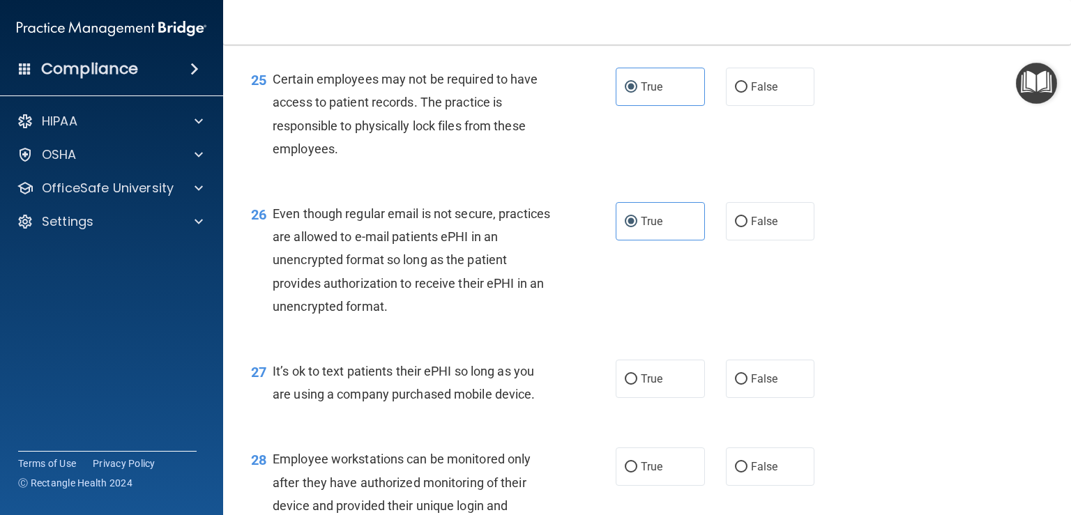
scroll to position [3139, 0]
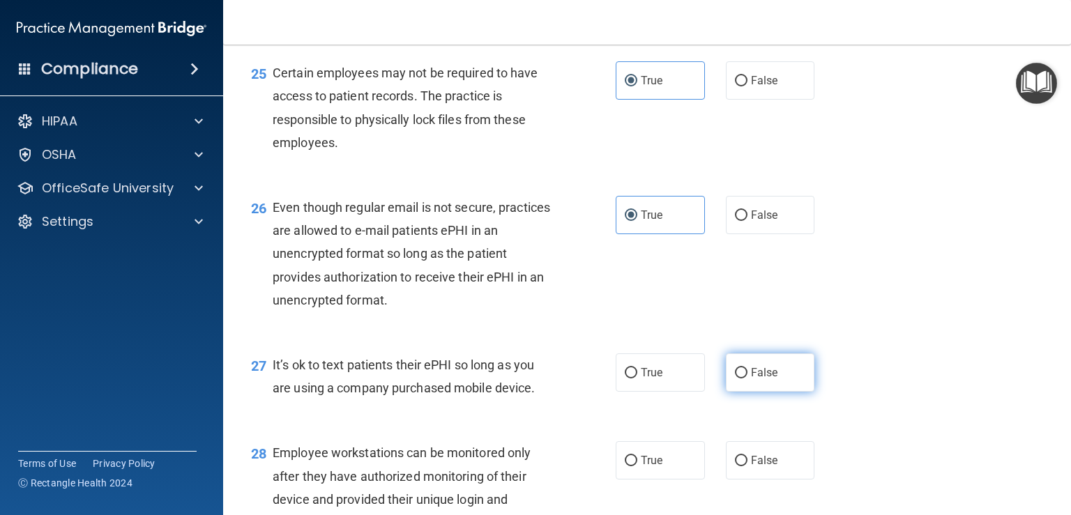
click at [735, 379] on input "False" at bounding box center [741, 373] width 13 height 10
radio input "true"
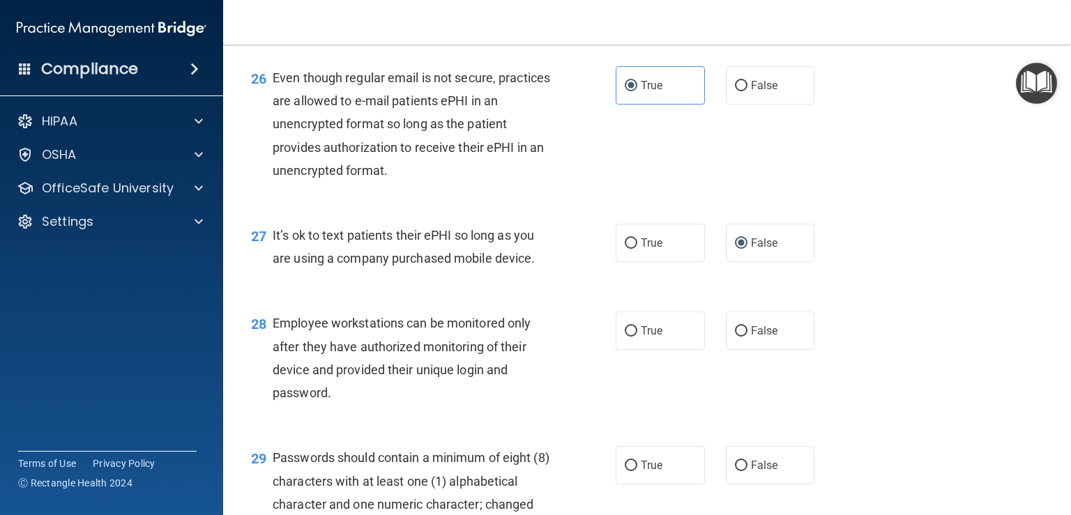
scroll to position [3348, 0]
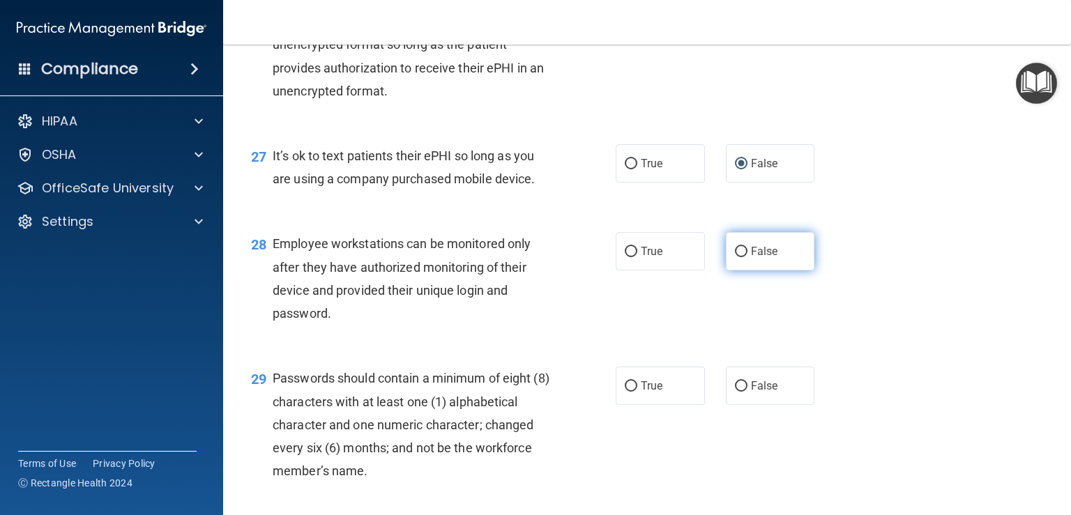
click at [795, 271] on label "False" at bounding box center [770, 251] width 89 height 38
click at [748, 257] on input "False" at bounding box center [741, 252] width 13 height 10
radio input "true"
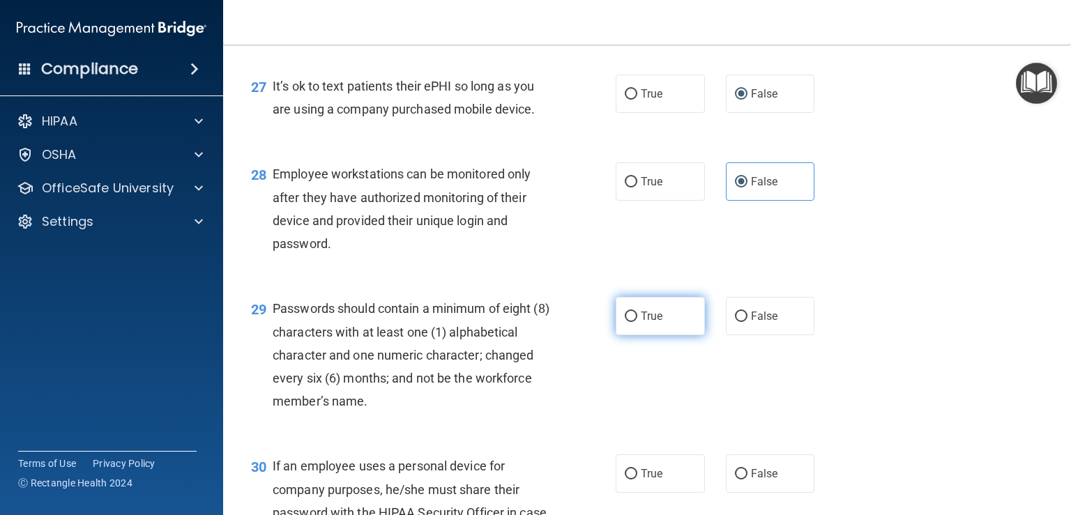
click at [641, 323] on span "True" at bounding box center [652, 316] width 22 height 13
click at [637, 322] on input "True" at bounding box center [631, 317] width 13 height 10
radio input "true"
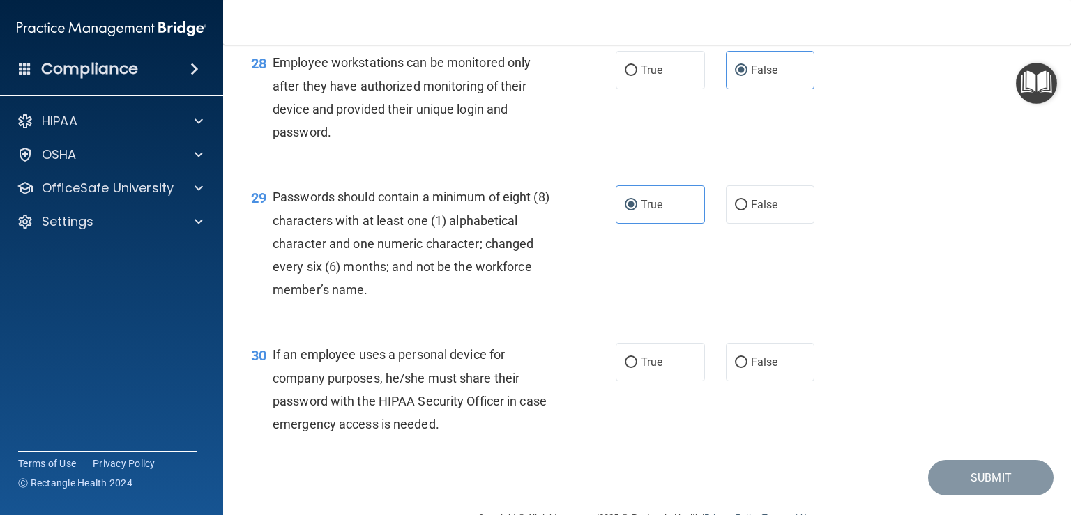
scroll to position [3635, 0]
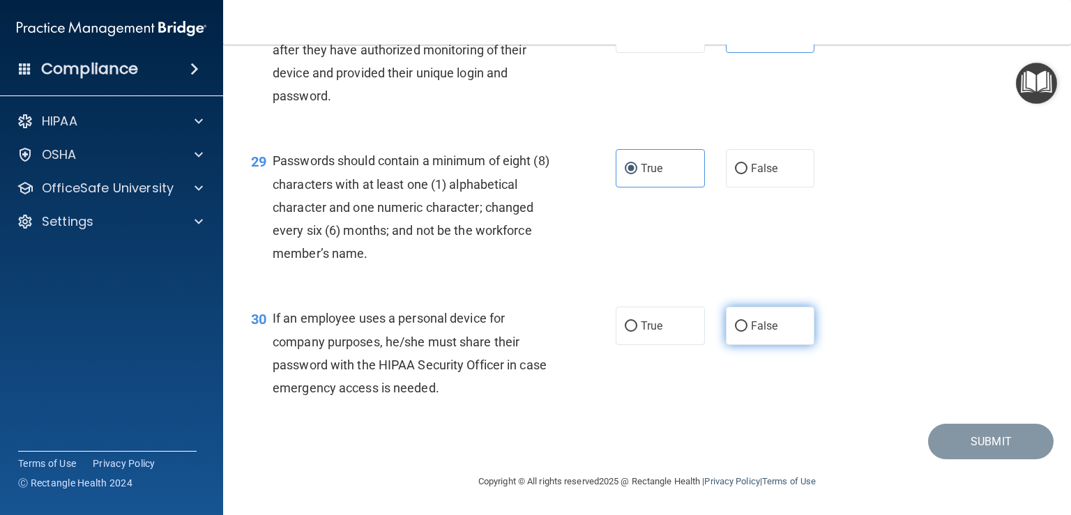
click at [776, 334] on label "False" at bounding box center [770, 326] width 89 height 38
click at [748, 332] on input "False" at bounding box center [741, 327] width 13 height 10
radio input "true"
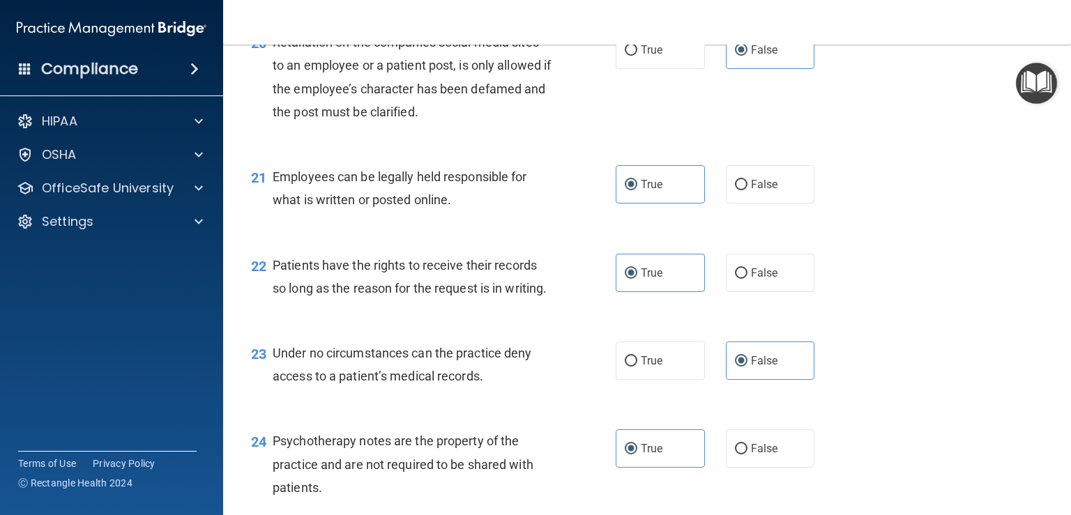
scroll to position [2728, 0]
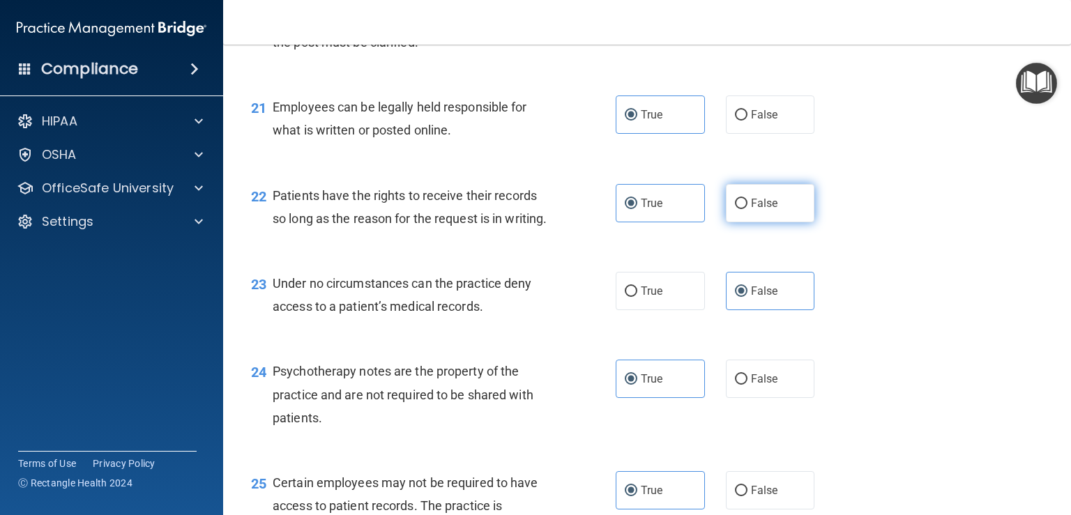
click at [766, 222] on label "False" at bounding box center [770, 203] width 89 height 38
click at [748, 209] on input "False" at bounding box center [741, 204] width 13 height 10
radio input "true"
radio input "false"
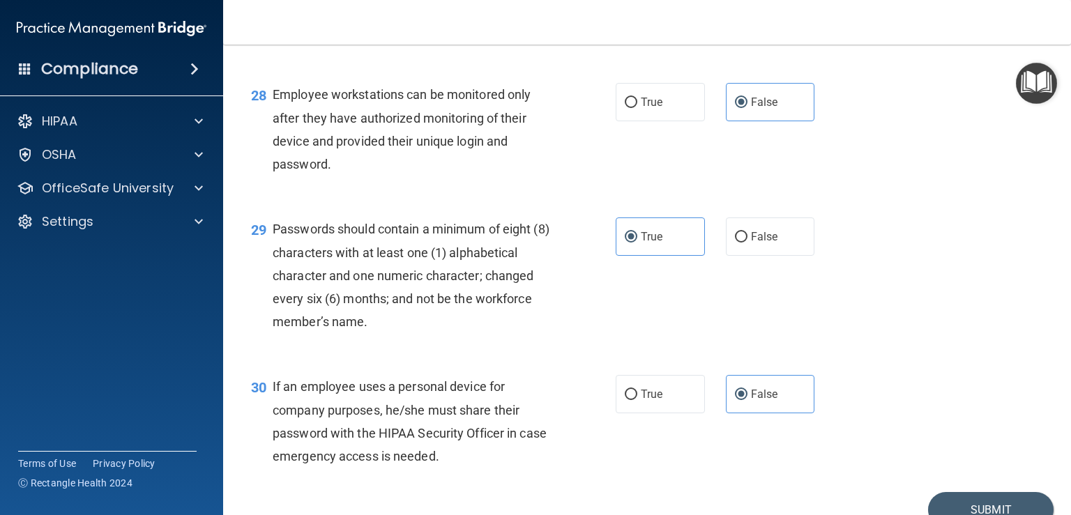
scroll to position [3635, 0]
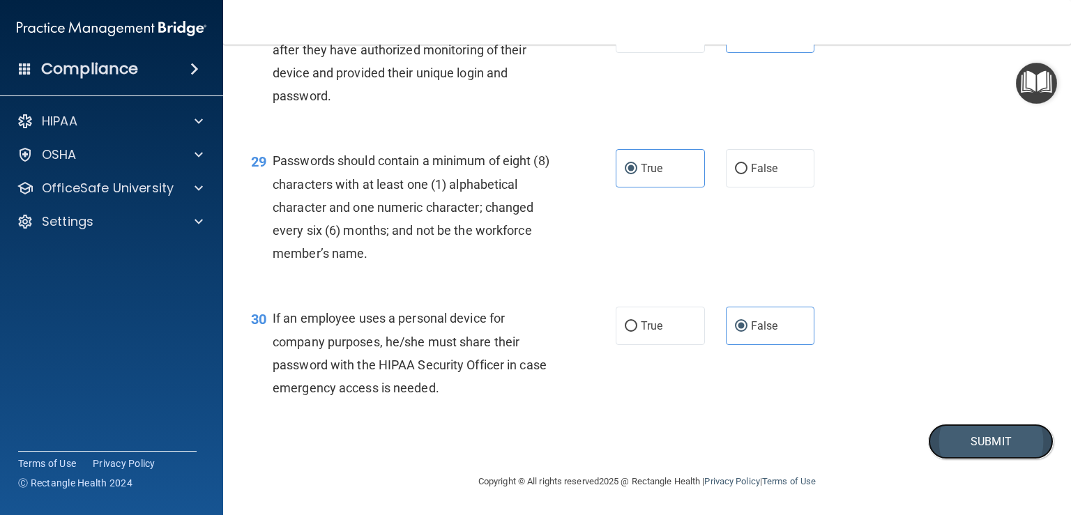
click at [983, 450] on button "Submit" at bounding box center [991, 442] width 126 height 36
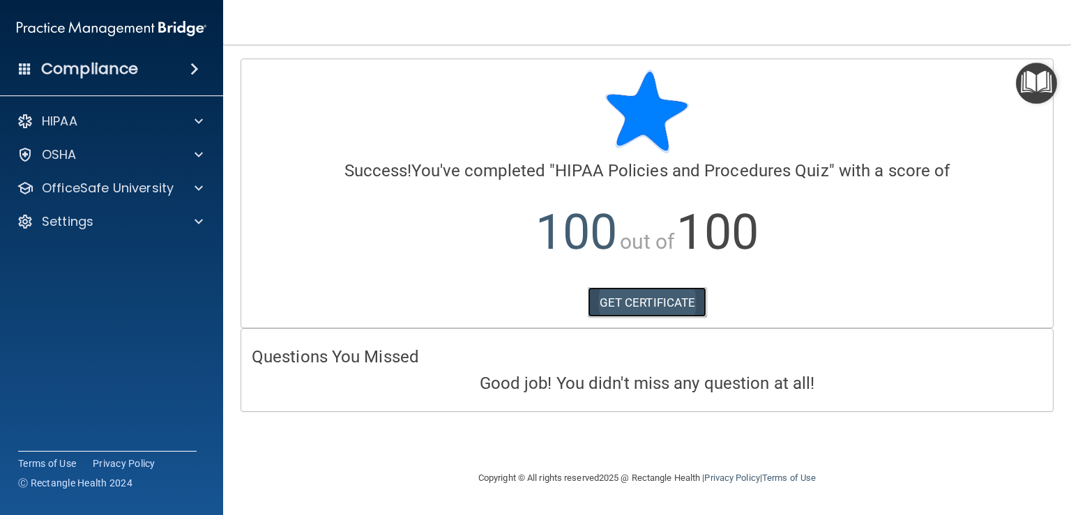
click at [622, 310] on link "GET CERTIFICATE" at bounding box center [647, 302] width 119 height 31
click at [114, 187] on p "OfficeSafe University" at bounding box center [108, 188] width 132 height 17
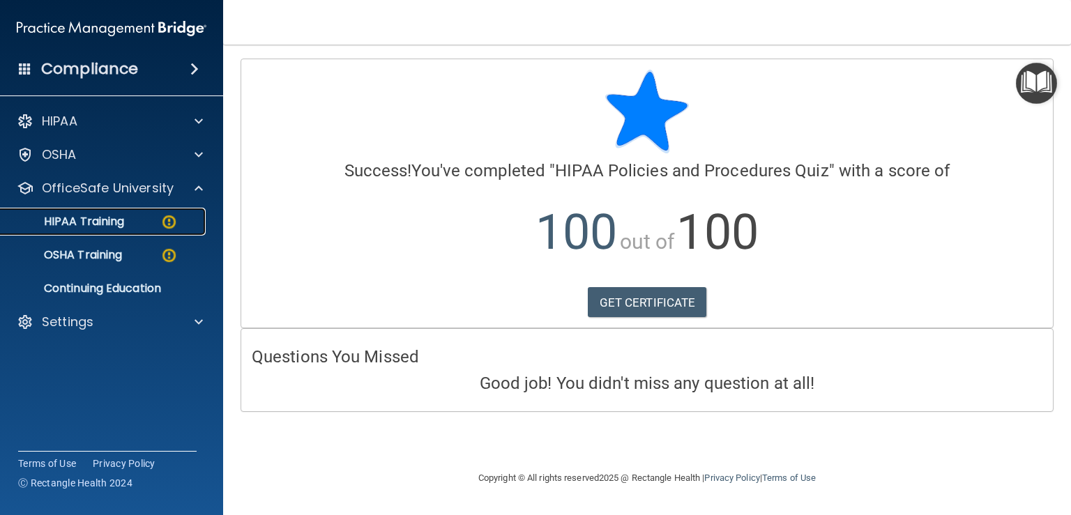
click at [142, 229] on link "HIPAA Training" at bounding box center [96, 222] width 220 height 28
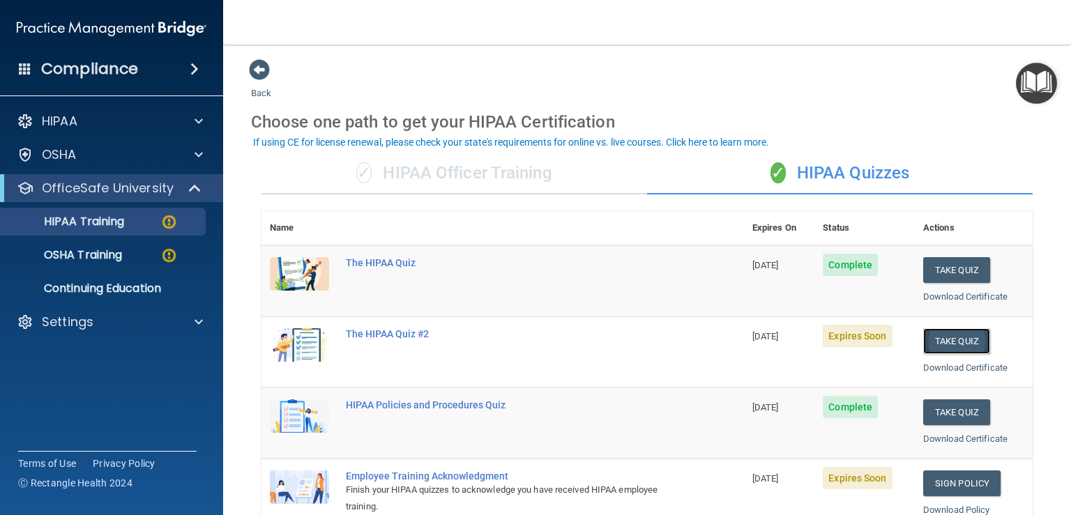
click at [952, 339] on button "Take Quiz" at bounding box center [956, 341] width 67 height 26
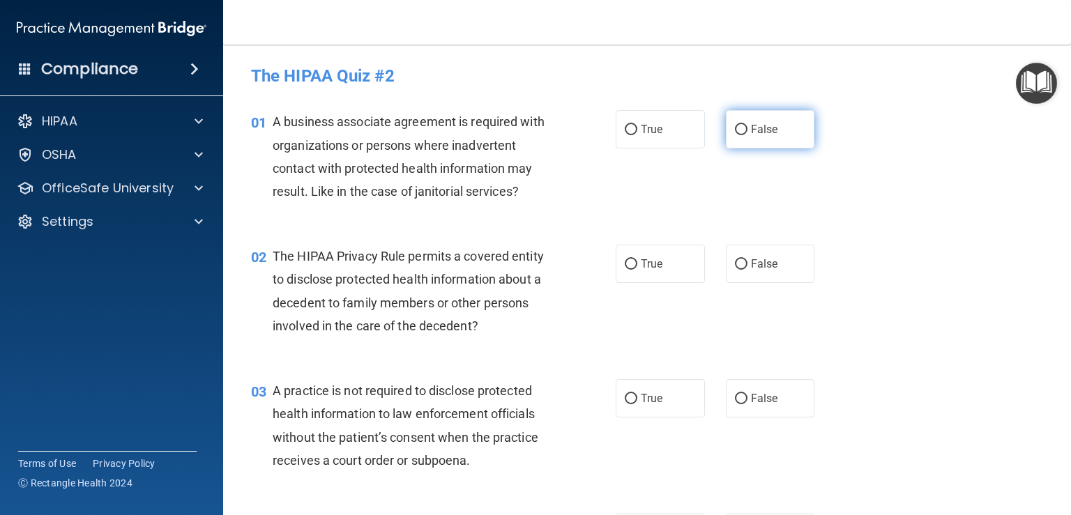
click at [774, 132] on label "False" at bounding box center [770, 129] width 89 height 38
click at [748, 132] on input "False" at bounding box center [741, 130] width 13 height 10
radio input "true"
click at [661, 278] on label "True" at bounding box center [660, 264] width 89 height 38
click at [637, 270] on input "True" at bounding box center [631, 264] width 13 height 10
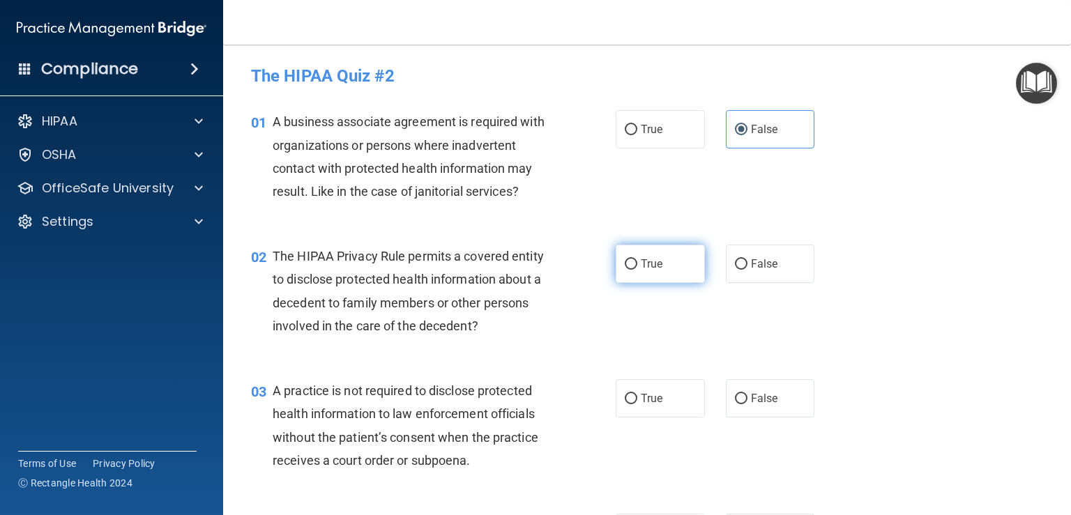
radio input "true"
click at [769, 410] on label "False" at bounding box center [770, 398] width 89 height 38
click at [748, 405] on input "False" at bounding box center [741, 399] width 13 height 10
radio input "true"
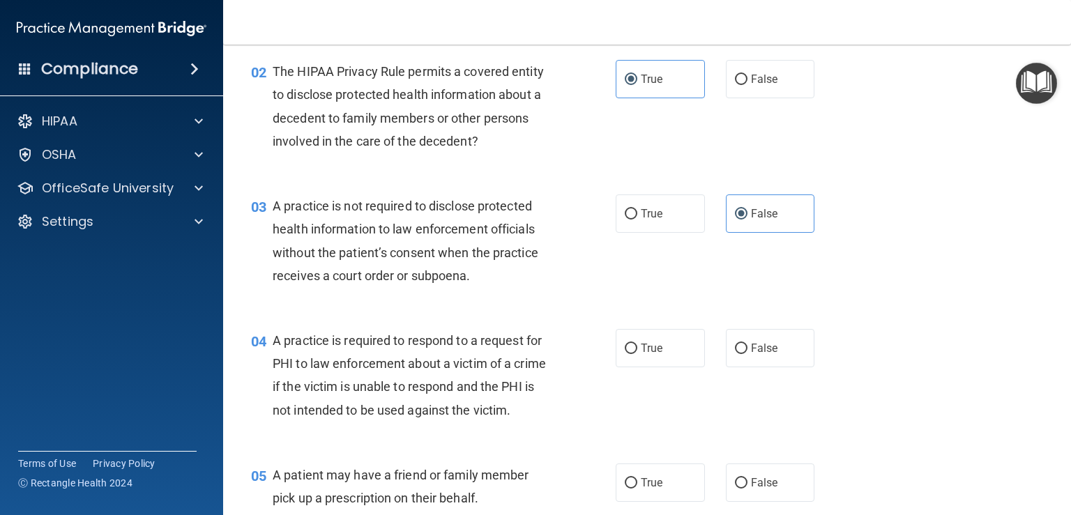
scroll to position [209, 0]
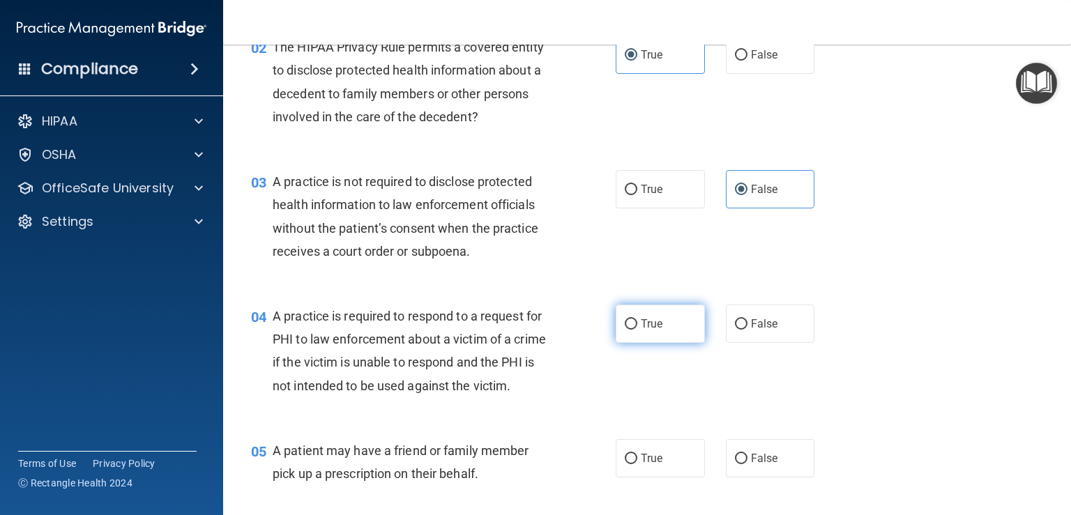
drag, startPoint x: 628, startPoint y: 338, endPoint x: 656, endPoint y: 333, distance: 28.3
click at [629, 338] on label "True" at bounding box center [660, 324] width 89 height 38
click at [629, 330] on input "True" at bounding box center [631, 324] width 13 height 10
radio input "true"
drag, startPoint x: 643, startPoint y: 474, endPoint x: 757, endPoint y: 428, distance: 122.9
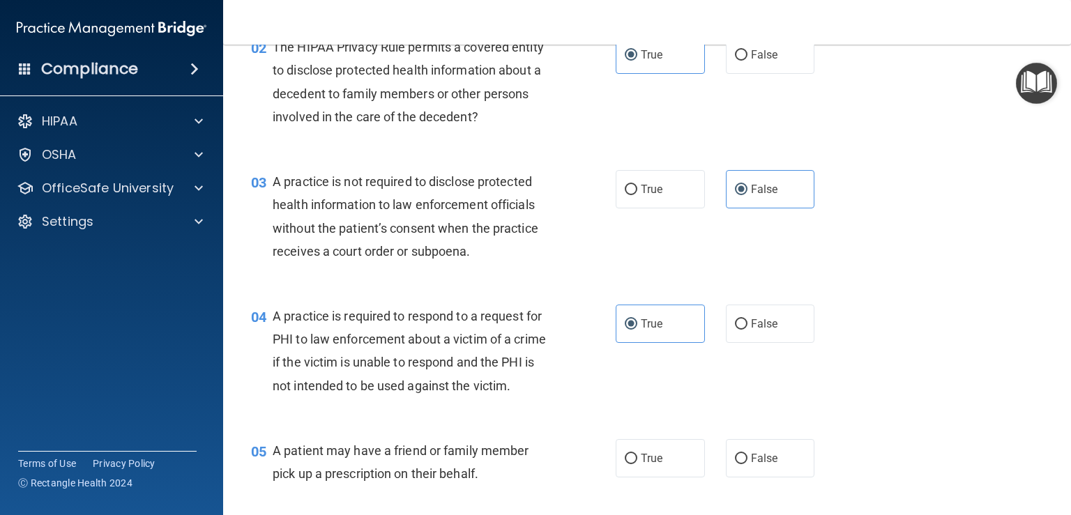
click at [645, 465] on span "True" at bounding box center [652, 458] width 22 height 13
click at [625, 465] on input "True" at bounding box center [631, 459] width 13 height 10
radio input "true"
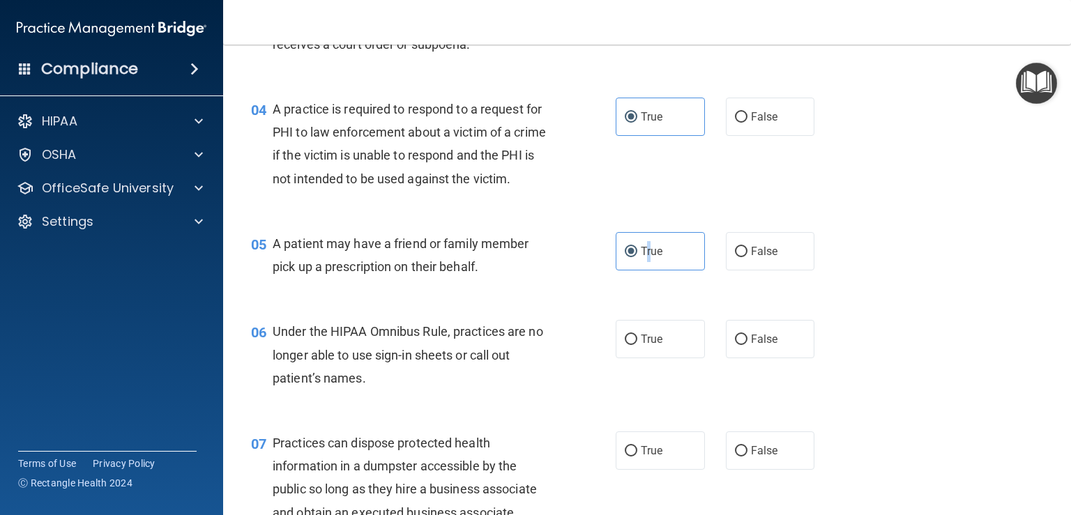
scroll to position [418, 0]
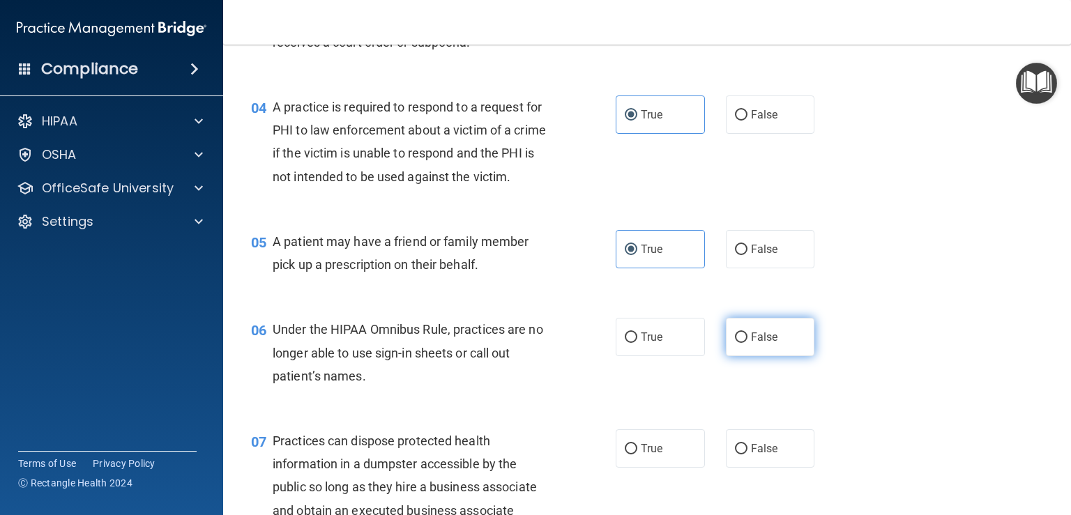
click at [770, 352] on label "False" at bounding box center [770, 337] width 89 height 38
click at [748, 343] on input "False" at bounding box center [741, 338] width 13 height 10
radio input "true"
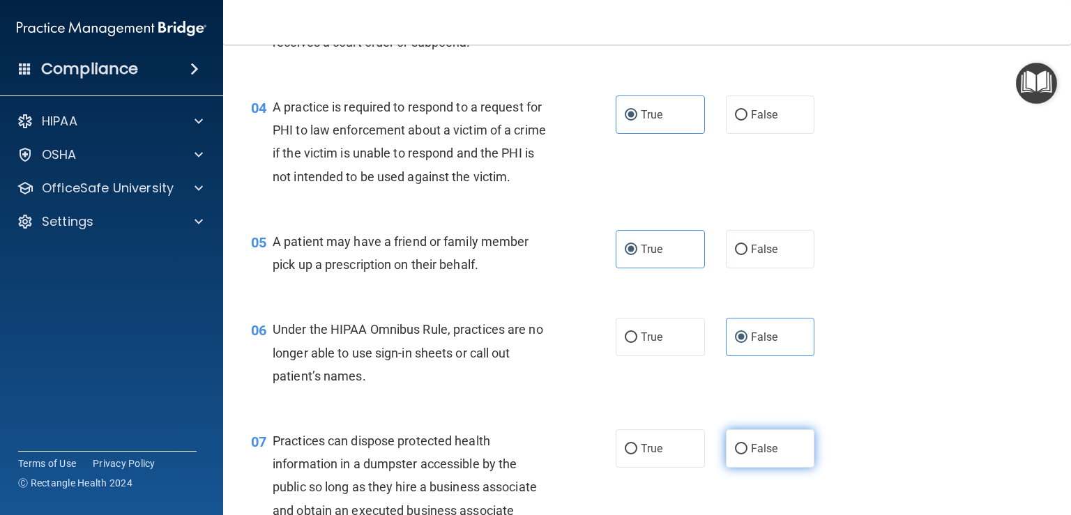
click at [748, 461] on label "False" at bounding box center [770, 449] width 89 height 38
click at [748, 455] on input "False" at bounding box center [741, 449] width 13 height 10
radio input "true"
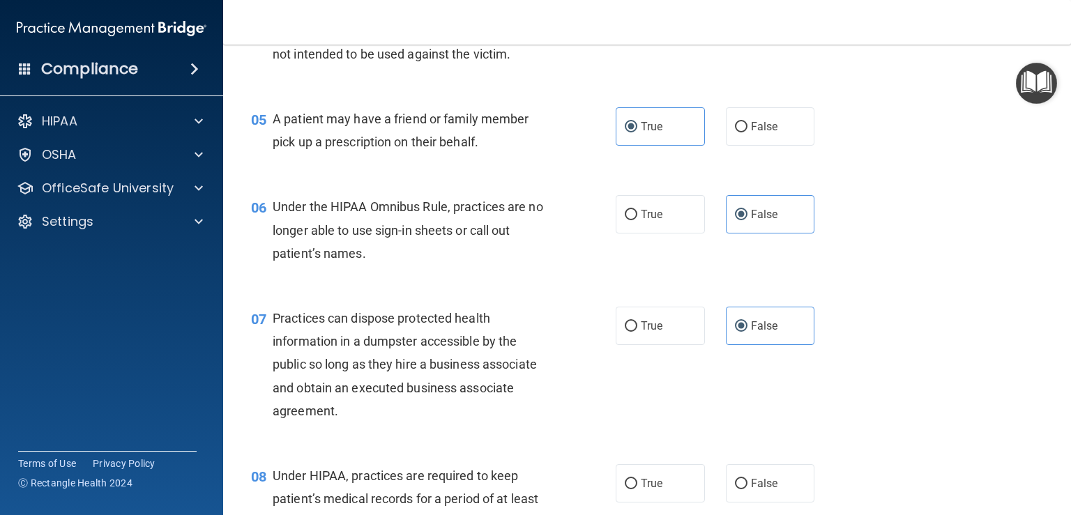
scroll to position [837, 0]
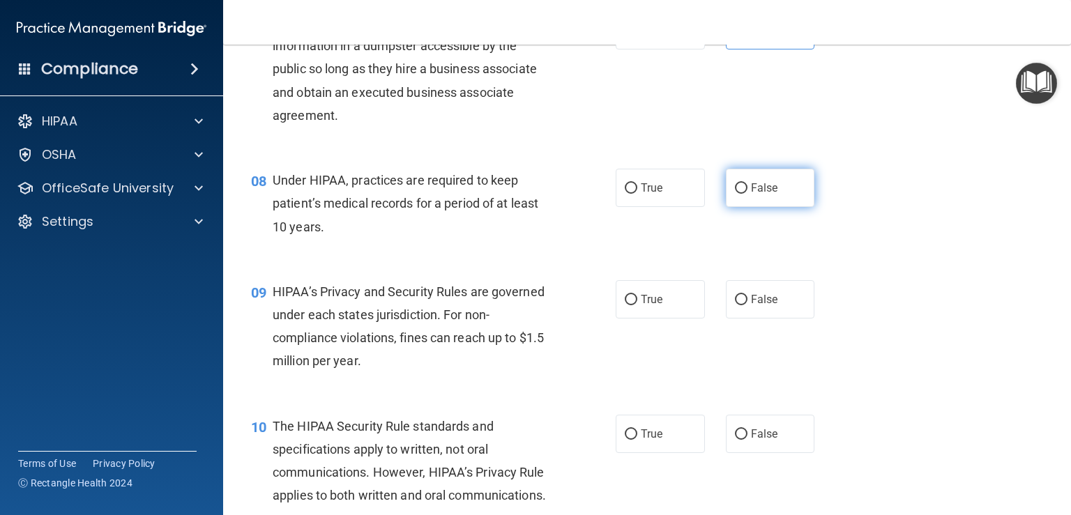
click at [786, 207] on label "False" at bounding box center [770, 188] width 89 height 38
click at [748, 194] on input "False" at bounding box center [741, 188] width 13 height 10
radio input "true"
click at [780, 315] on label "False" at bounding box center [770, 299] width 89 height 38
click at [748, 305] on input "False" at bounding box center [741, 300] width 13 height 10
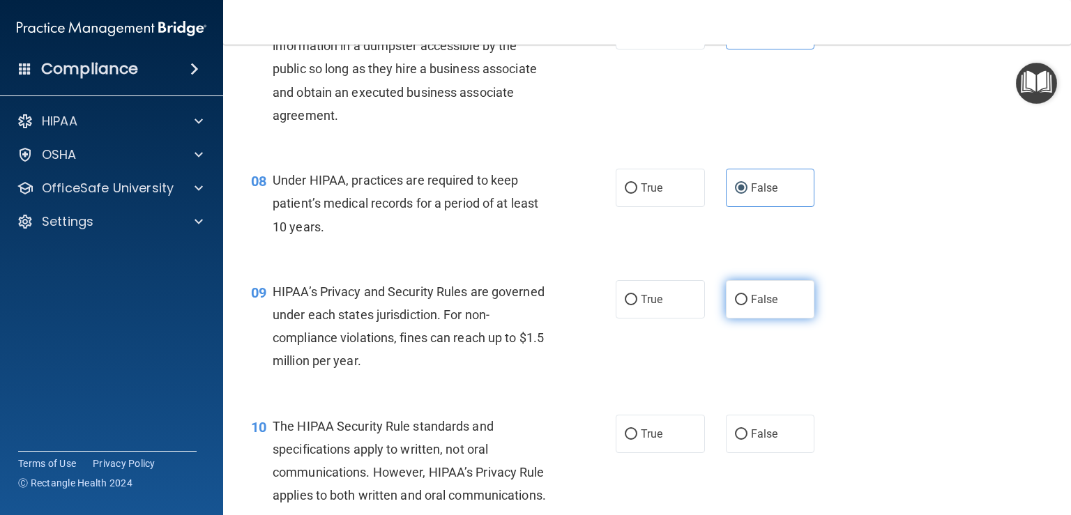
radio input "true"
click at [633, 453] on label "True" at bounding box center [660, 434] width 89 height 38
click at [633, 440] on input "True" at bounding box center [631, 435] width 13 height 10
radio input "true"
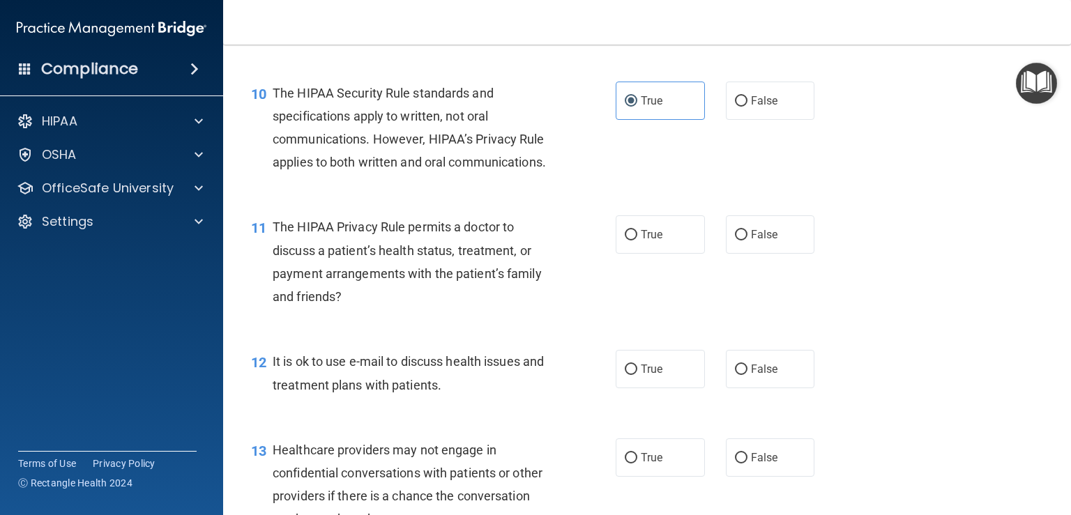
scroll to position [1325, 0]
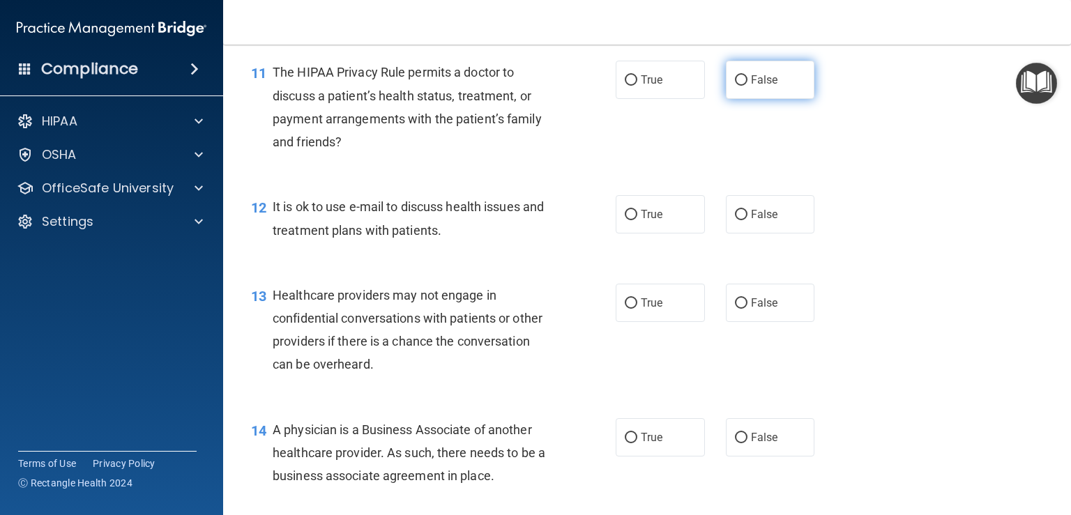
click at [741, 99] on label "False" at bounding box center [770, 80] width 89 height 38
click at [741, 86] on input "False" at bounding box center [741, 80] width 13 height 10
radio input "true"
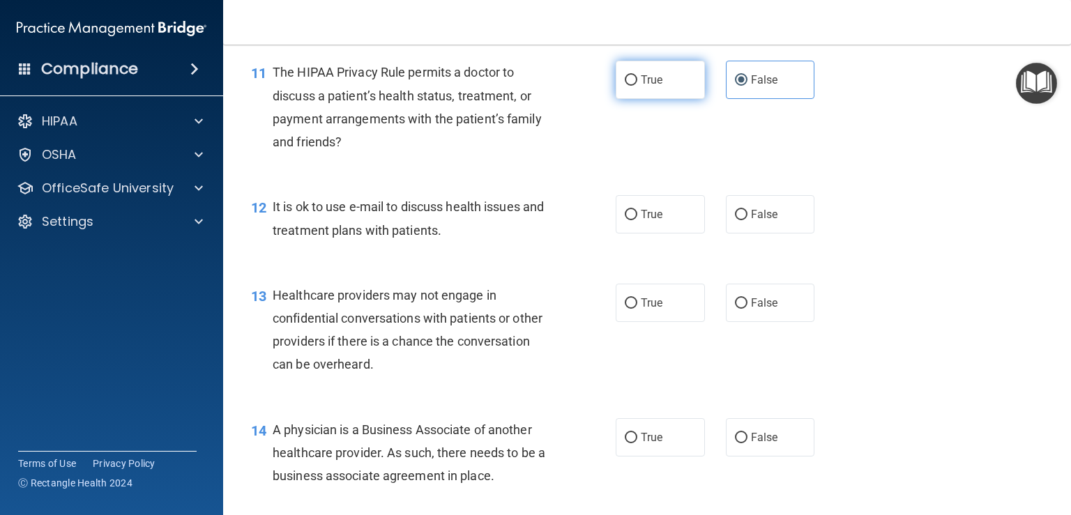
click at [671, 99] on label "True" at bounding box center [660, 80] width 89 height 38
click at [637, 86] on input "True" at bounding box center [631, 80] width 13 height 10
radio input "true"
radio input "false"
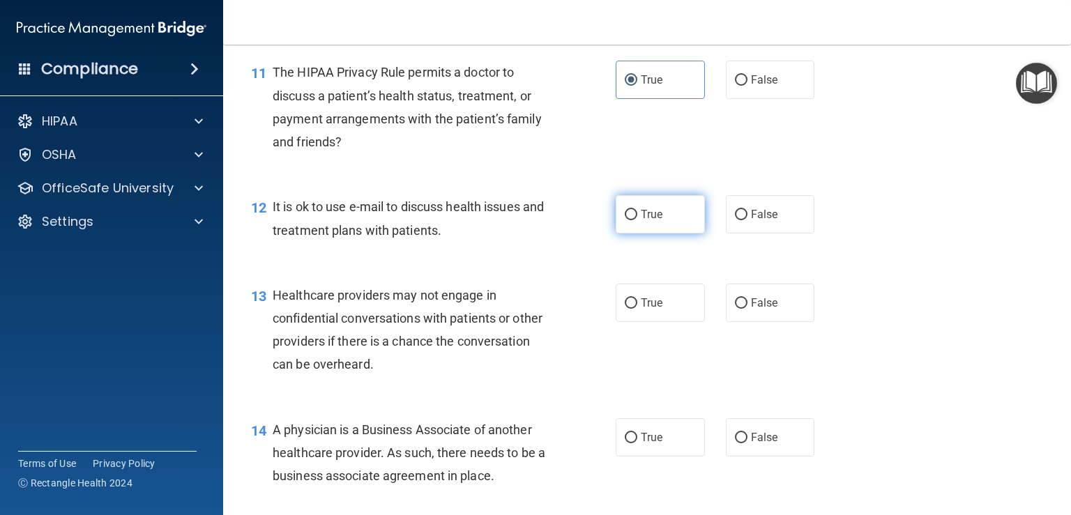
click at [654, 234] on label "True" at bounding box center [660, 214] width 89 height 38
click at [637, 220] on input "True" at bounding box center [631, 215] width 13 height 10
radio input "true"
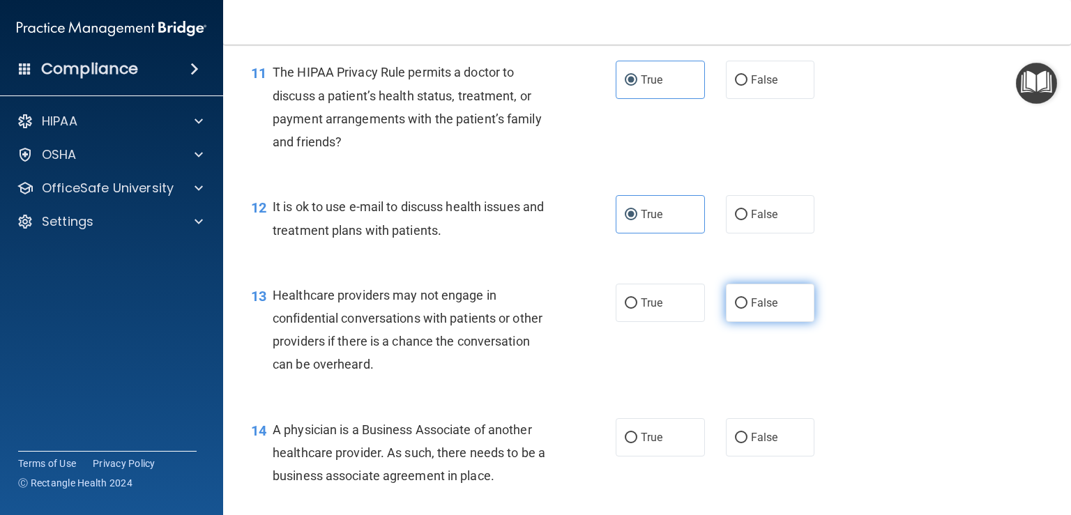
click at [765, 322] on label "False" at bounding box center [770, 303] width 89 height 38
click at [748, 309] on input "False" at bounding box center [741, 304] width 13 height 10
radio input "true"
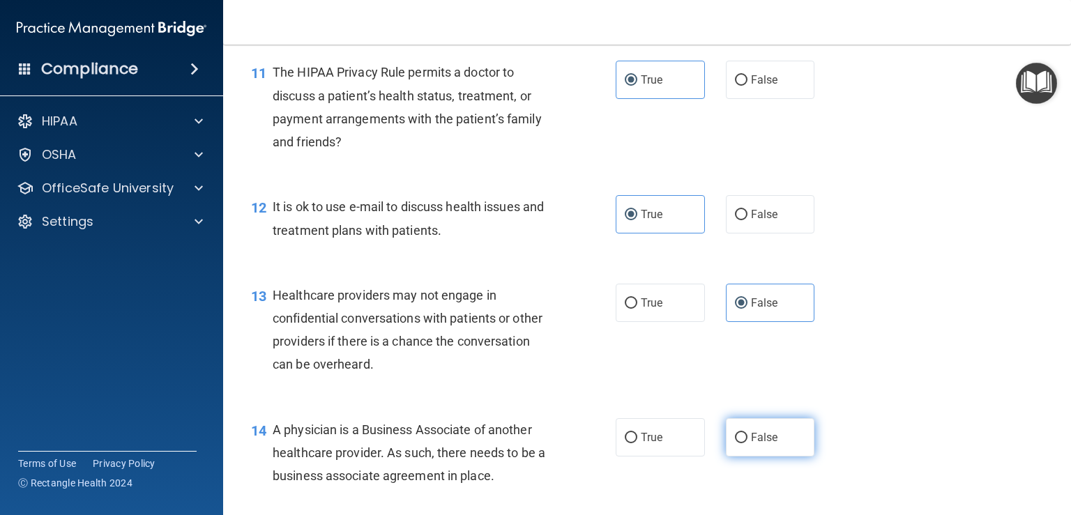
click at [764, 457] on label "False" at bounding box center [770, 437] width 89 height 38
click at [748, 444] on input "False" at bounding box center [741, 438] width 13 height 10
radio input "true"
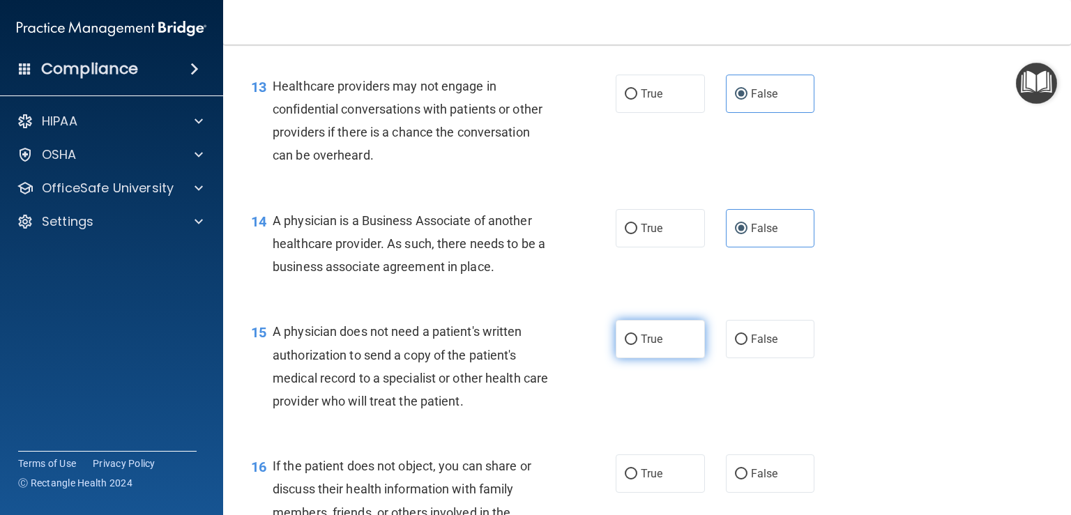
click at [656, 358] on label "True" at bounding box center [660, 339] width 89 height 38
click at [637, 345] on input "True" at bounding box center [631, 340] width 13 height 10
radio input "true"
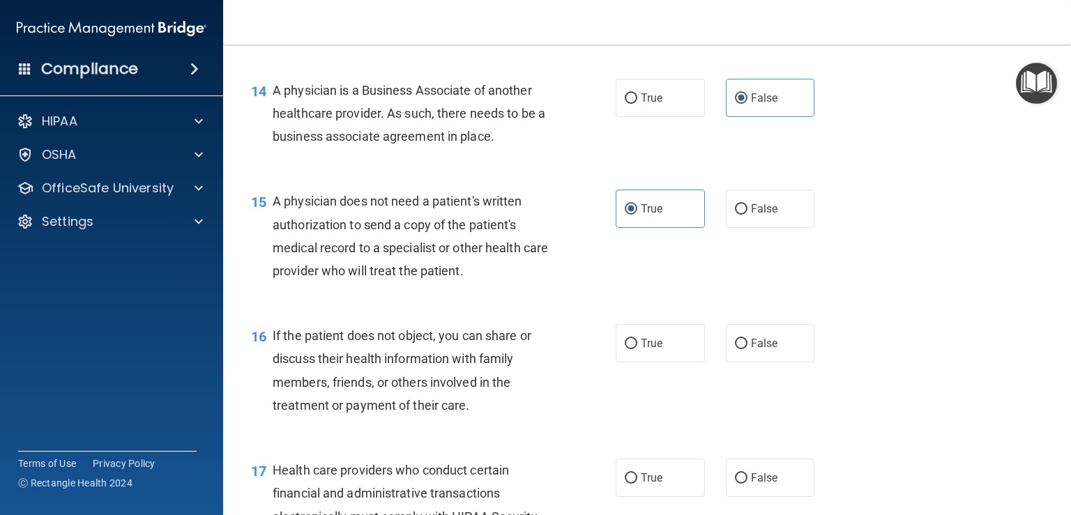
scroll to position [1813, 0]
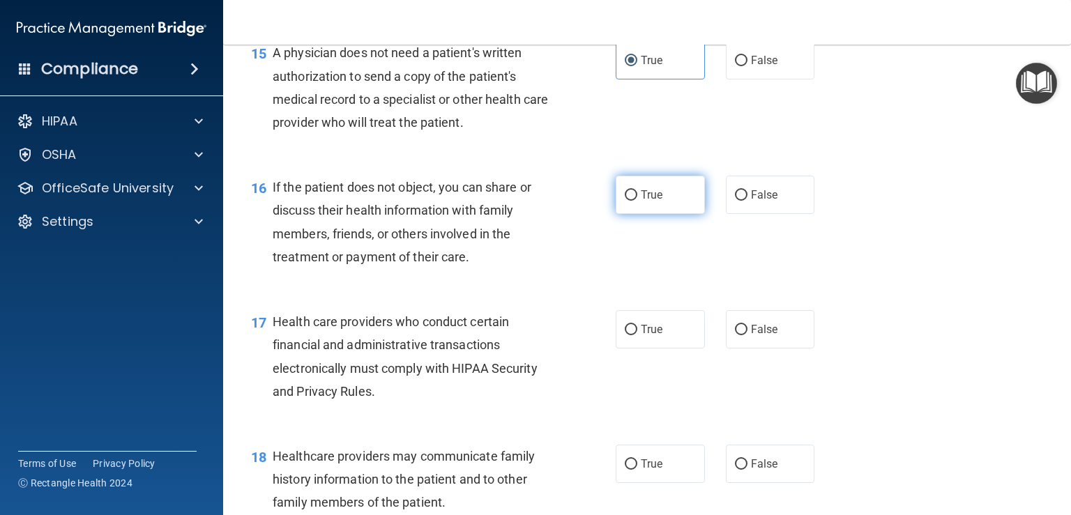
drag, startPoint x: 616, startPoint y: 237, endPoint x: 624, endPoint y: 226, distance: 13.9
click at [619, 214] on label "True" at bounding box center [660, 195] width 89 height 38
click at [625, 201] on input "True" at bounding box center [631, 195] width 13 height 10
radio input "true"
click at [660, 349] on label "True" at bounding box center [660, 329] width 89 height 38
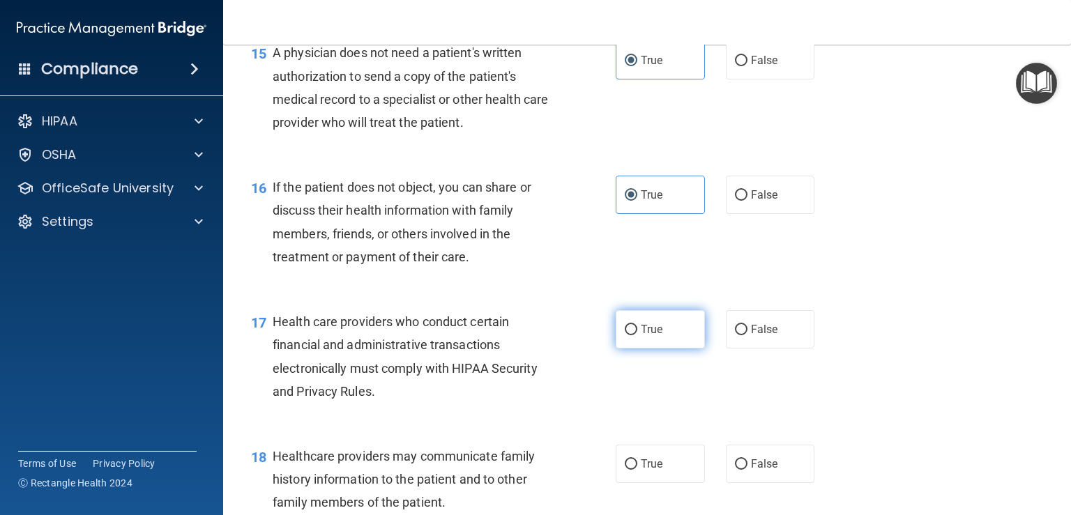
click at [637, 335] on input "True" at bounding box center [631, 330] width 13 height 10
radio input "true"
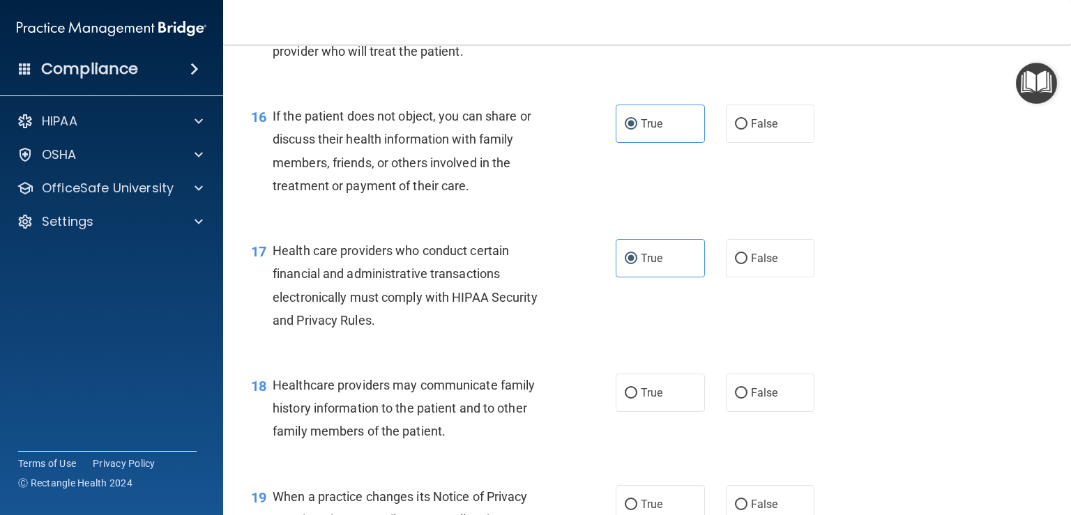
scroll to position [2023, 0]
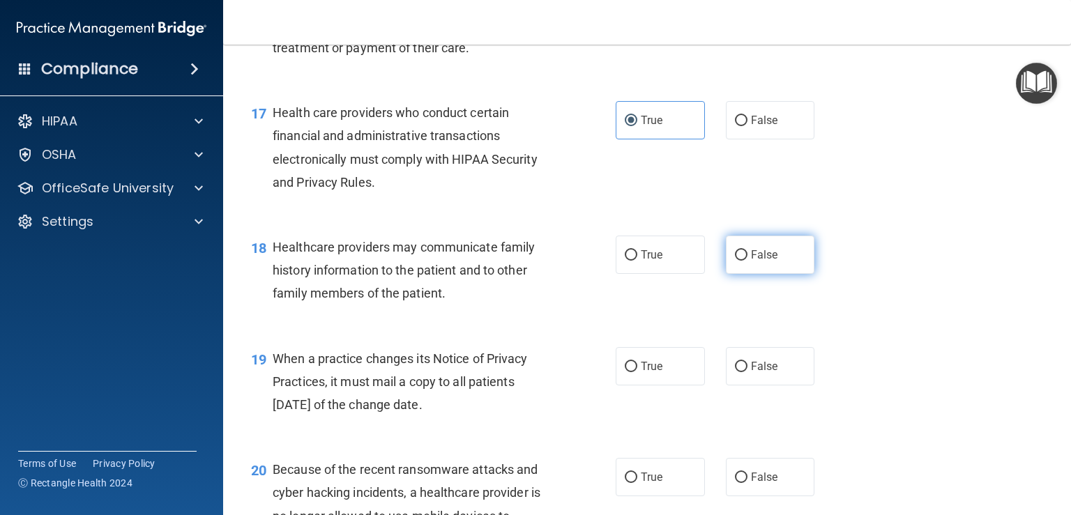
click at [750, 274] on label "False" at bounding box center [770, 255] width 89 height 38
click at [748, 261] on input "False" at bounding box center [741, 255] width 13 height 10
radio input "true"
click at [762, 373] on span "False" at bounding box center [764, 366] width 27 height 13
click at [748, 372] on input "False" at bounding box center [741, 367] width 13 height 10
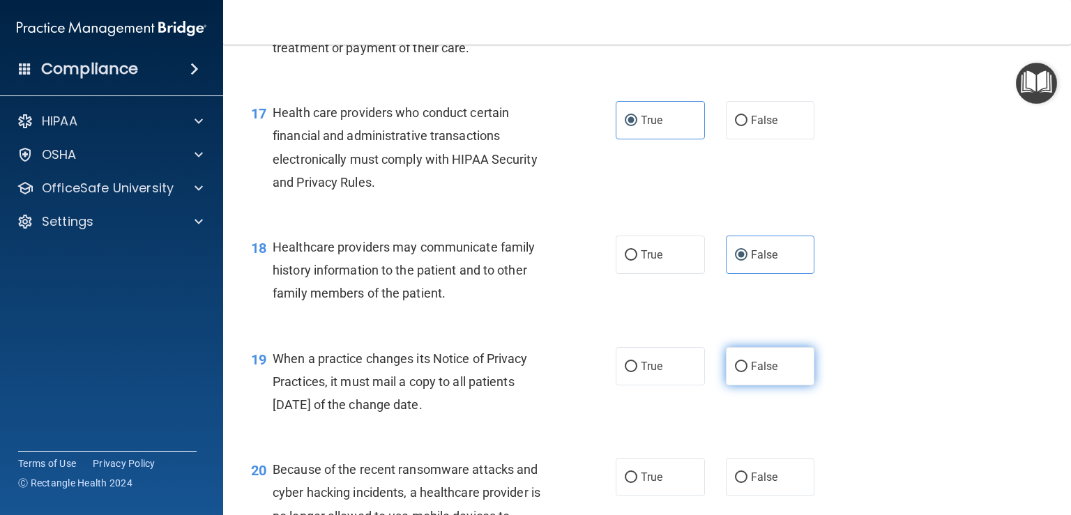
radio input "true"
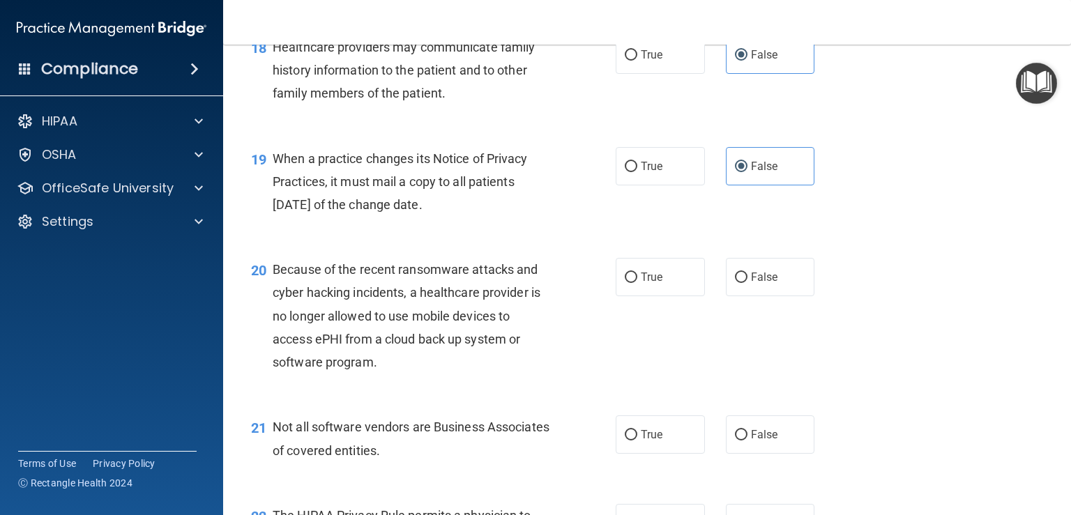
scroll to position [2232, 0]
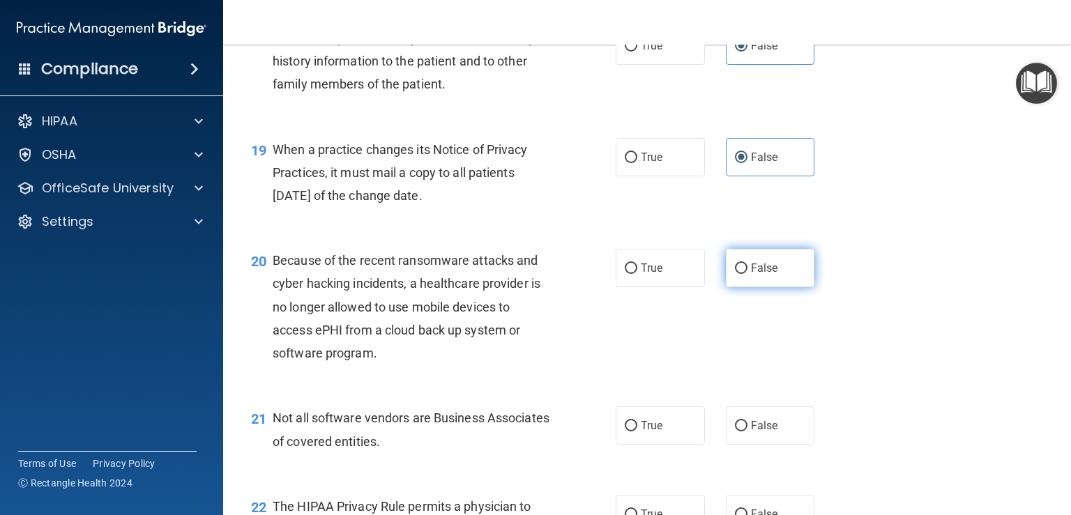
click at [772, 287] on label "False" at bounding box center [770, 268] width 89 height 38
click at [748, 274] on input "False" at bounding box center [741, 269] width 13 height 10
radio input "true"
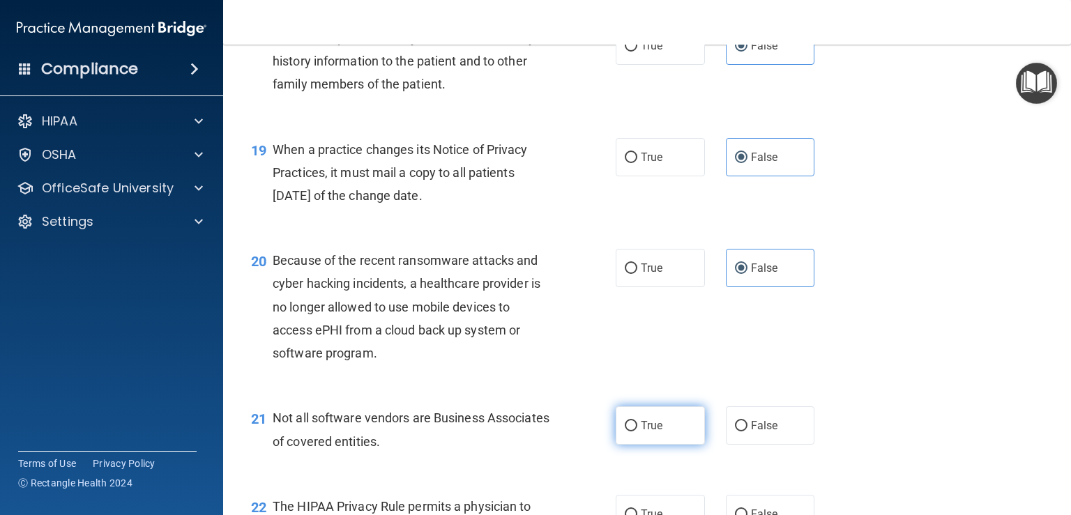
click at [667, 445] on label "True" at bounding box center [660, 426] width 89 height 38
click at [637, 432] on input "True" at bounding box center [631, 426] width 13 height 10
radio input "true"
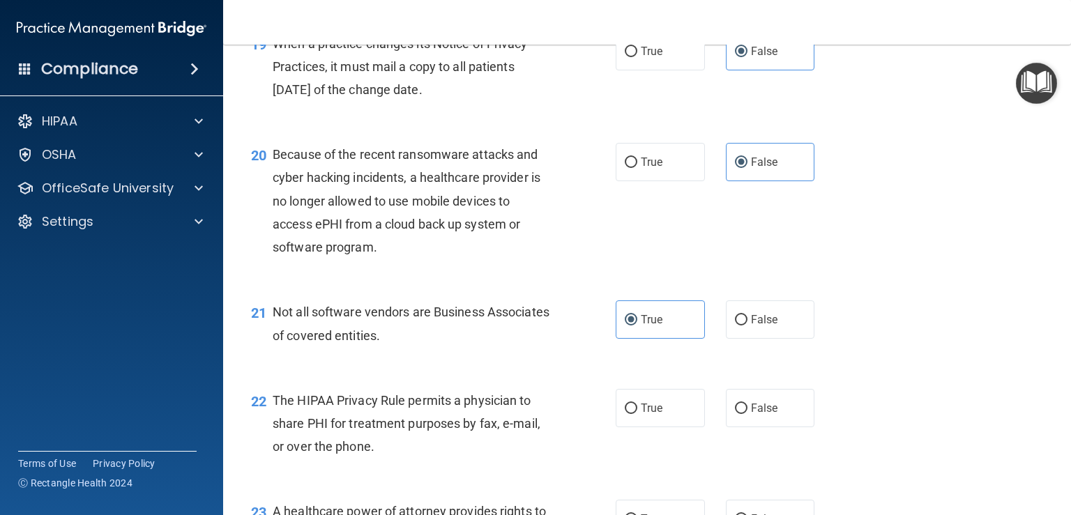
scroll to position [2371, 0]
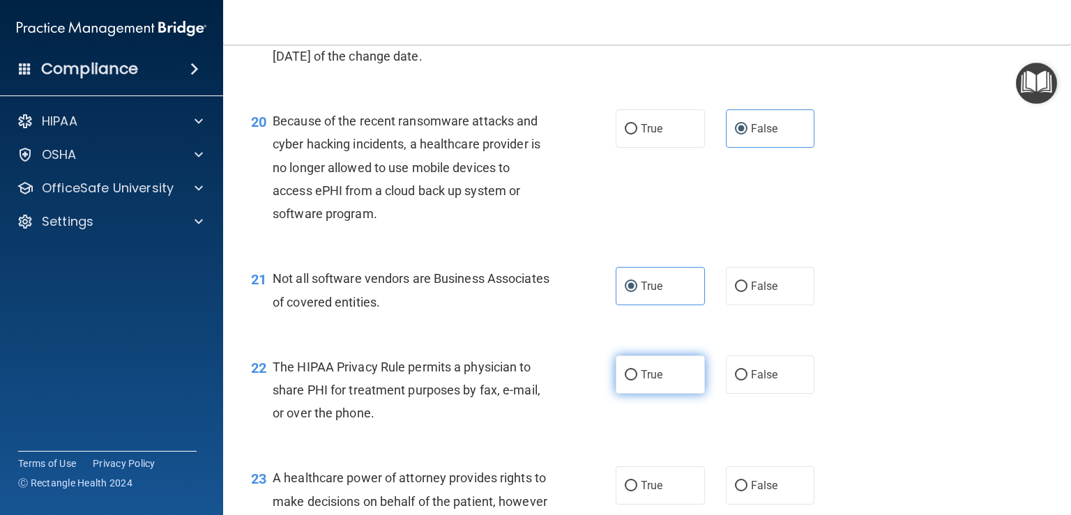
click at [658, 394] on label "True" at bounding box center [660, 375] width 89 height 38
click at [637, 381] on input "True" at bounding box center [631, 375] width 13 height 10
radio input "true"
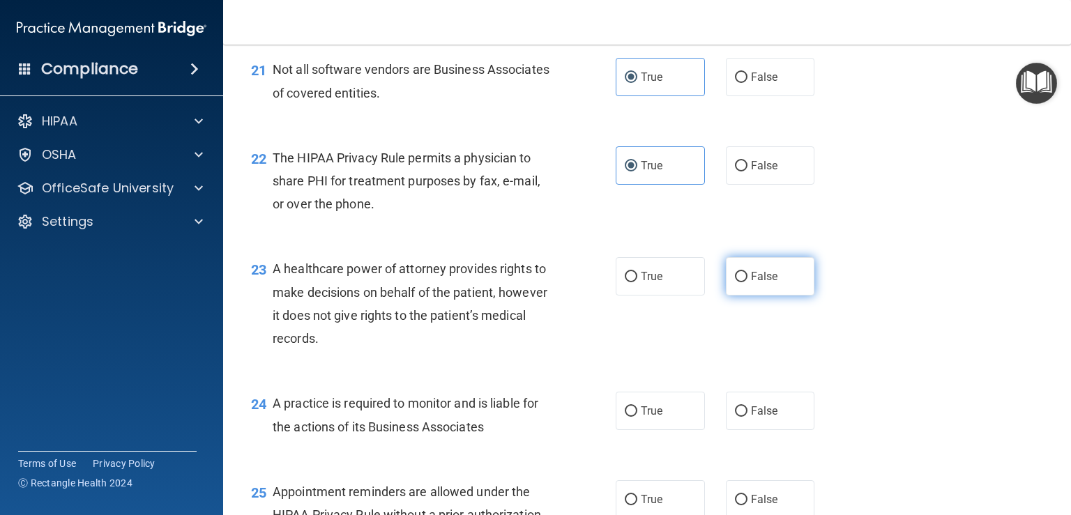
click at [767, 296] on label "False" at bounding box center [770, 276] width 89 height 38
click at [748, 282] on input "False" at bounding box center [741, 277] width 13 height 10
radio input "true"
click at [757, 430] on label "False" at bounding box center [770, 411] width 89 height 38
click at [748, 417] on input "False" at bounding box center [741, 412] width 13 height 10
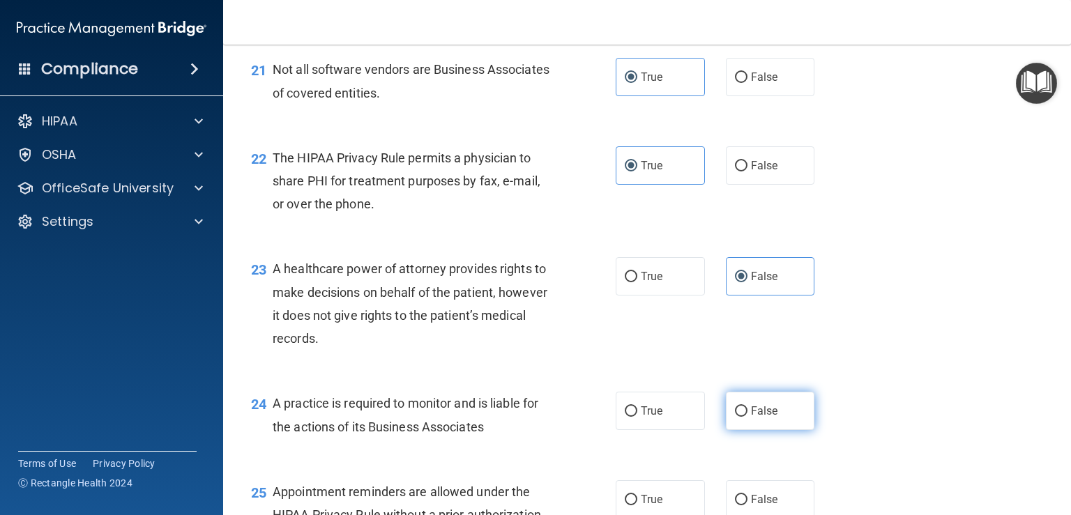
radio input "true"
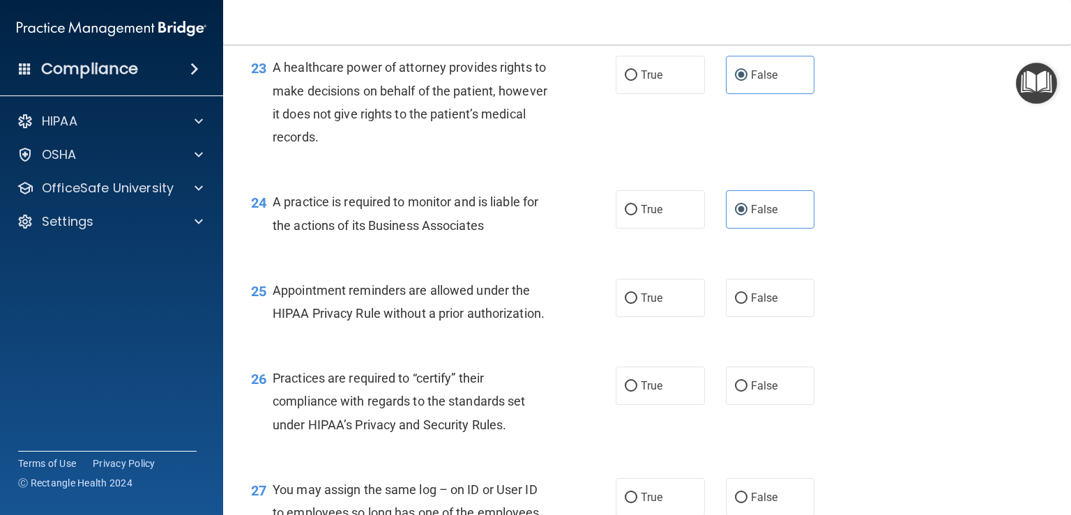
scroll to position [2790, 0]
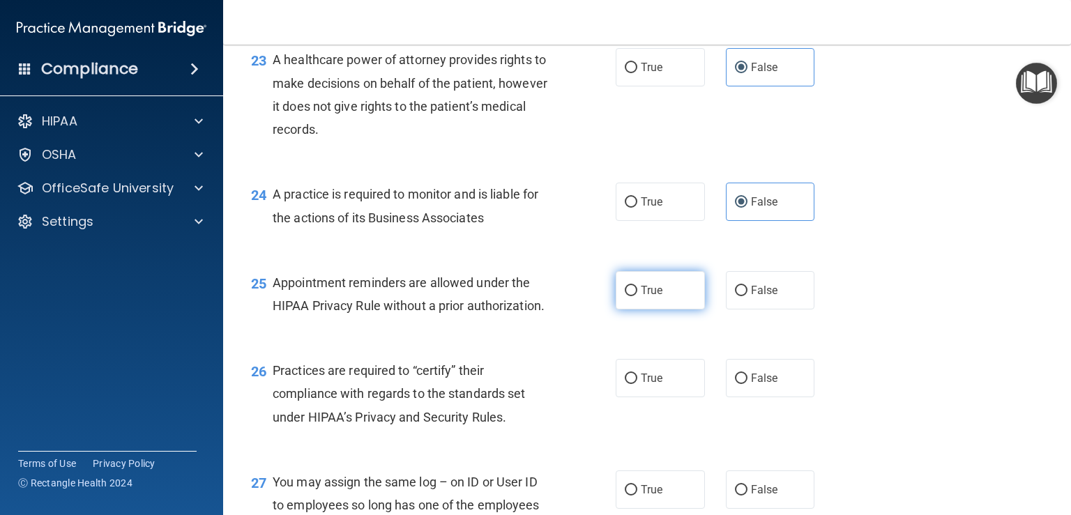
click at [653, 310] on label "True" at bounding box center [660, 290] width 89 height 38
click at [637, 296] on input "True" at bounding box center [631, 291] width 13 height 10
radio input "true"
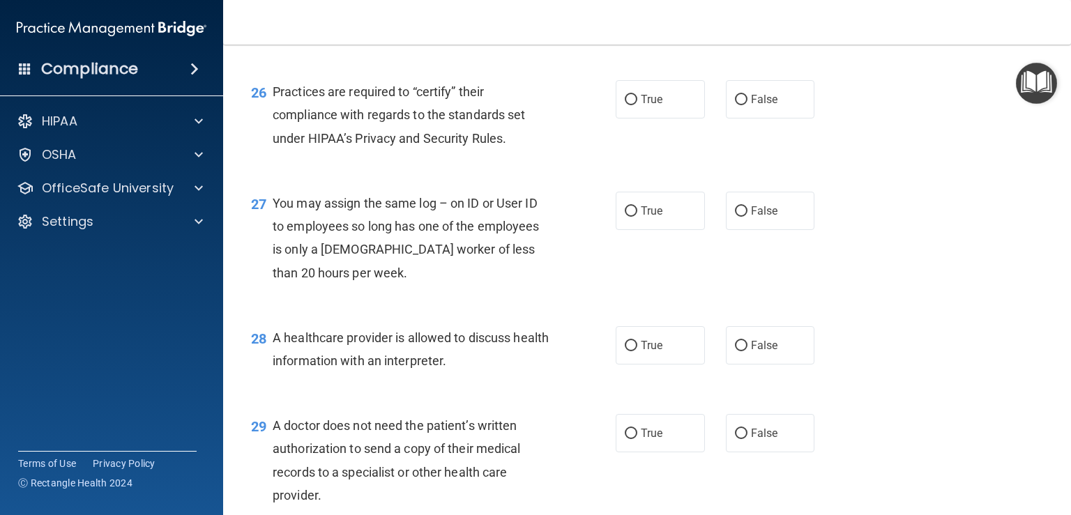
scroll to position [2929, 0]
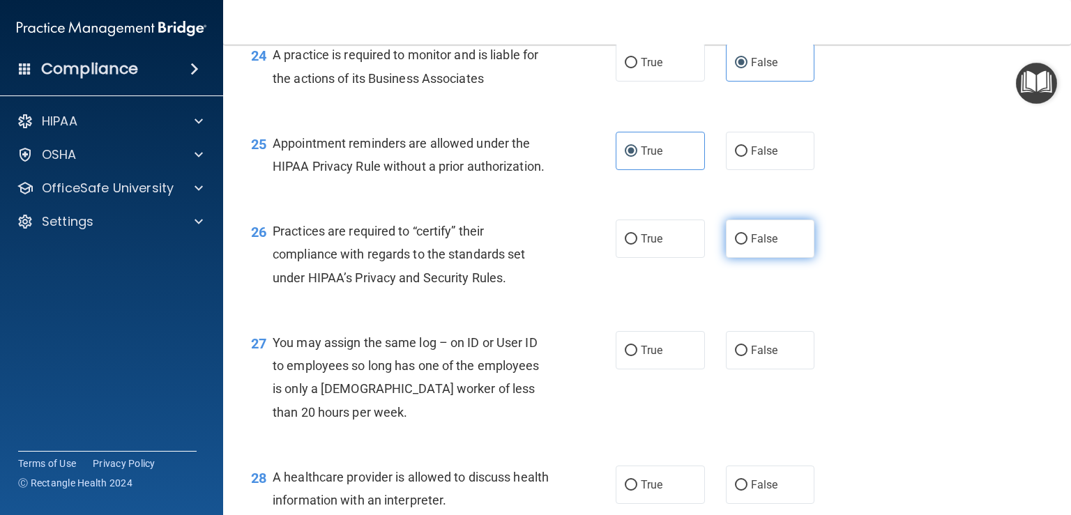
click at [774, 258] on label "False" at bounding box center [770, 239] width 89 height 38
click at [748, 245] on input "False" at bounding box center [741, 239] width 13 height 10
radio input "true"
click at [769, 370] on label "False" at bounding box center [770, 350] width 89 height 38
click at [748, 356] on input "False" at bounding box center [741, 351] width 13 height 10
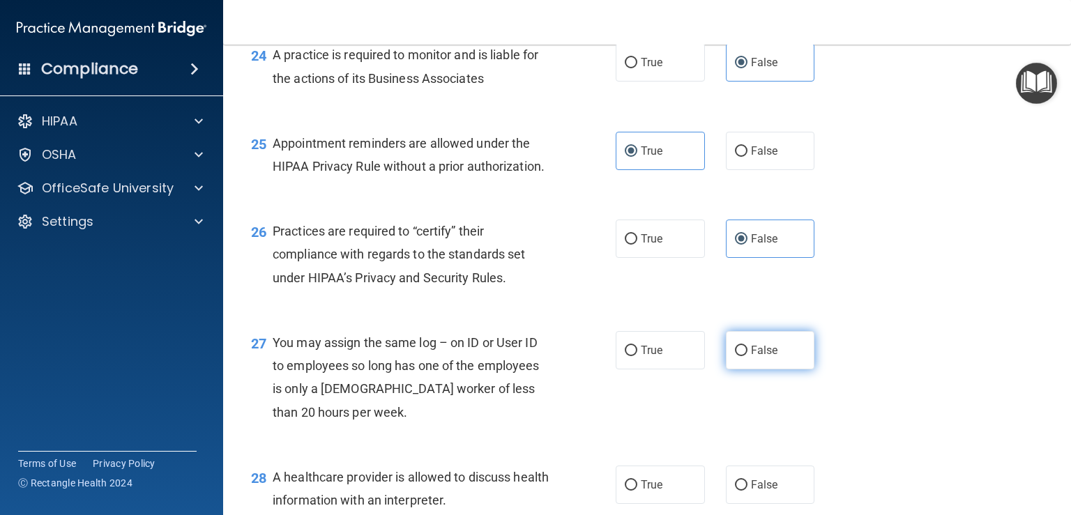
radio input "true"
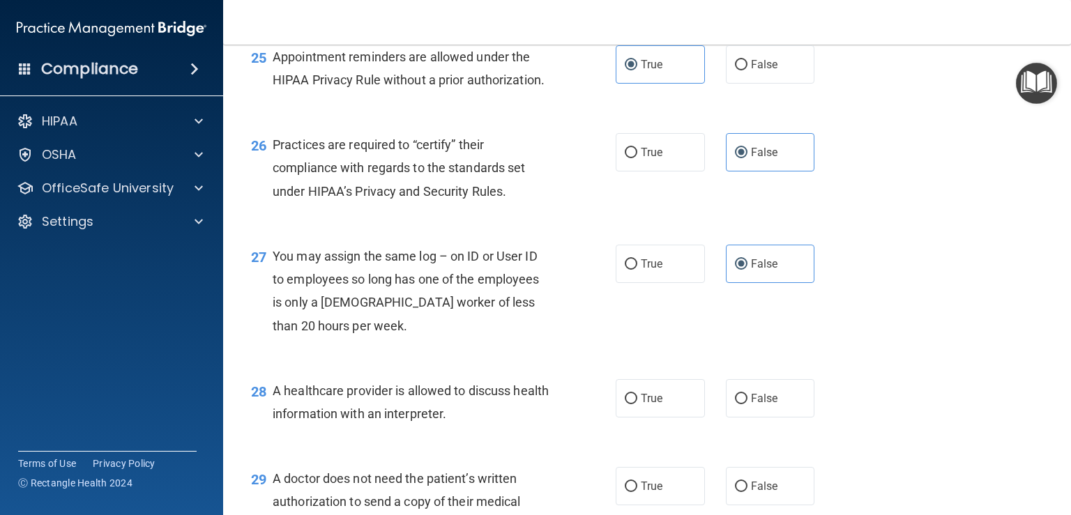
scroll to position [3208, 0]
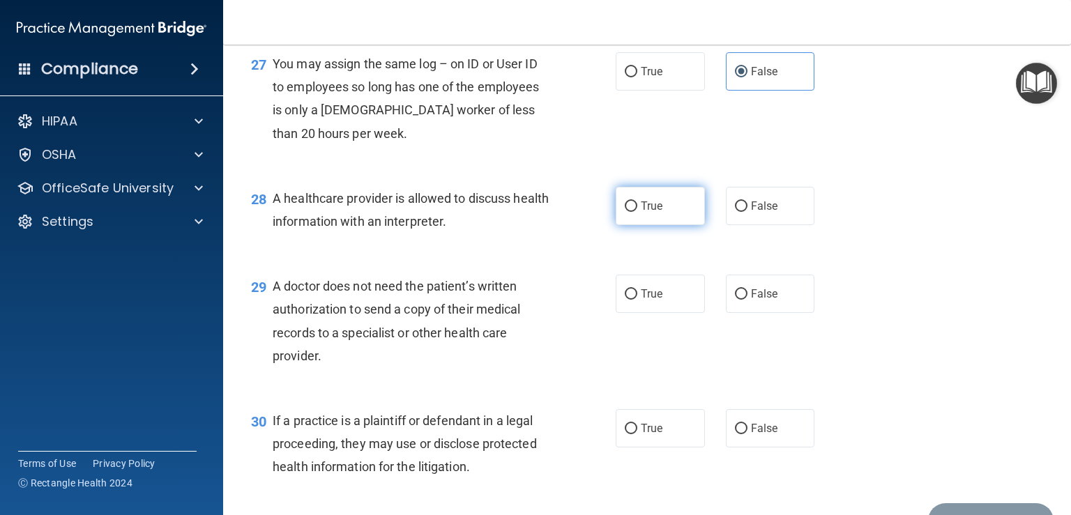
click at [642, 225] on label "True" at bounding box center [660, 206] width 89 height 38
click at [637, 212] on input "True" at bounding box center [631, 207] width 13 height 10
radio input "true"
click at [642, 301] on span "True" at bounding box center [652, 293] width 22 height 13
click at [637, 300] on input "True" at bounding box center [631, 294] width 13 height 10
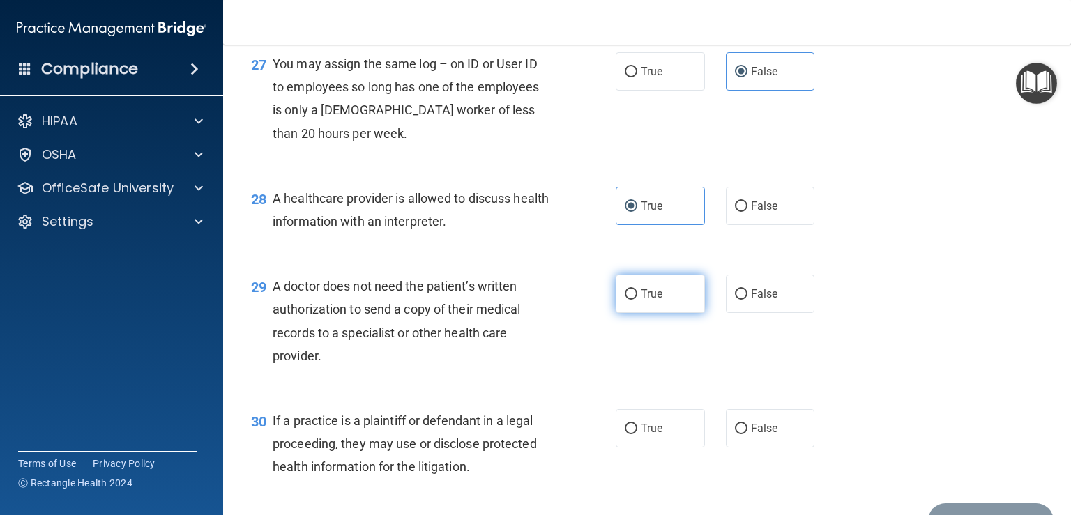
radio input "true"
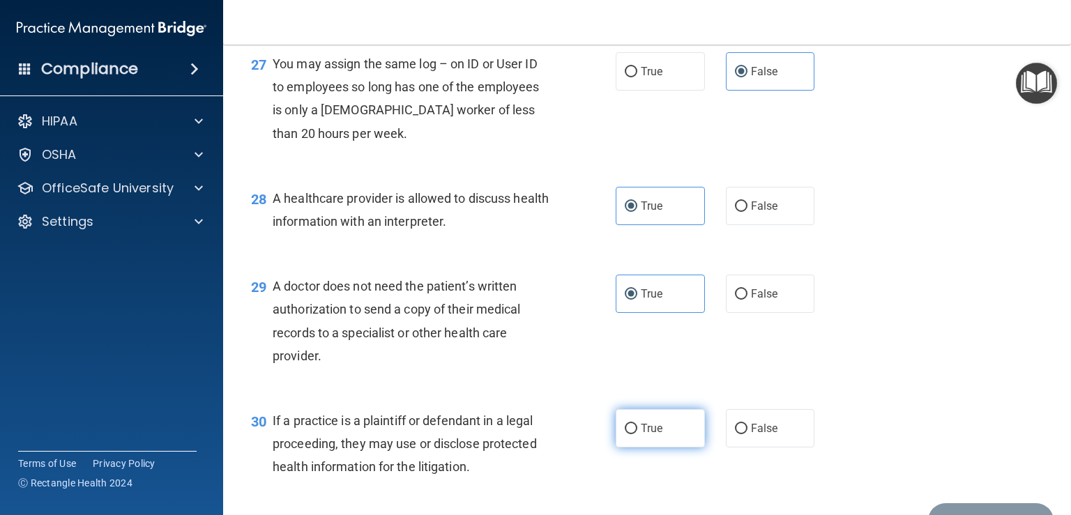
click at [642, 435] on span "True" at bounding box center [652, 428] width 22 height 13
click at [637, 435] on input "True" at bounding box center [631, 429] width 13 height 10
radio input "true"
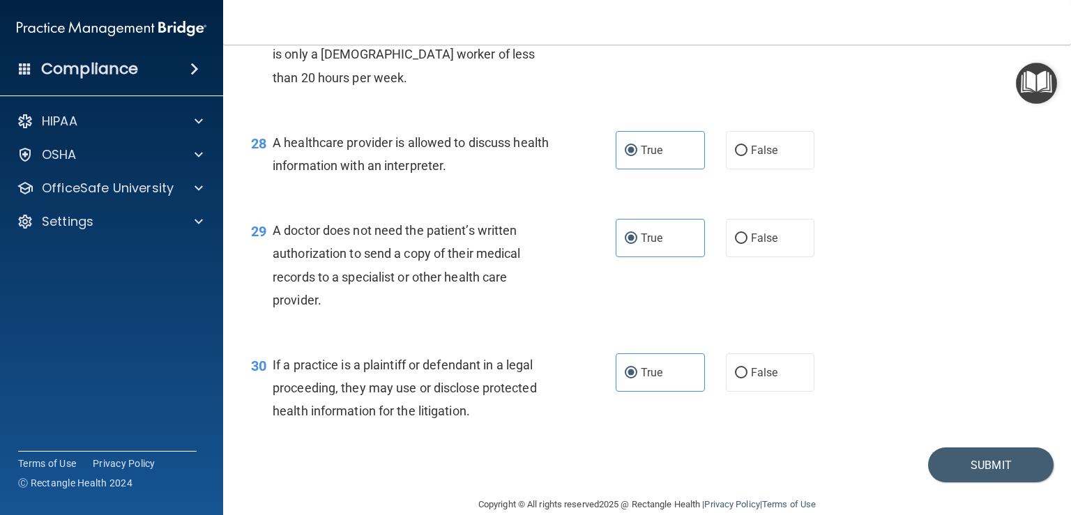
scroll to position [3334, 0]
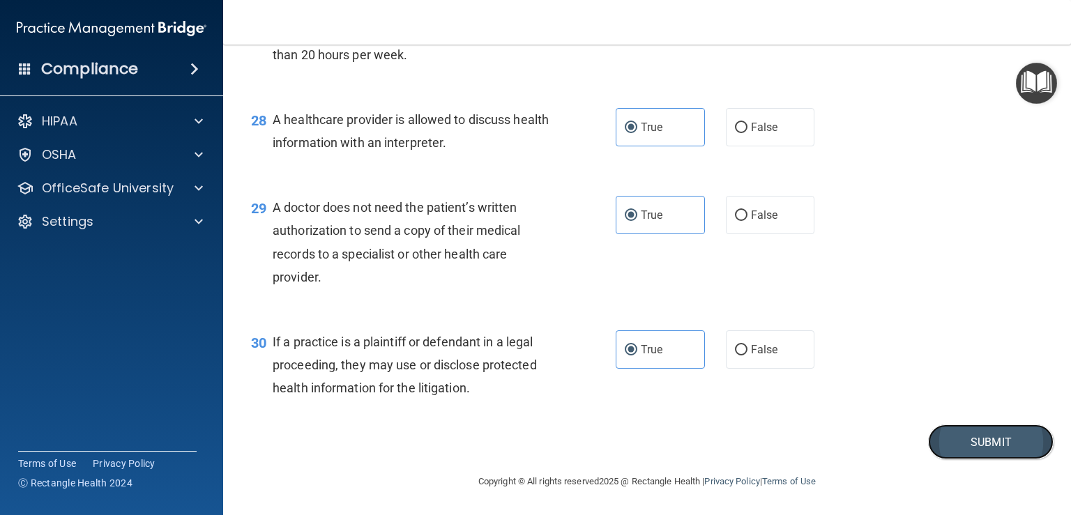
click at [982, 458] on button "Submit" at bounding box center [991, 443] width 126 height 36
click at [979, 445] on button "Submit" at bounding box center [991, 443] width 126 height 36
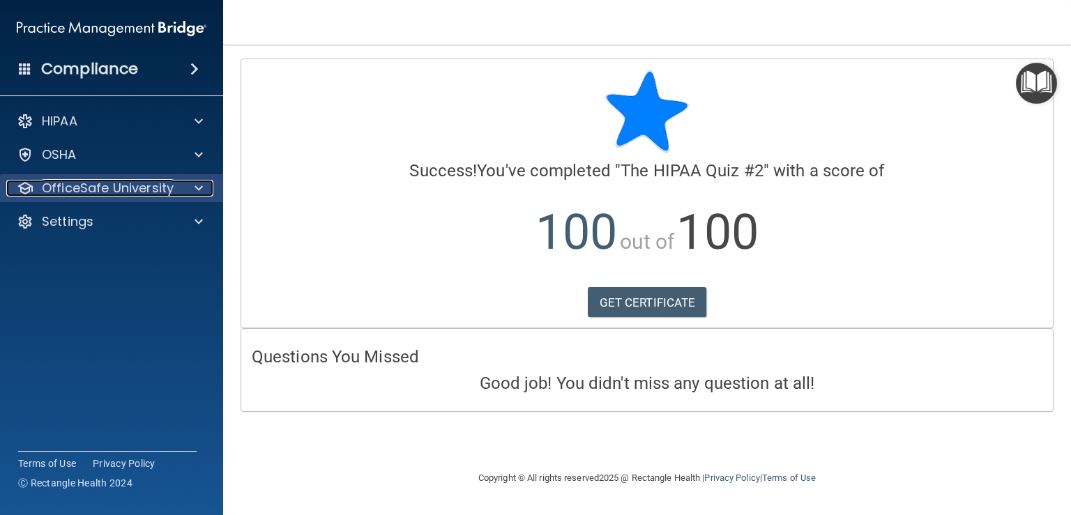
click at [156, 189] on p "OfficeSafe University" at bounding box center [108, 188] width 132 height 17
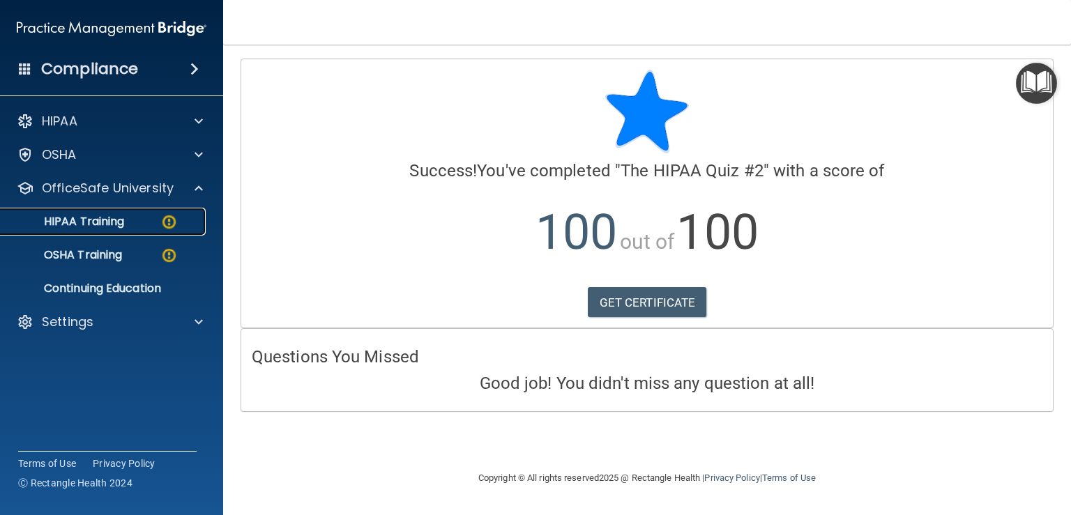
click at [123, 225] on p "HIPAA Training" at bounding box center [66, 222] width 115 height 14
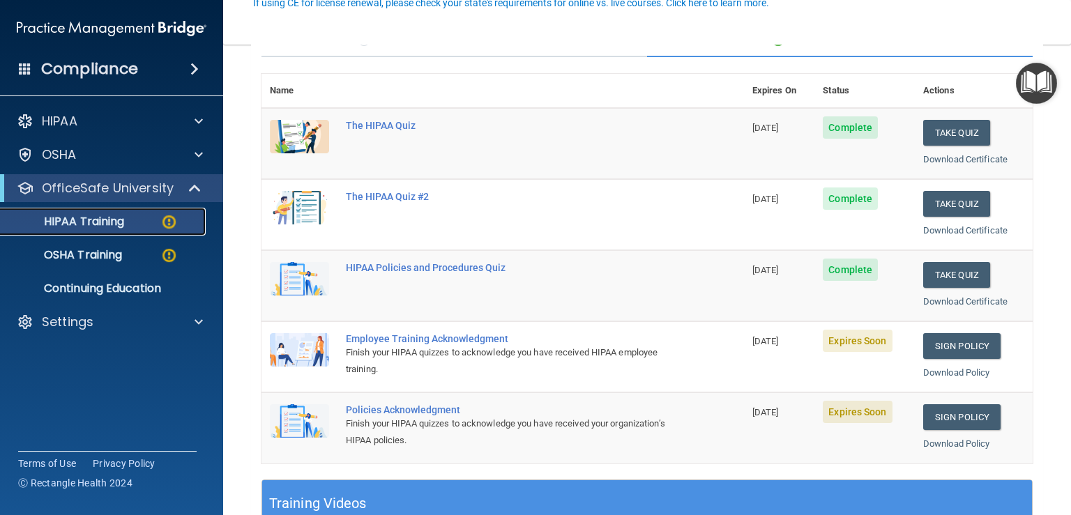
scroll to position [139, 0]
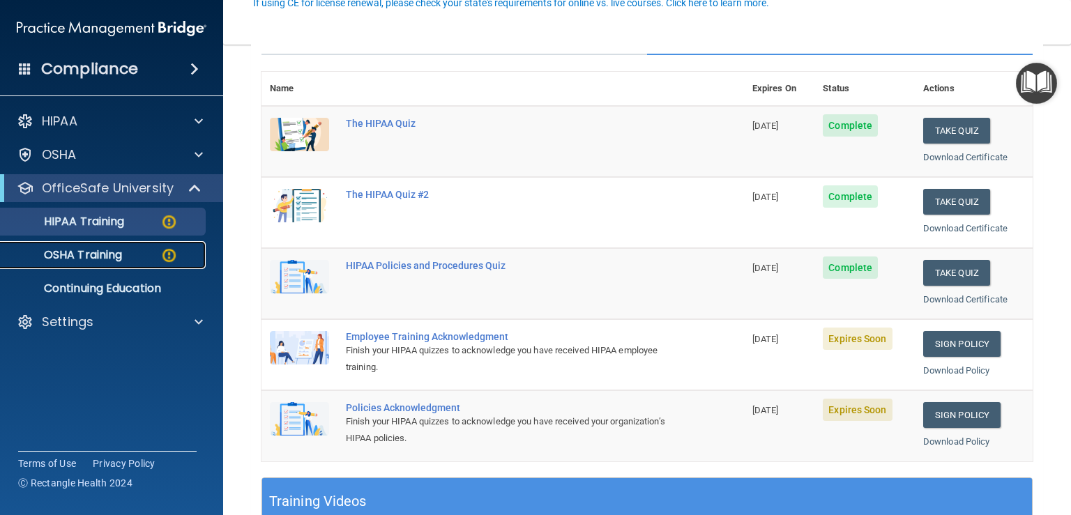
click at [103, 255] on p "OSHA Training" at bounding box center [65, 255] width 113 height 14
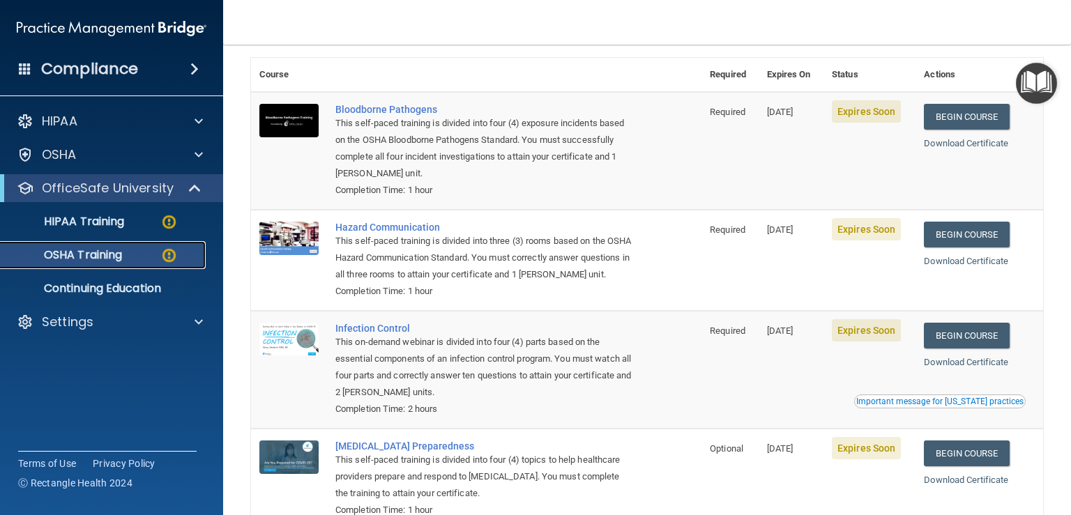
scroll to position [70, 0]
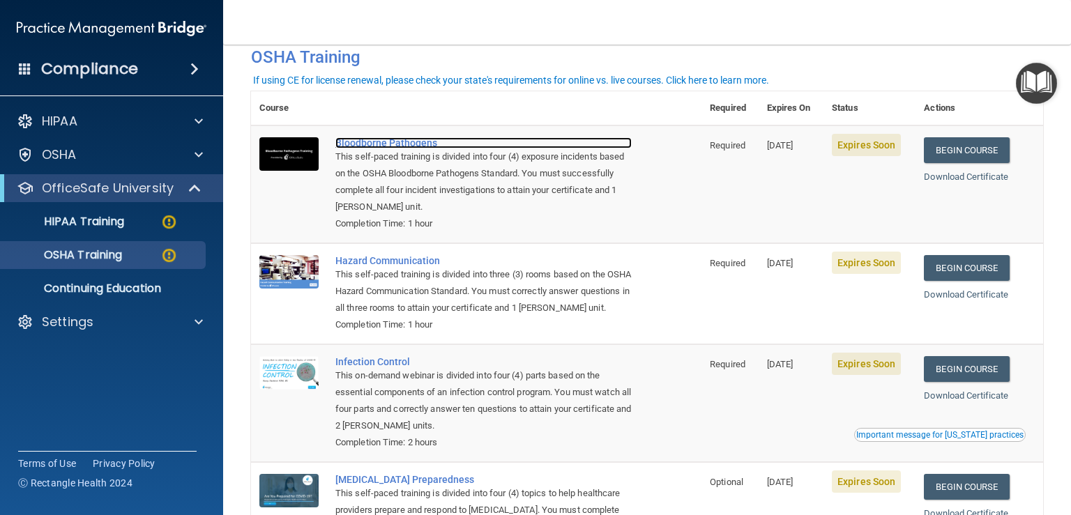
click at [360, 146] on div "Bloodborne Pathogens" at bounding box center [483, 142] width 296 height 11
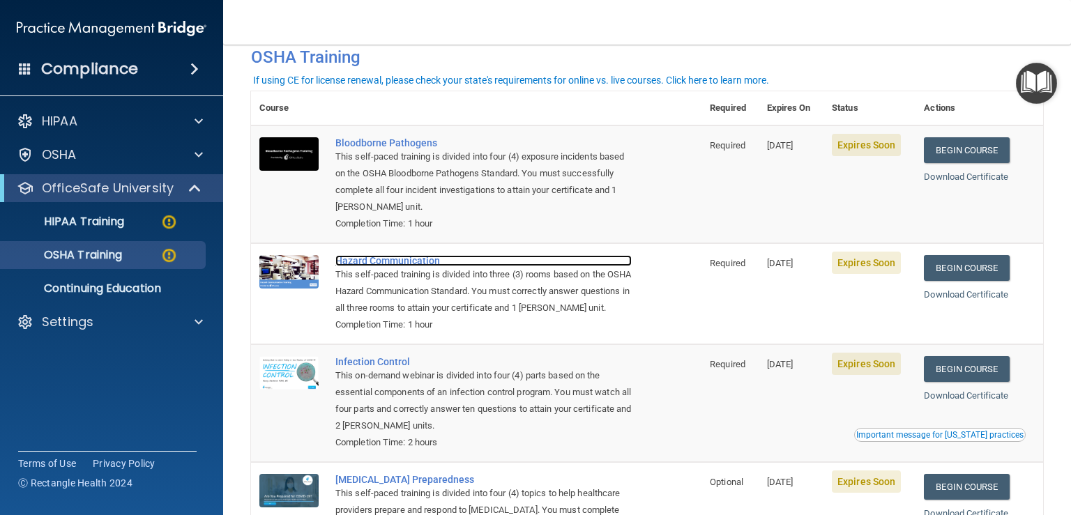
click at [393, 259] on div "Hazard Communication" at bounding box center [483, 260] width 296 height 11
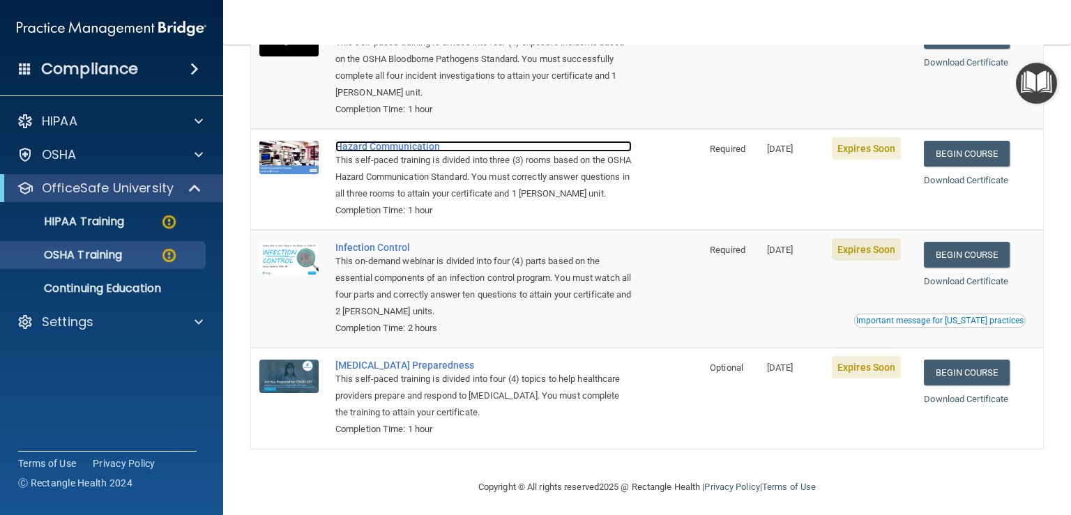
scroll to position [209, 0]
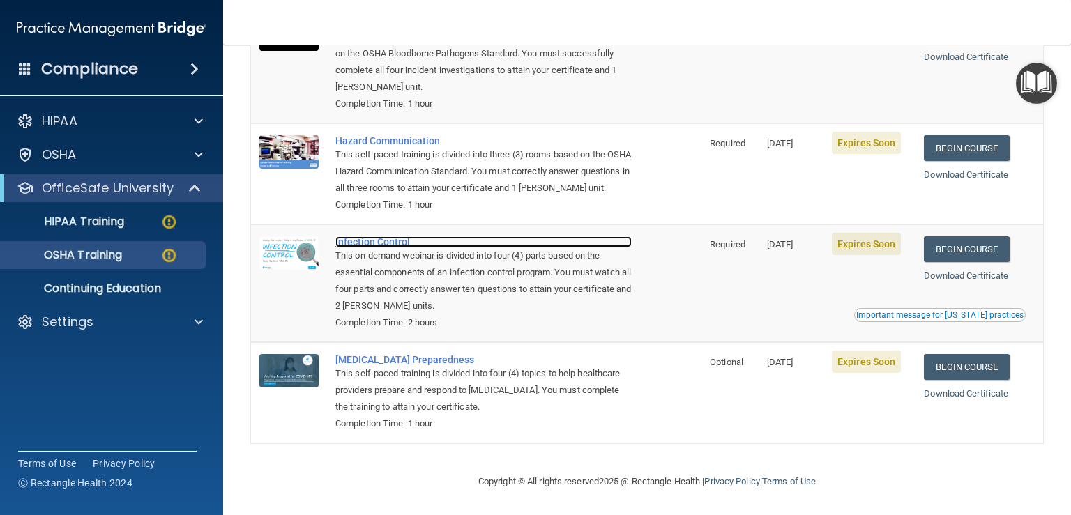
click at [397, 241] on div "Infection Control" at bounding box center [483, 241] width 296 height 11
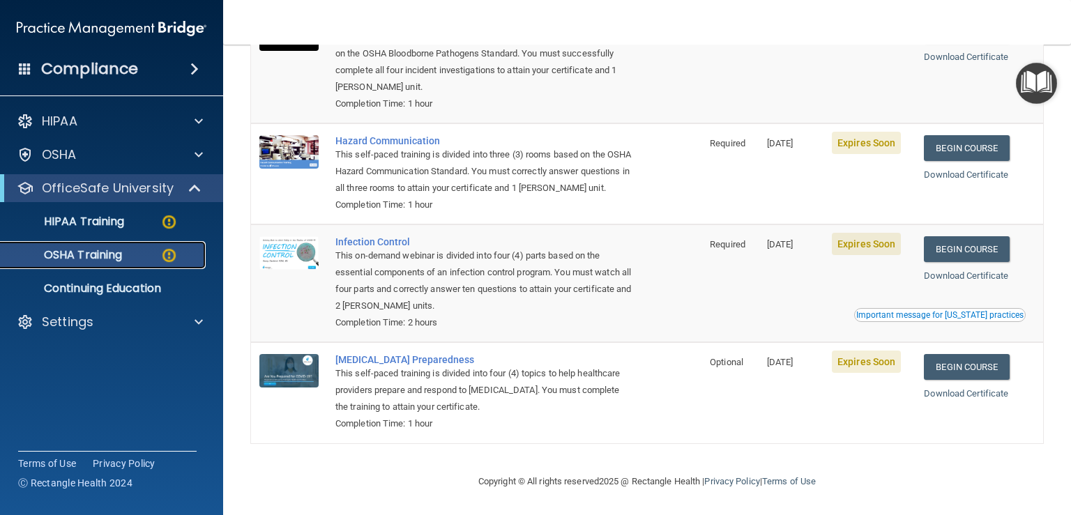
click at [117, 263] on link "OSHA Training" at bounding box center [96, 255] width 220 height 28
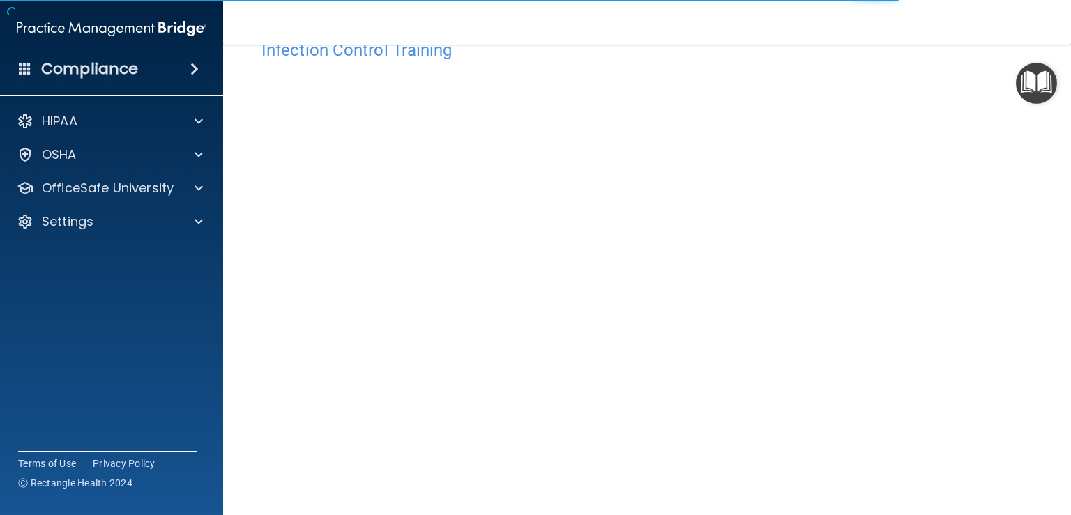
scroll to position [81, 0]
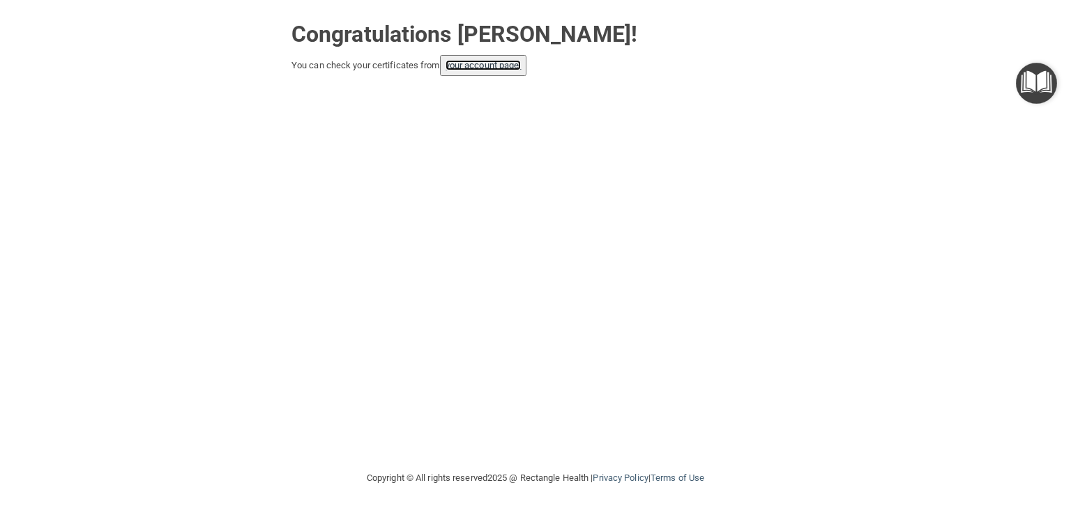
click at [482, 63] on link "your account page!" at bounding box center [484, 65] width 76 height 10
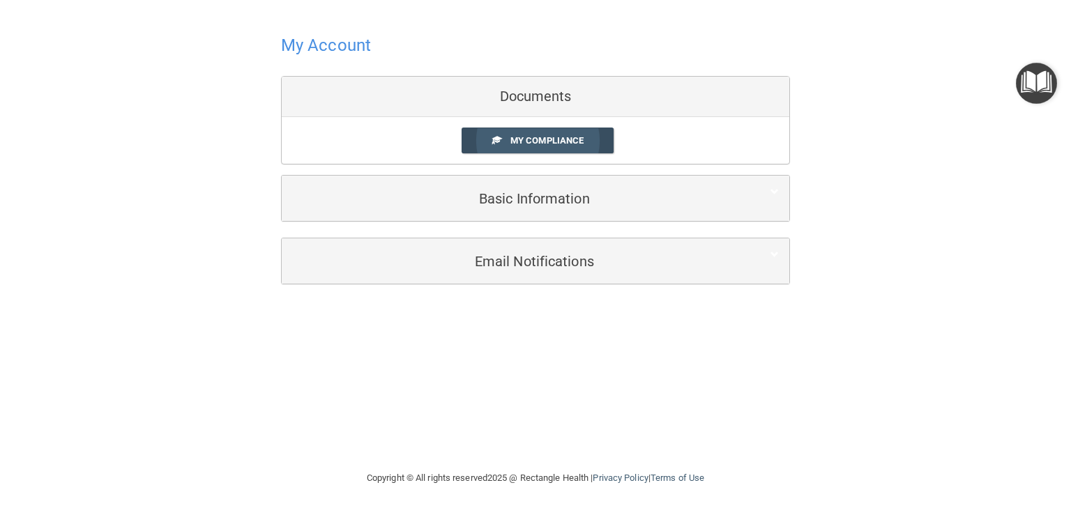
click at [544, 143] on span "My Compliance" at bounding box center [547, 140] width 73 height 10
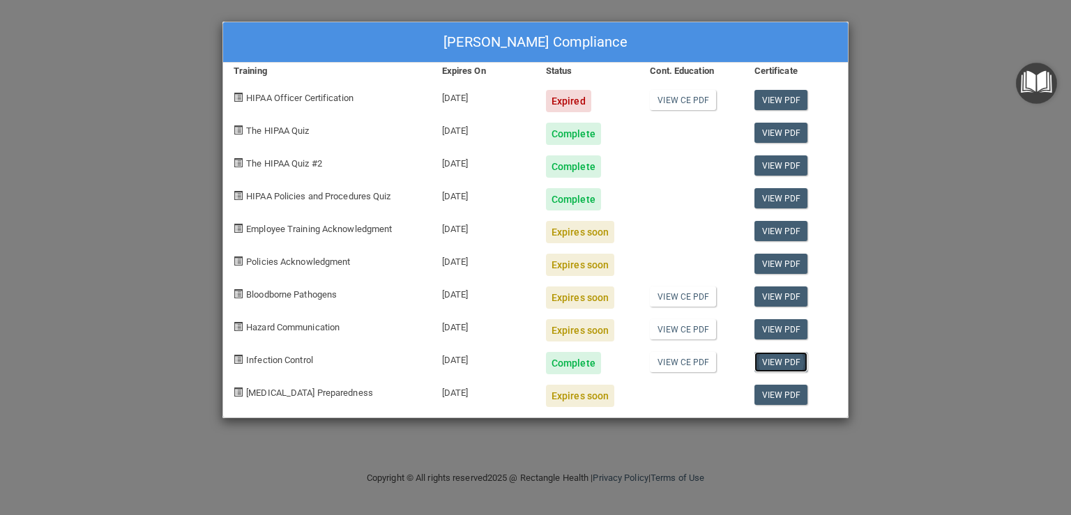
click at [783, 368] on link "View PDF" at bounding box center [782, 362] width 54 height 20
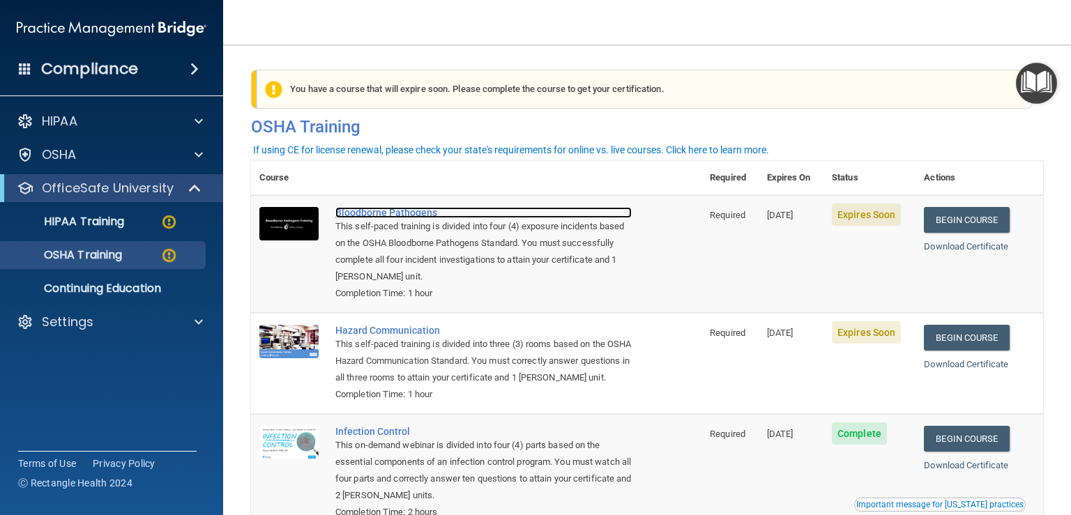
click at [367, 214] on div "Bloodborne Pathogens" at bounding box center [483, 212] width 296 height 11
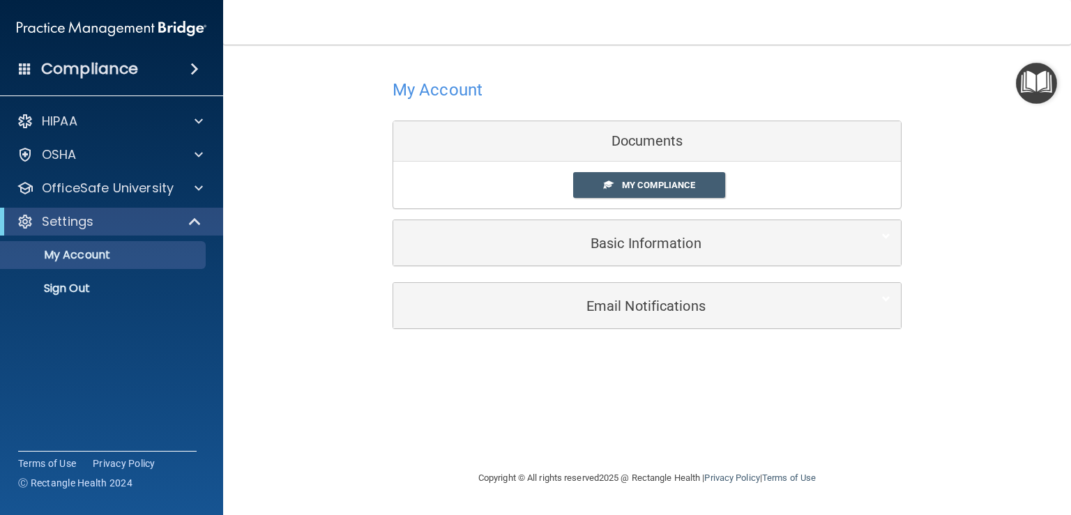
click at [604, 176] on link "My Compliance" at bounding box center [649, 185] width 153 height 26
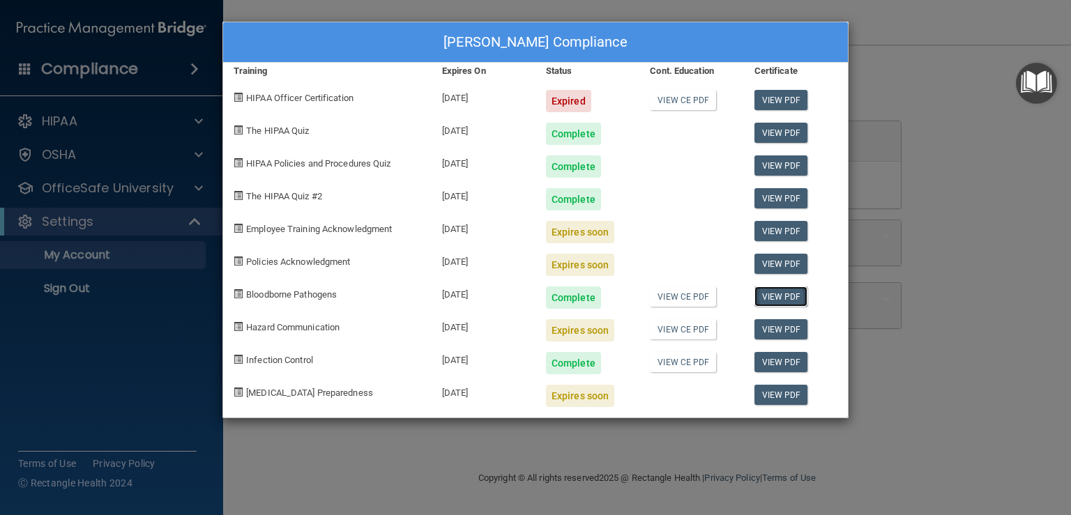
click at [785, 299] on link "View PDF" at bounding box center [782, 297] width 54 height 20
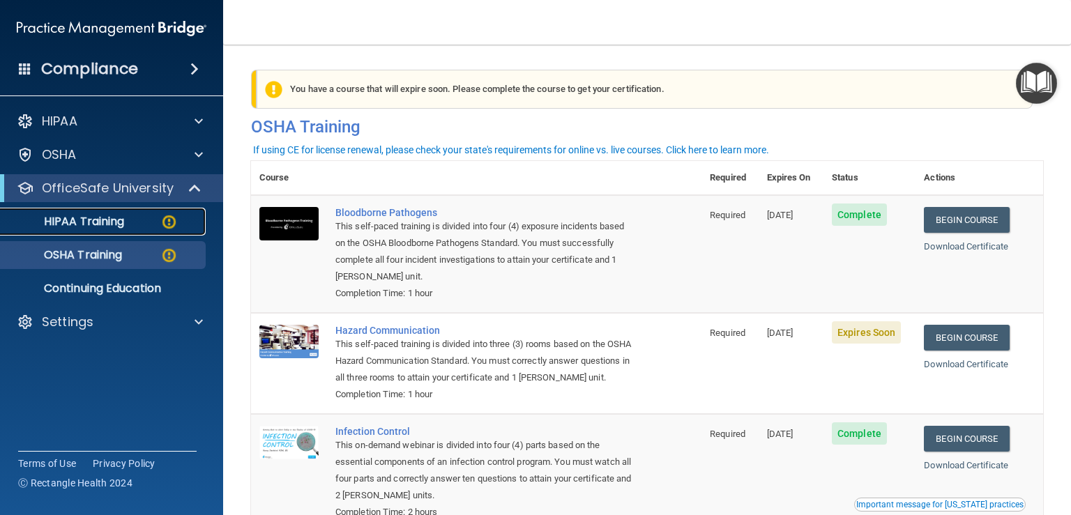
click at [105, 215] on p "HIPAA Training" at bounding box center [66, 222] width 115 height 14
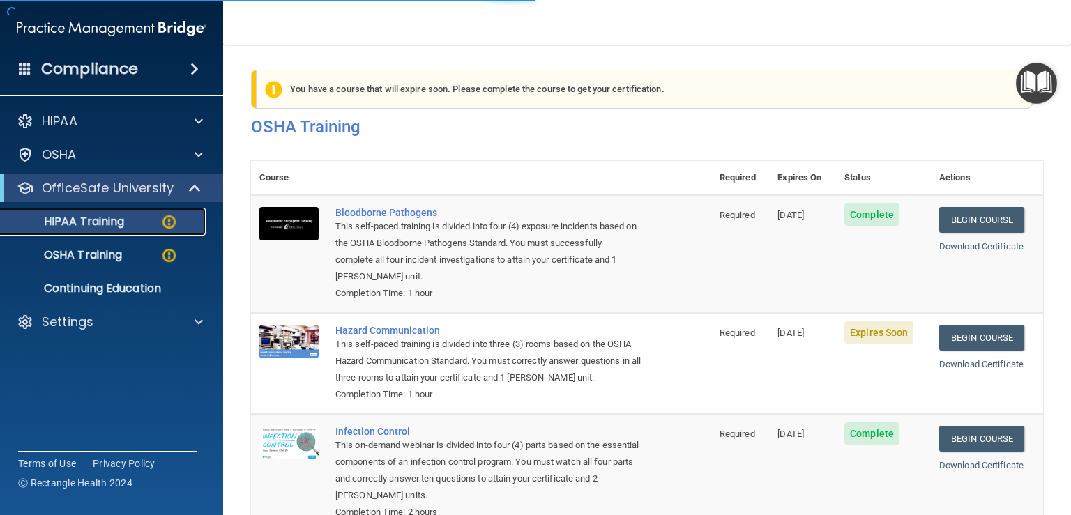
scroll to position [139, 0]
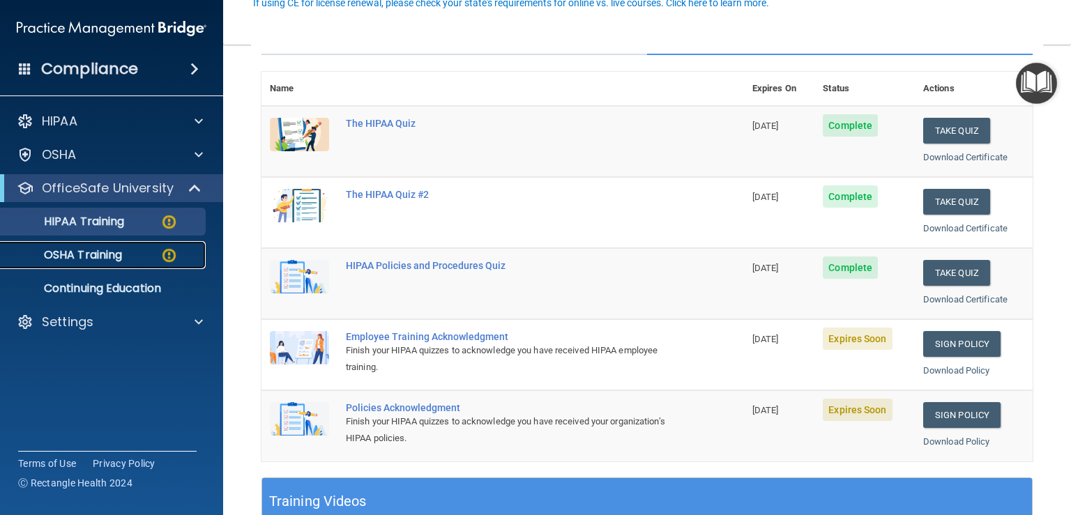
click at [130, 260] on div "OSHA Training" at bounding box center [104, 255] width 190 height 14
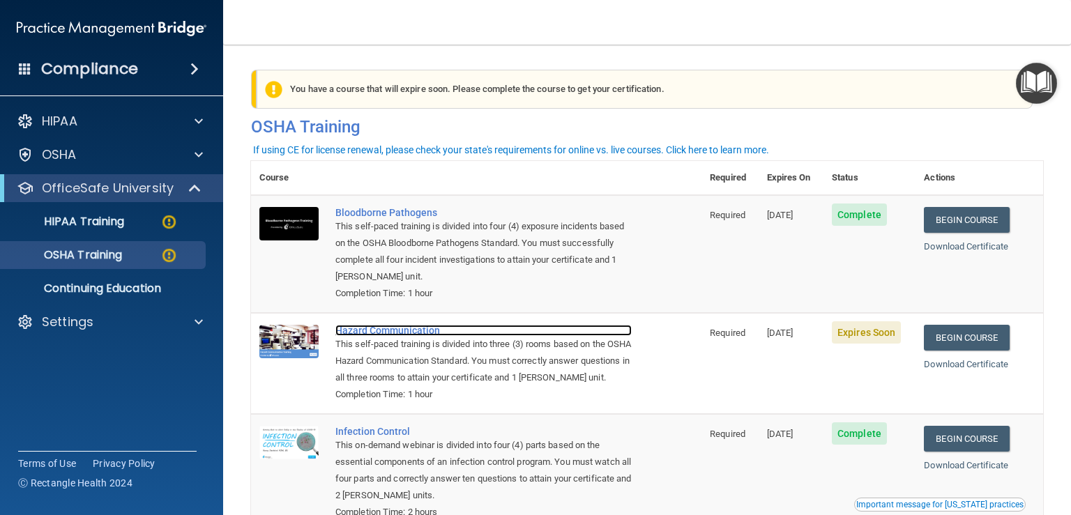
click at [394, 333] on div "Hazard Communication" at bounding box center [483, 330] width 296 height 11
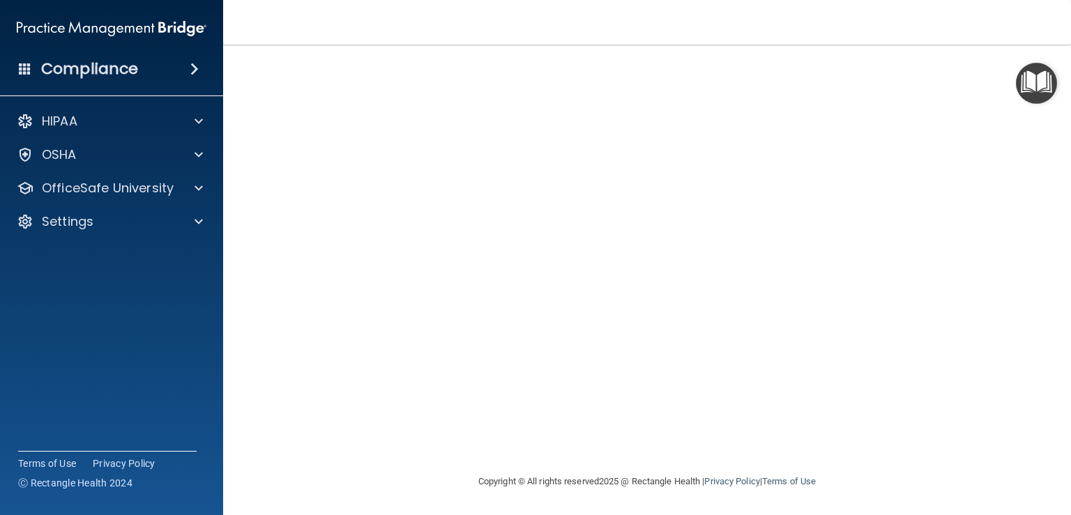
scroll to position [43, 0]
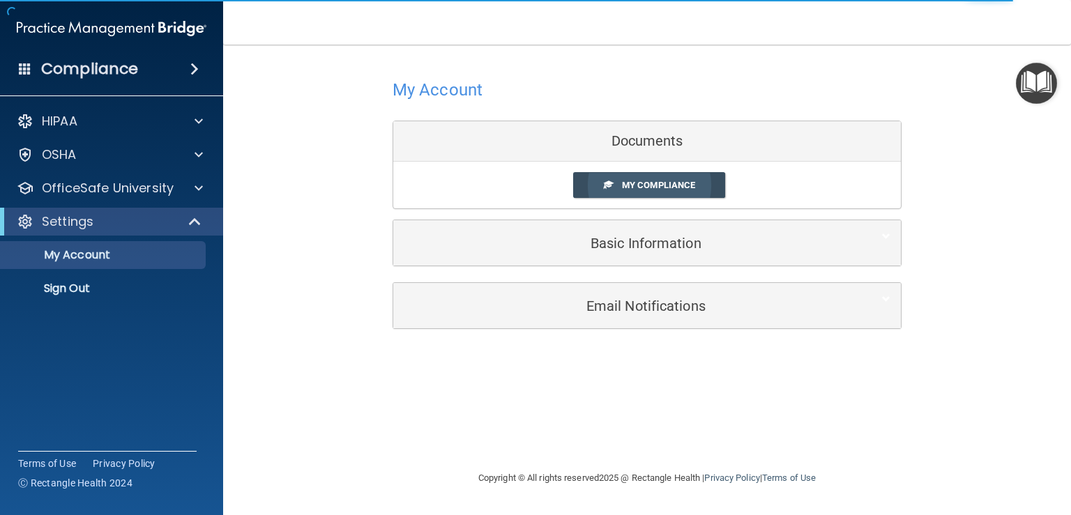
click at [647, 183] on span "My Compliance" at bounding box center [658, 185] width 73 height 10
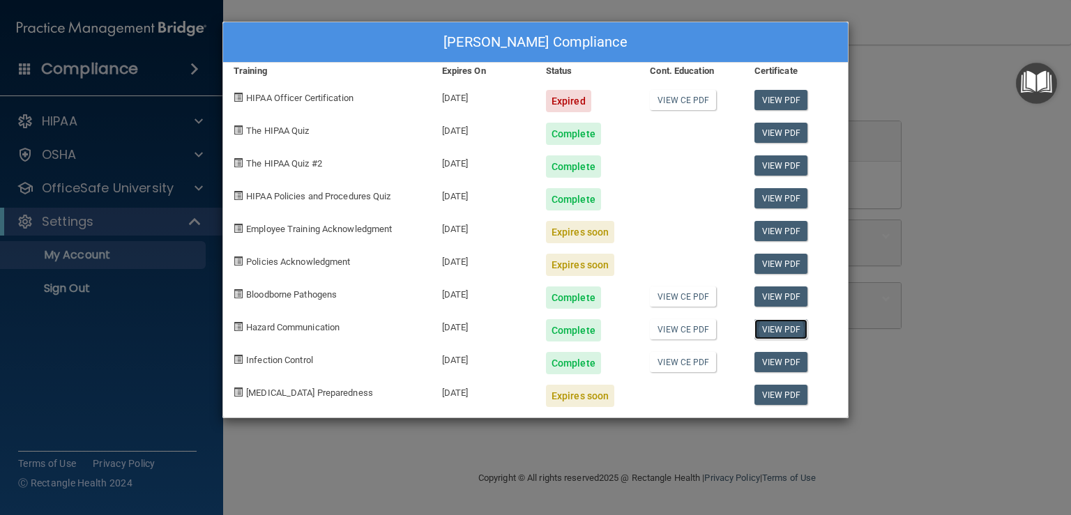
click at [788, 333] on link "View PDF" at bounding box center [782, 329] width 54 height 20
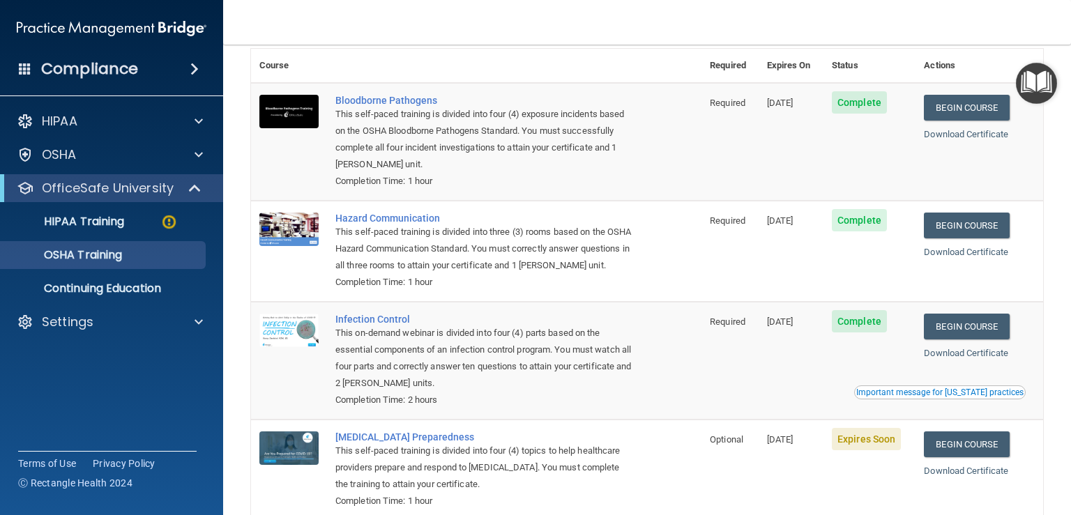
scroll to position [169, 0]
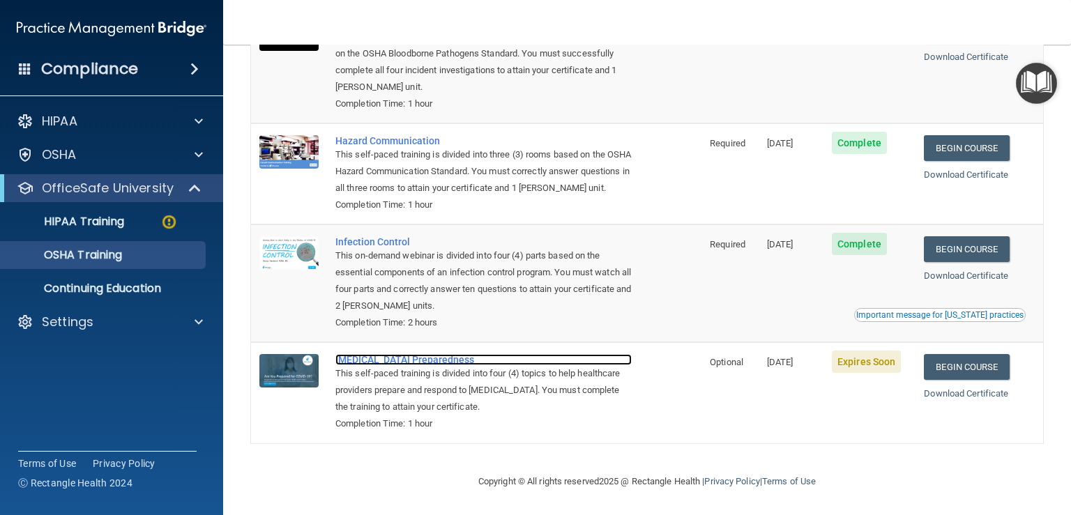
click at [417, 358] on div "[MEDICAL_DATA] Preparedness" at bounding box center [483, 359] width 296 height 11
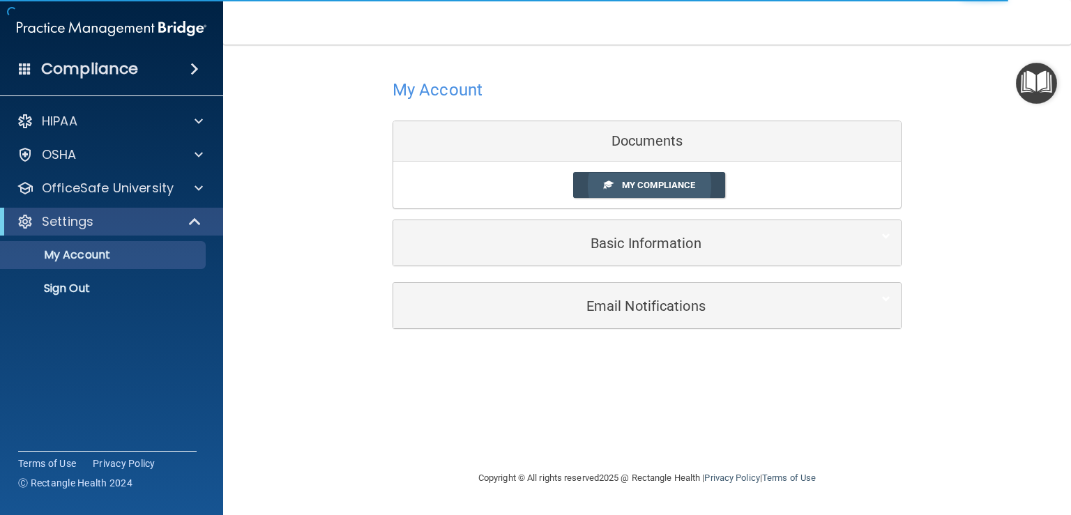
click at [616, 179] on link "My Compliance" at bounding box center [649, 185] width 153 height 26
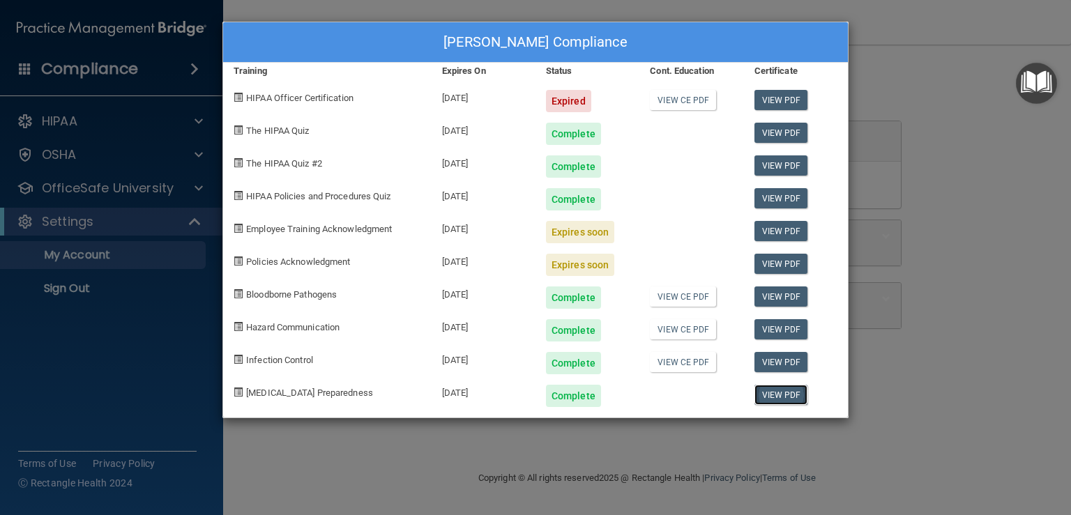
click at [785, 396] on link "View PDF" at bounding box center [782, 395] width 54 height 20
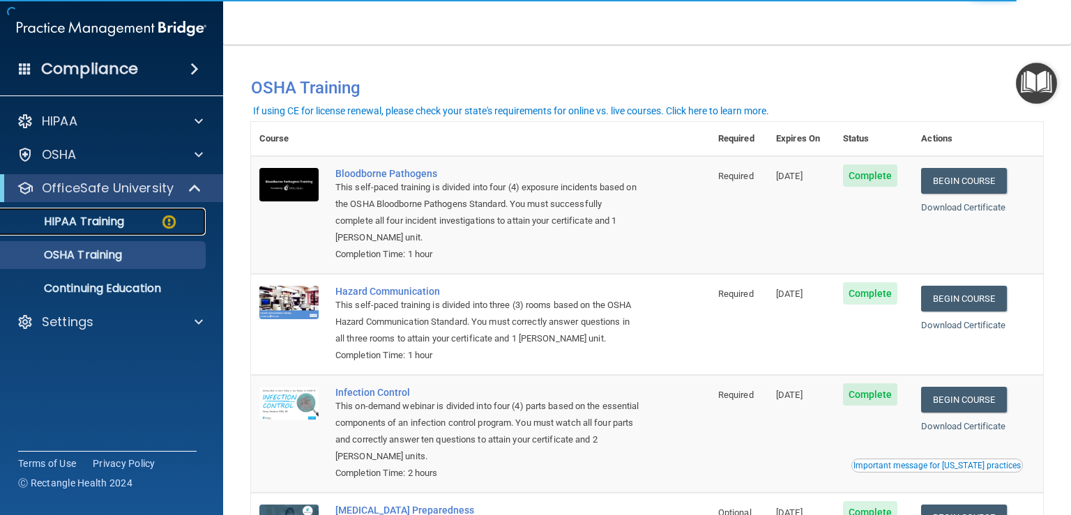
click at [80, 227] on p "HIPAA Training" at bounding box center [66, 222] width 115 height 14
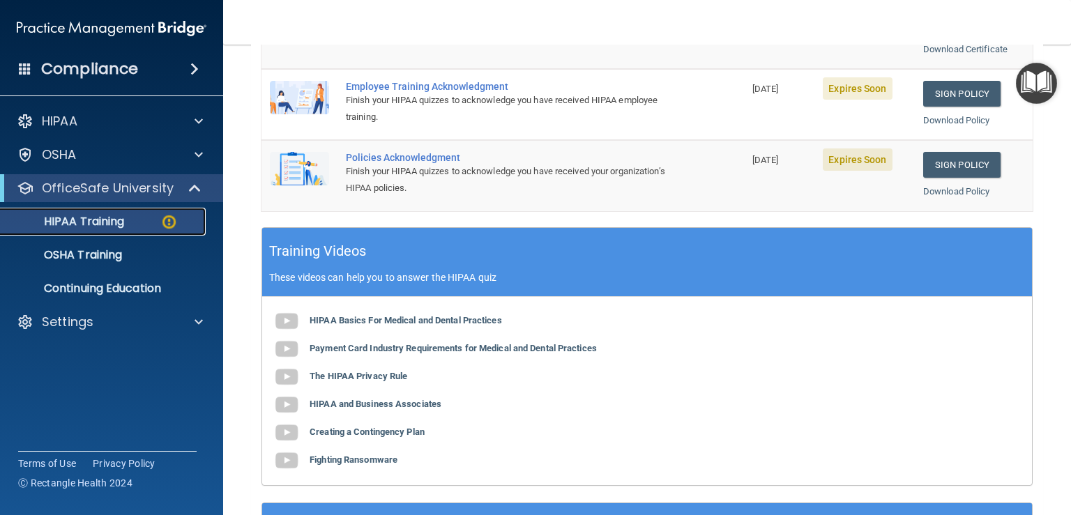
scroll to position [250, 0]
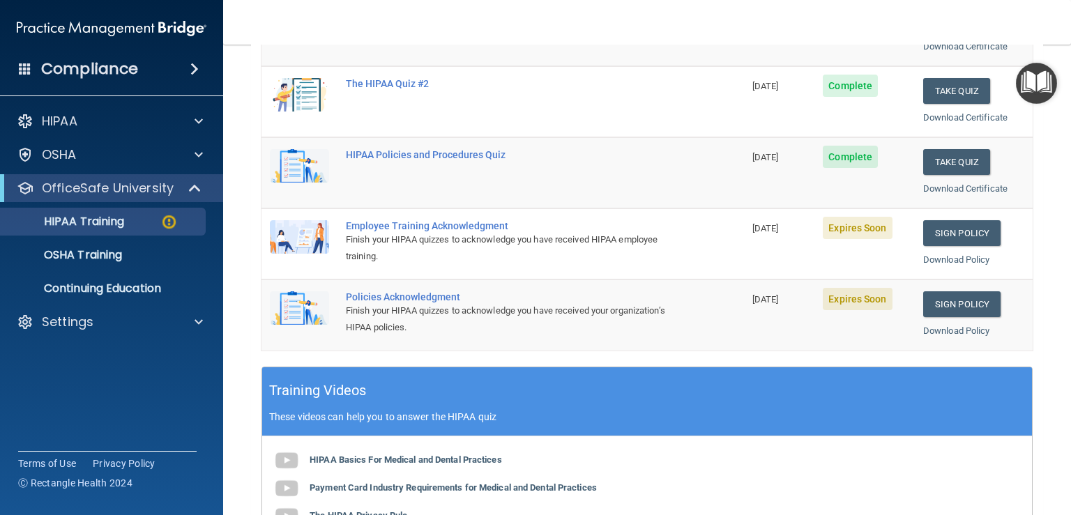
click at [471, 227] on div "Employee Training Acknowledgment" at bounding box center [510, 225] width 328 height 11
click at [468, 222] on div "Employee Training Acknowledgment" at bounding box center [510, 225] width 328 height 11
click at [953, 228] on link "Sign Policy" at bounding box center [961, 233] width 77 height 26
click at [951, 310] on link "Sign Policy" at bounding box center [961, 305] width 77 height 26
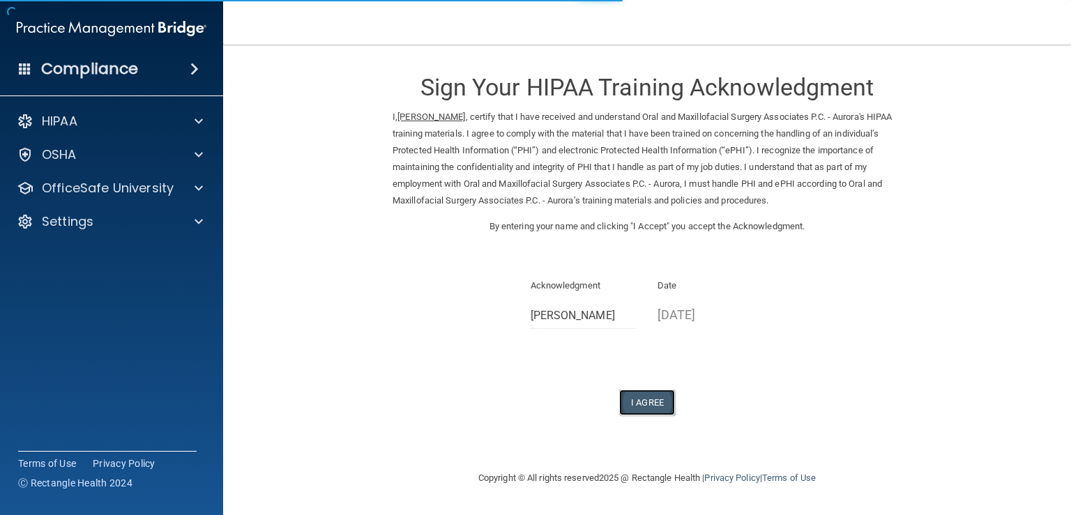
click at [643, 405] on button "I Agree" at bounding box center [647, 403] width 56 height 26
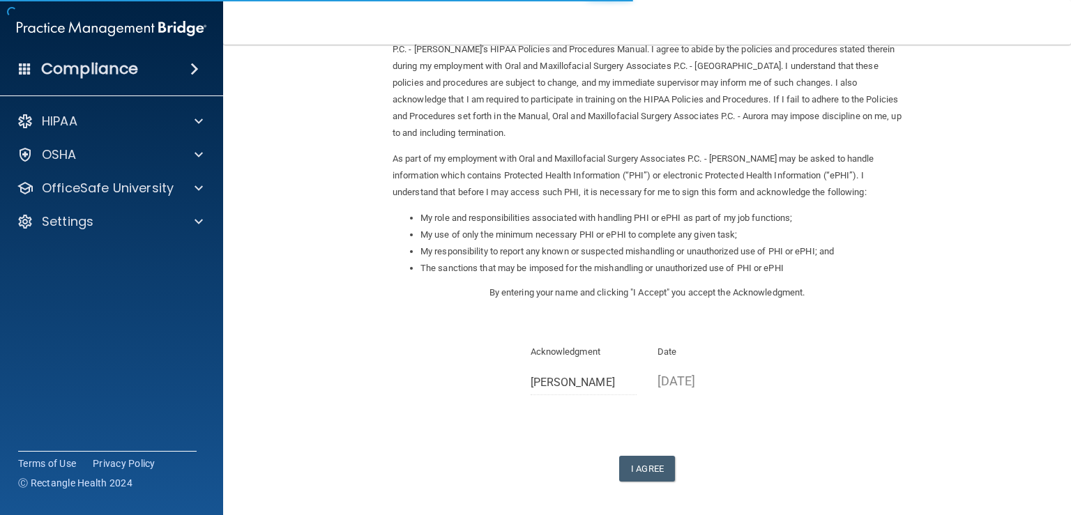
scroll to position [139, 0]
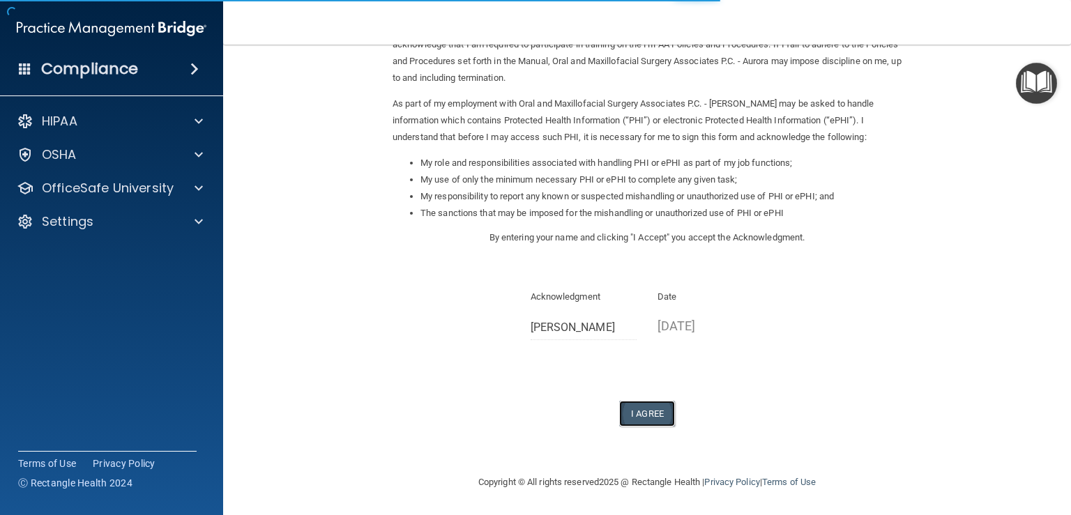
click at [663, 414] on button "I Agree" at bounding box center [647, 414] width 56 height 26
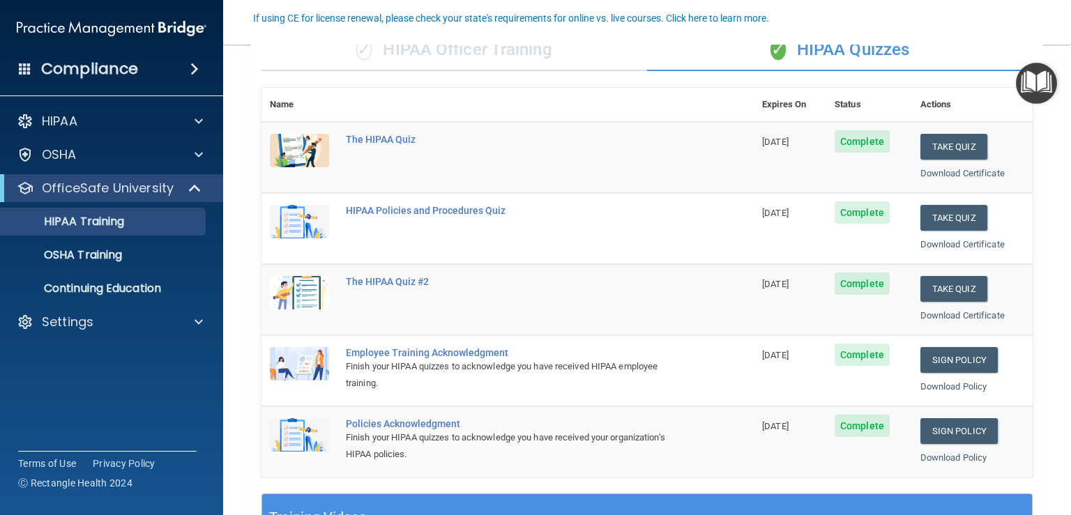
scroll to position [209, 0]
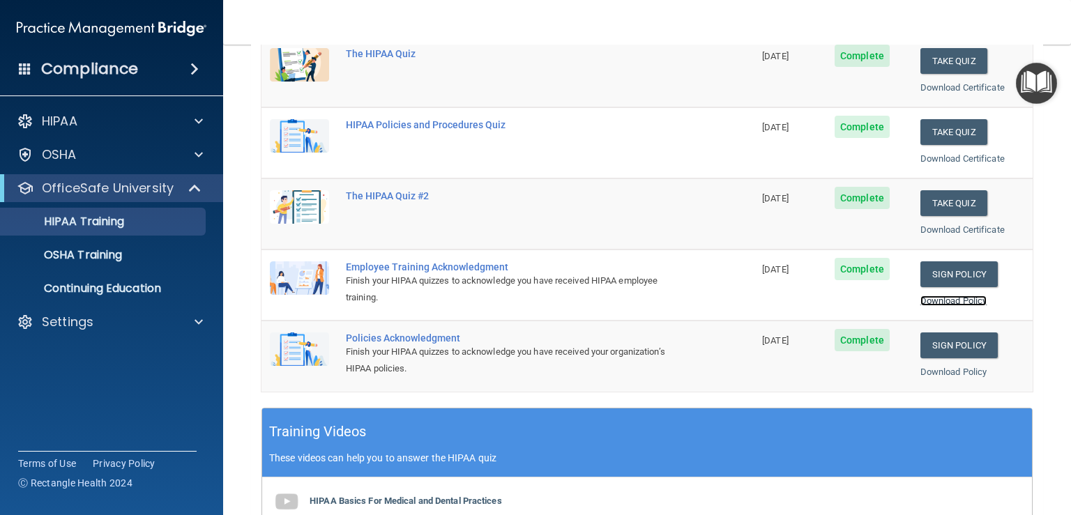
click at [943, 296] on link "Download Policy" at bounding box center [954, 301] width 67 height 10
click at [942, 370] on link "Download Policy" at bounding box center [954, 372] width 67 height 10
drag, startPoint x: 90, startPoint y: 263, endPoint x: 98, endPoint y: 263, distance: 7.7
click at [92, 263] on link "OSHA Training" at bounding box center [96, 255] width 220 height 28
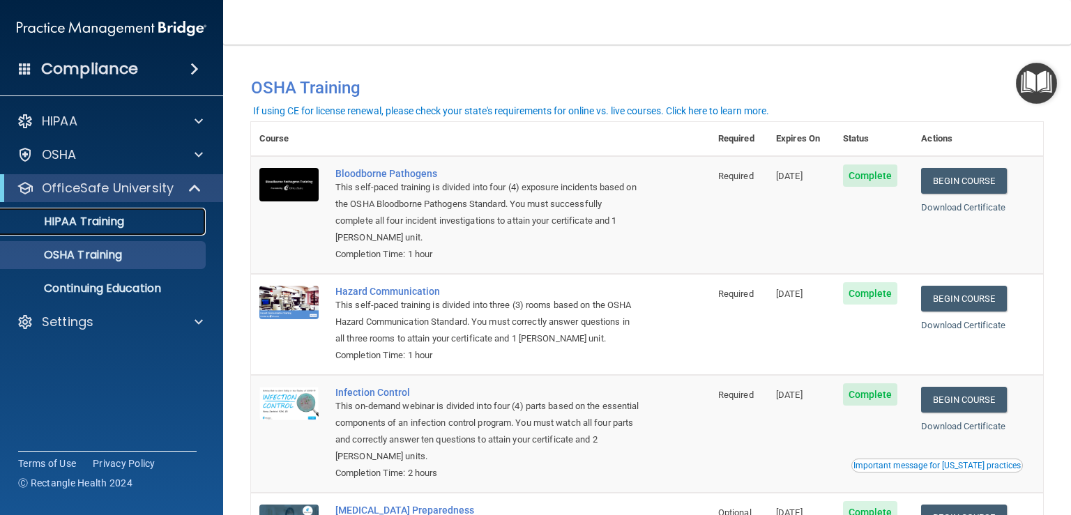
click at [137, 220] on div "HIPAA Training" at bounding box center [104, 222] width 190 height 14
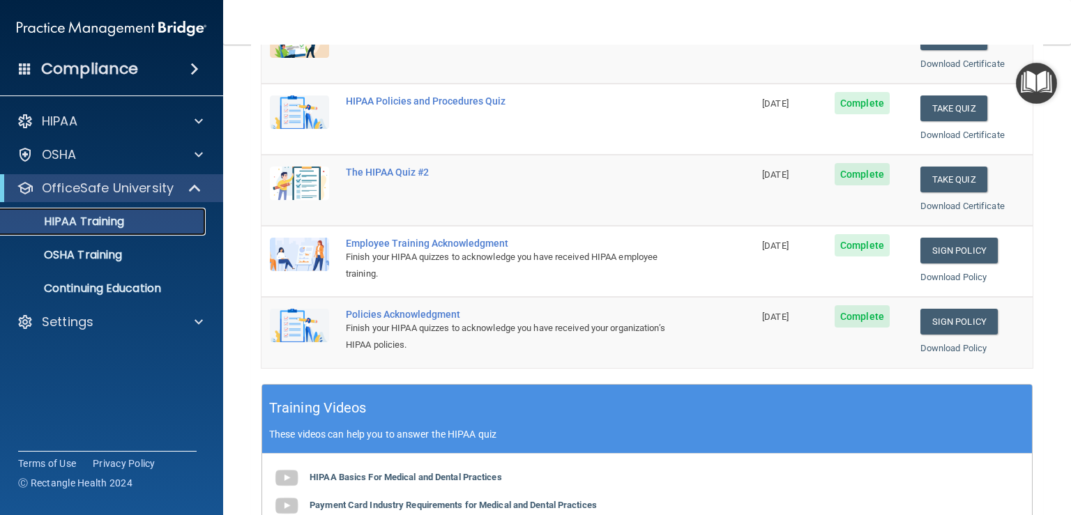
scroll to position [209, 0]
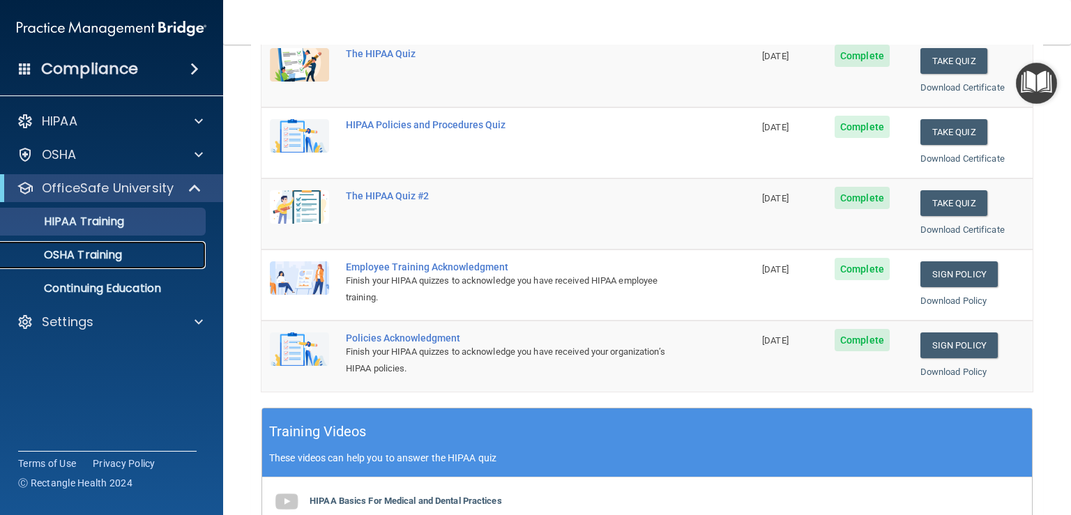
click at [112, 256] on p "OSHA Training" at bounding box center [65, 255] width 113 height 14
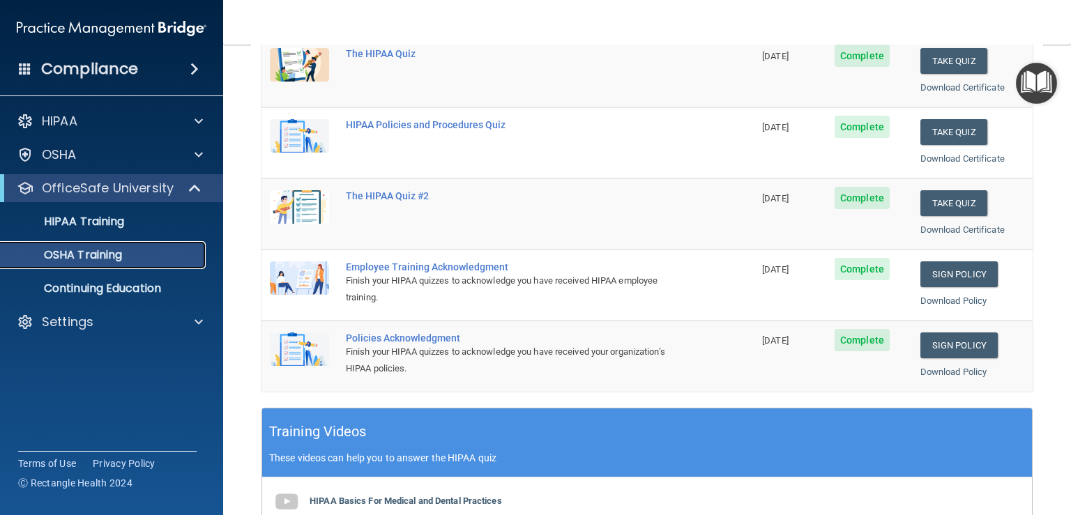
click at [134, 250] on div "OSHA Training" at bounding box center [104, 255] width 190 height 14
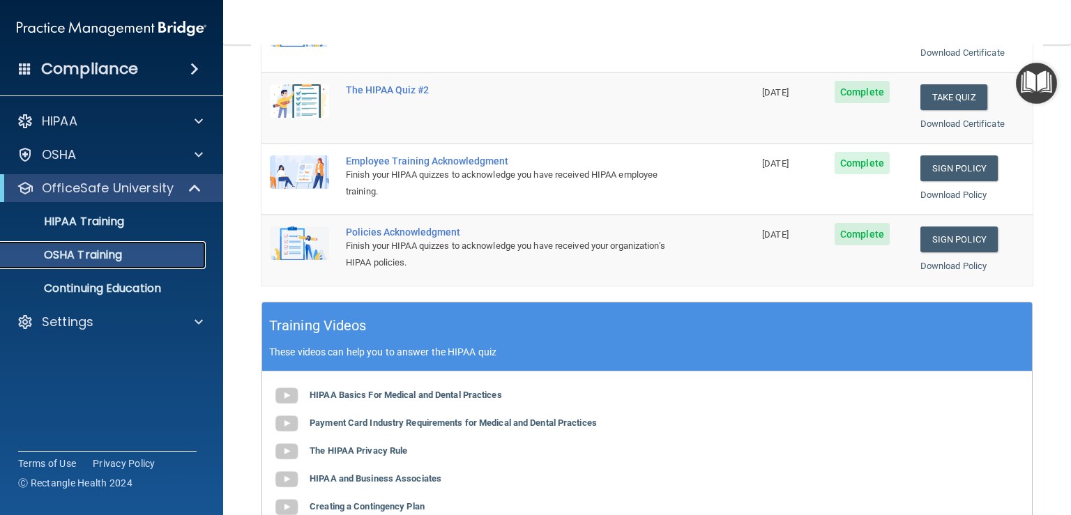
scroll to position [531, 0]
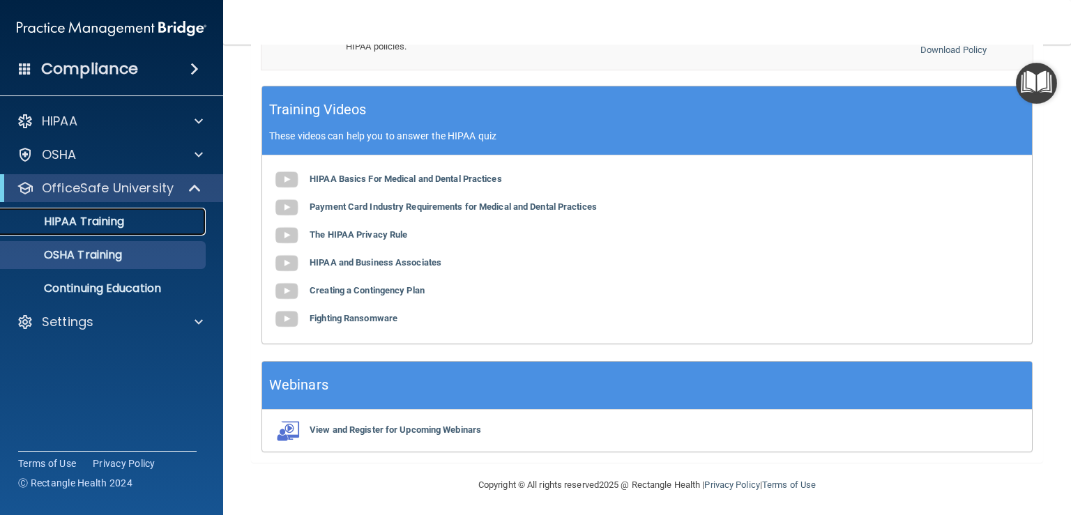
click at [127, 225] on div "HIPAA Training" at bounding box center [104, 222] width 190 height 14
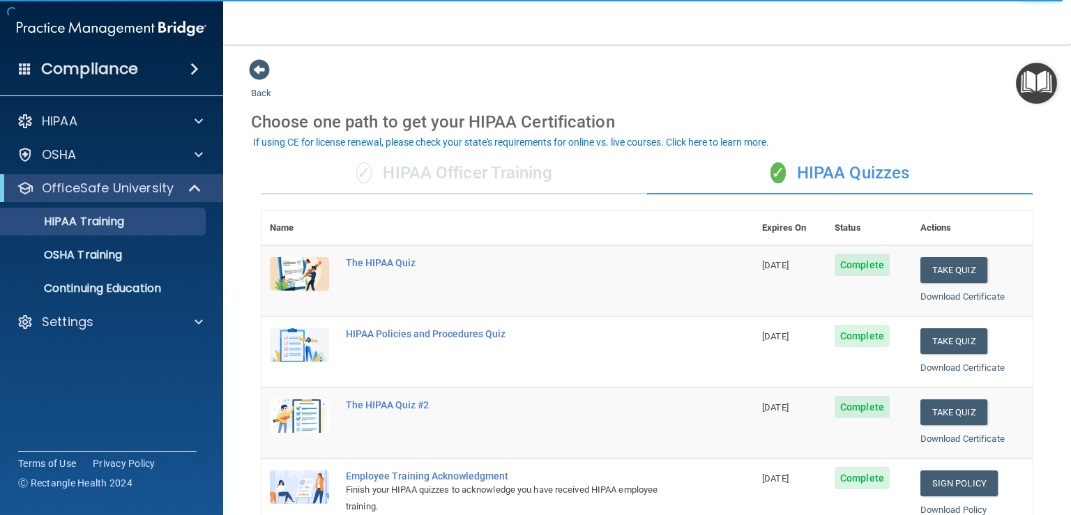
click at [503, 179] on div "✓ HIPAA Officer Training" at bounding box center [455, 174] width 386 height 42
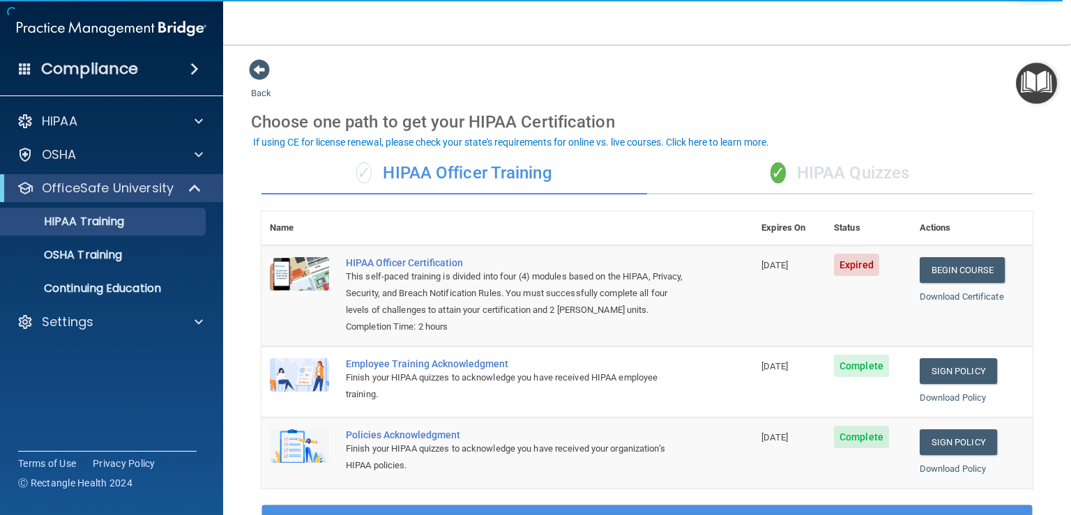
click at [844, 170] on div "✓ HIPAA Quizzes" at bounding box center [840, 174] width 386 height 42
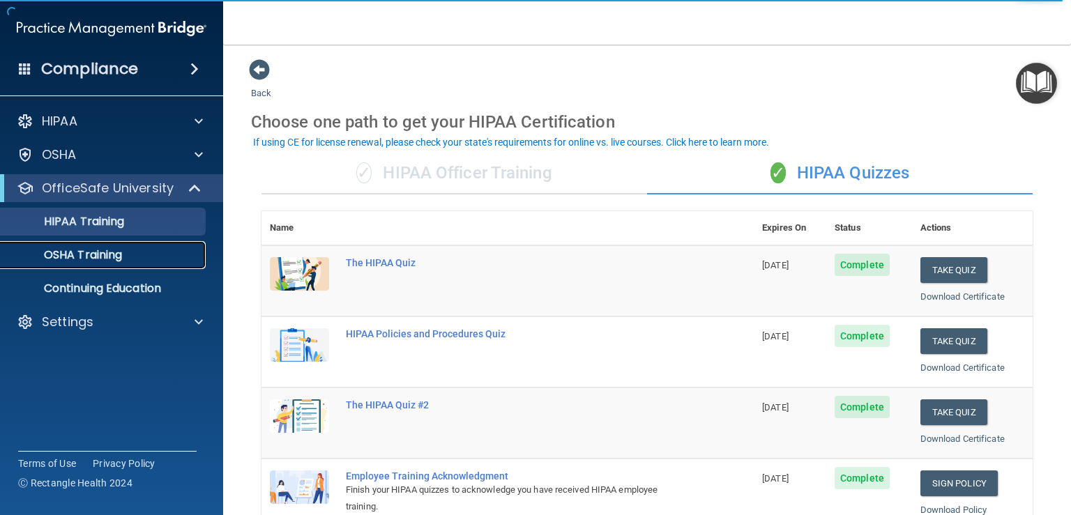
click at [100, 261] on p "OSHA Training" at bounding box center [65, 255] width 113 height 14
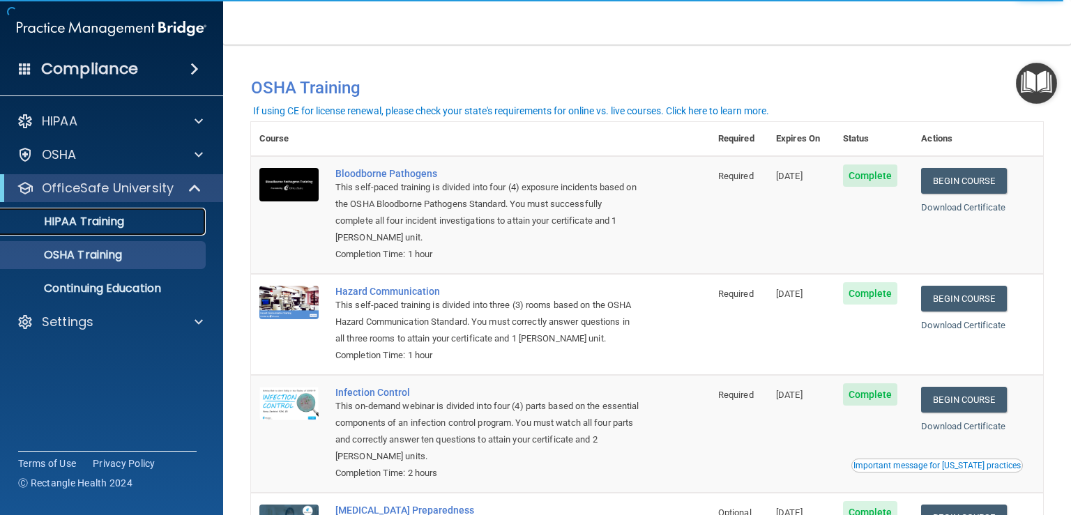
click at [105, 224] on p "HIPAA Training" at bounding box center [66, 222] width 115 height 14
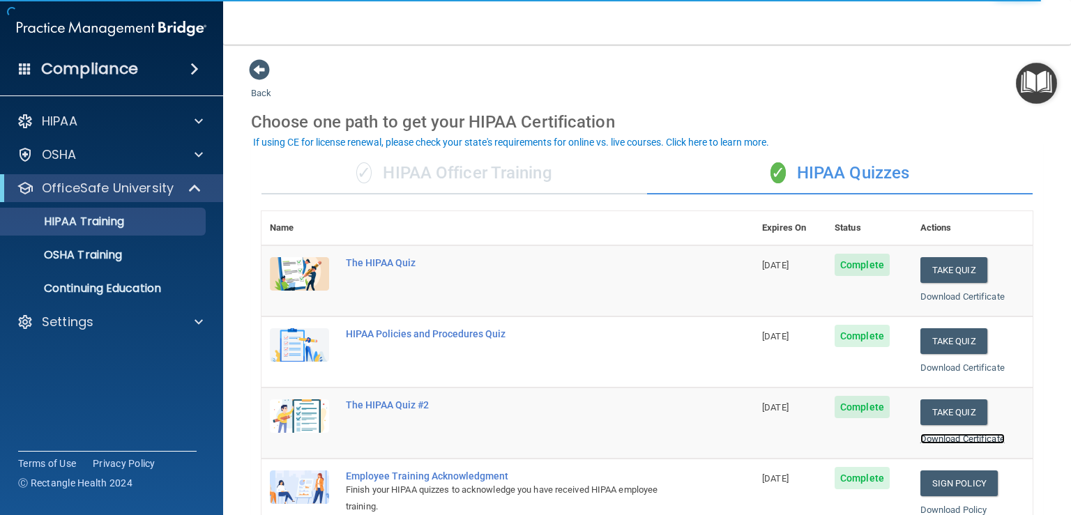
click at [939, 436] on link "Download Certificate" at bounding box center [963, 439] width 84 height 10
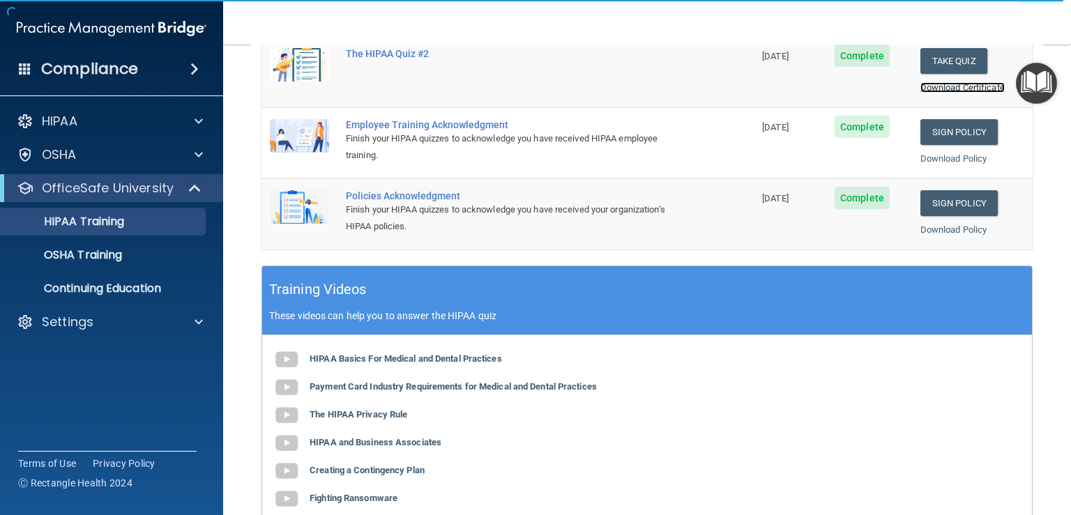
scroll to position [139, 0]
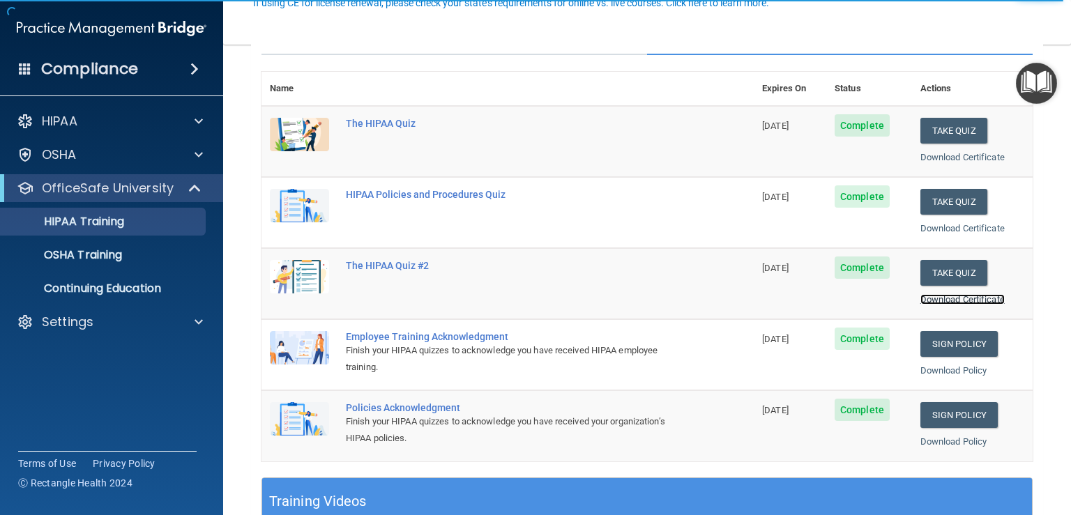
click at [942, 296] on link "Download Certificate" at bounding box center [963, 299] width 84 height 10
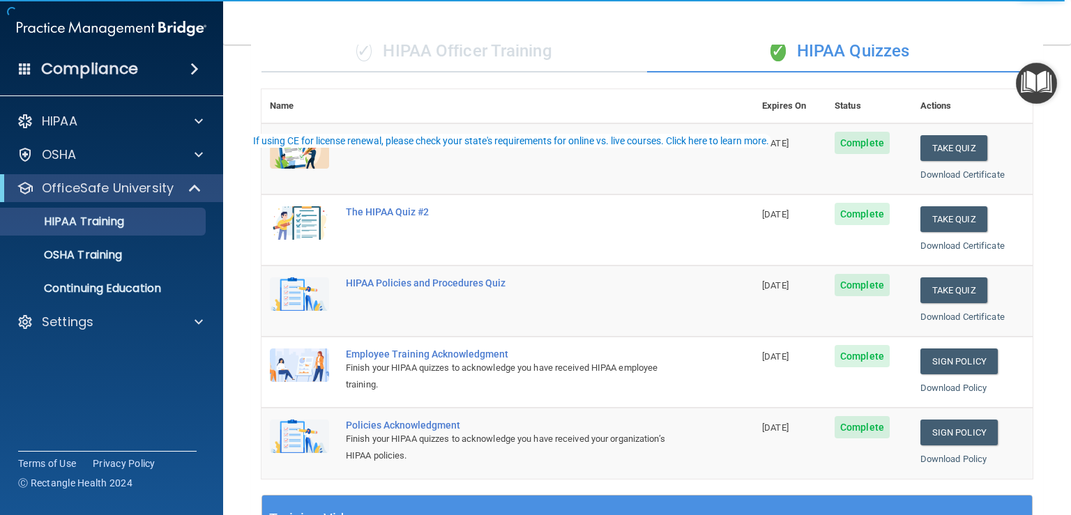
scroll to position [209, 0]
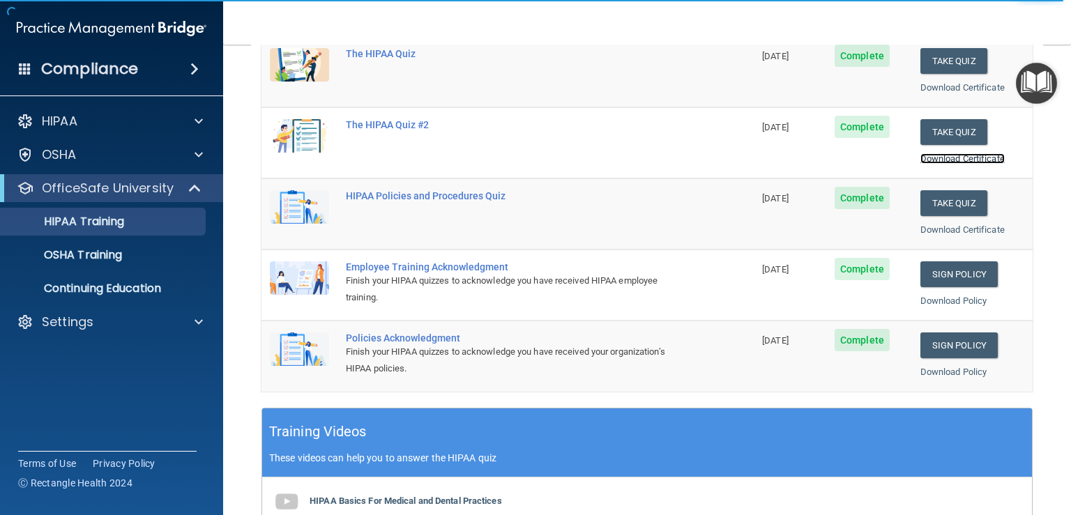
click at [949, 160] on link "Download Certificate" at bounding box center [963, 158] width 84 height 10
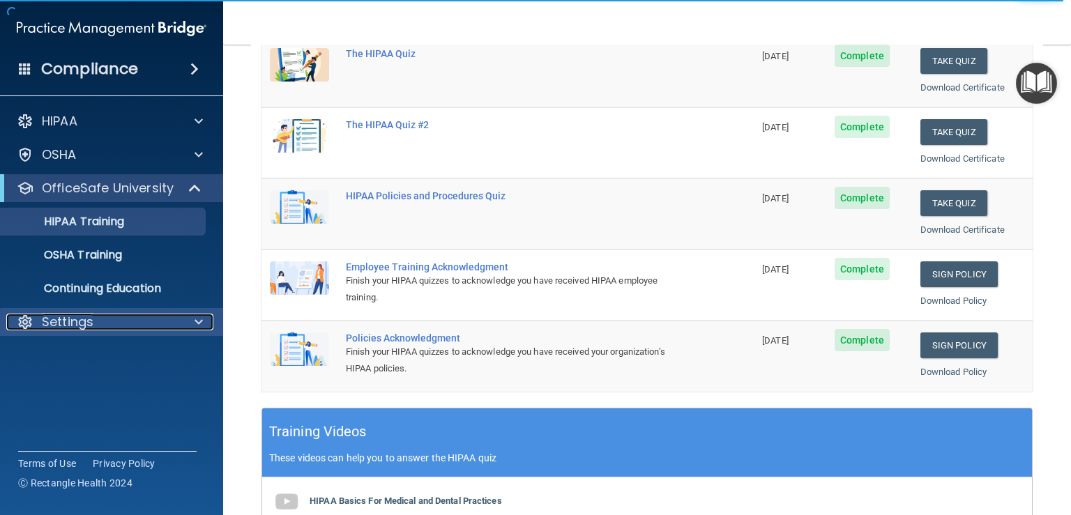
click at [70, 328] on p "Settings" at bounding box center [68, 322] width 52 height 17
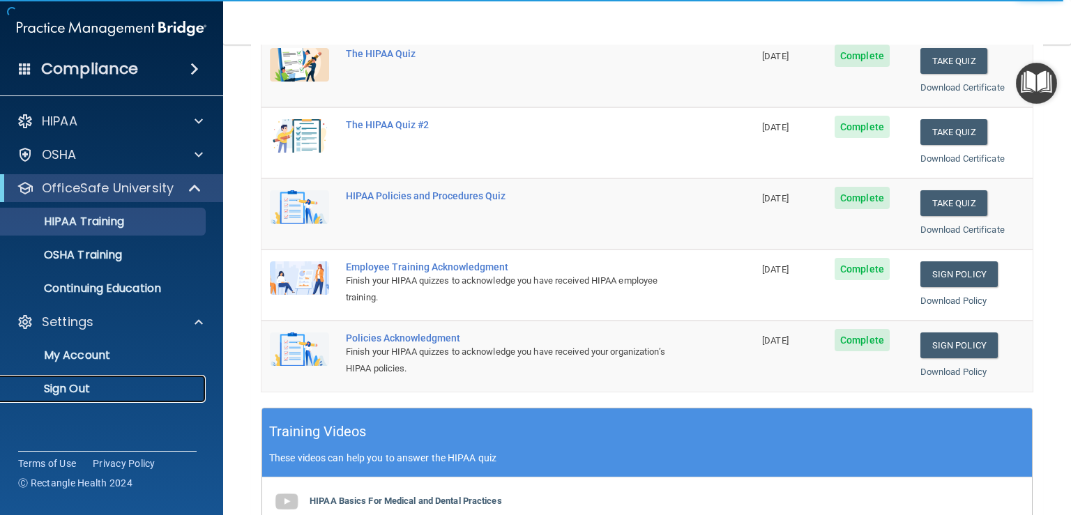
click at [50, 386] on p "Sign Out" at bounding box center [104, 389] width 190 height 14
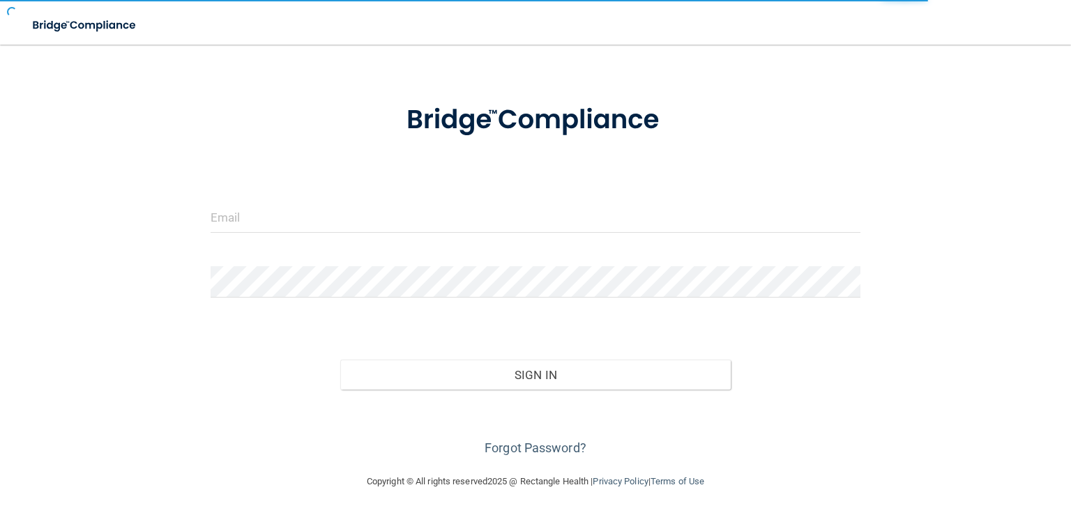
scroll to position [42, 0]
